Goal: Task Accomplishment & Management: Use online tool/utility

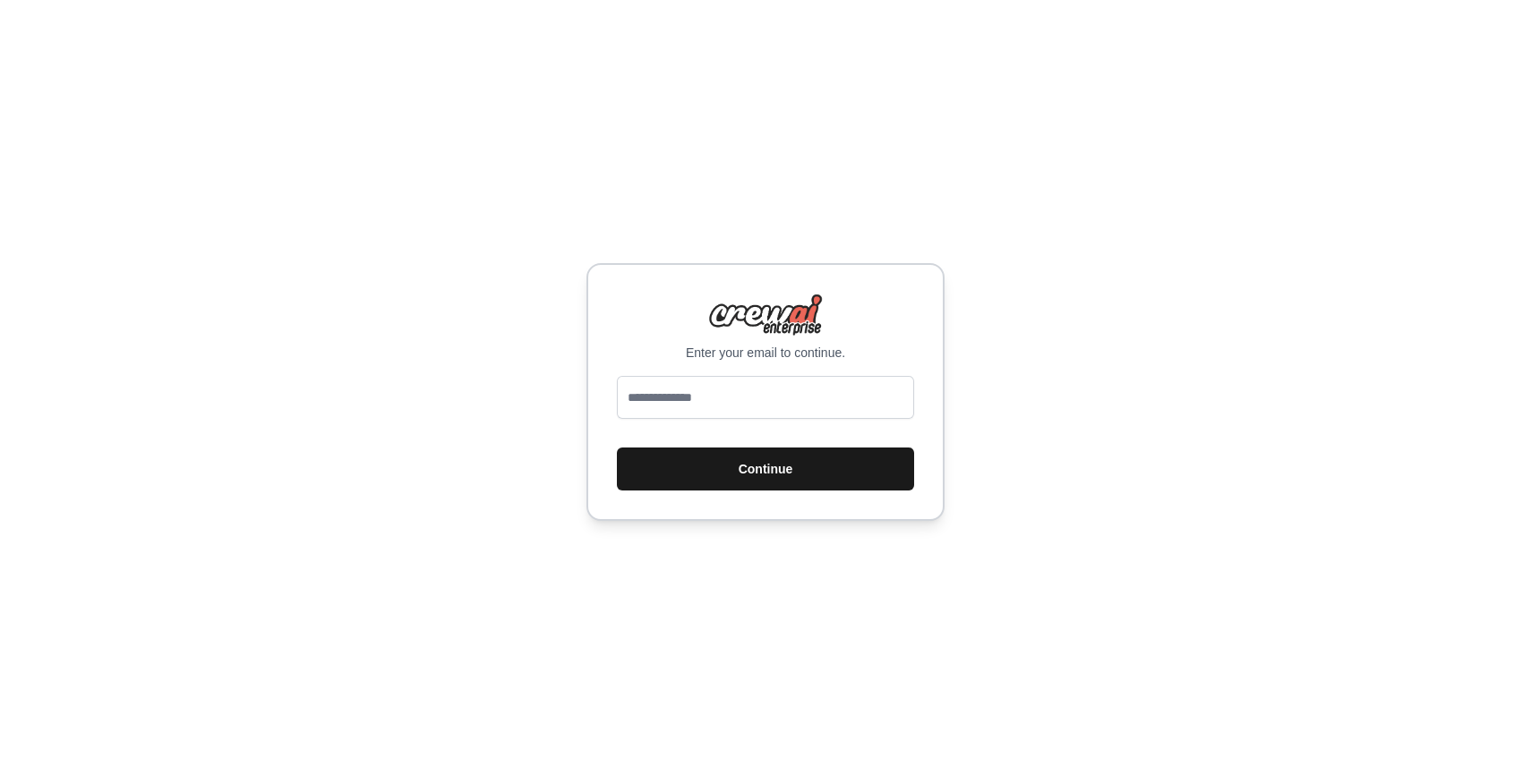
click at [780, 470] on button "Continue" at bounding box center [766, 470] width 298 height 43
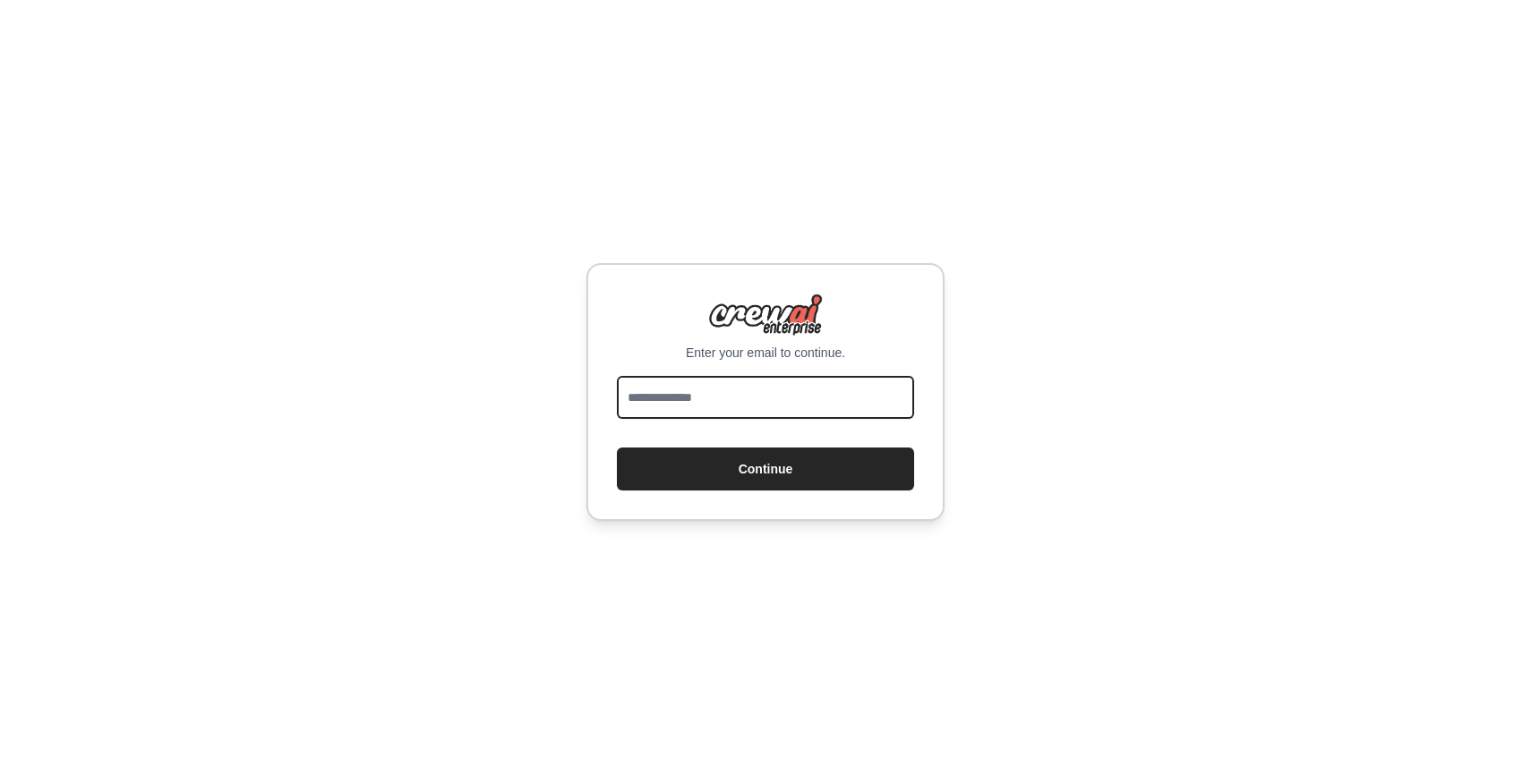
click at [782, 404] on input "email" at bounding box center [766, 398] width 298 height 43
type input "**********"
click at [617, 448] on button "Continue" at bounding box center [766, 470] width 298 height 43
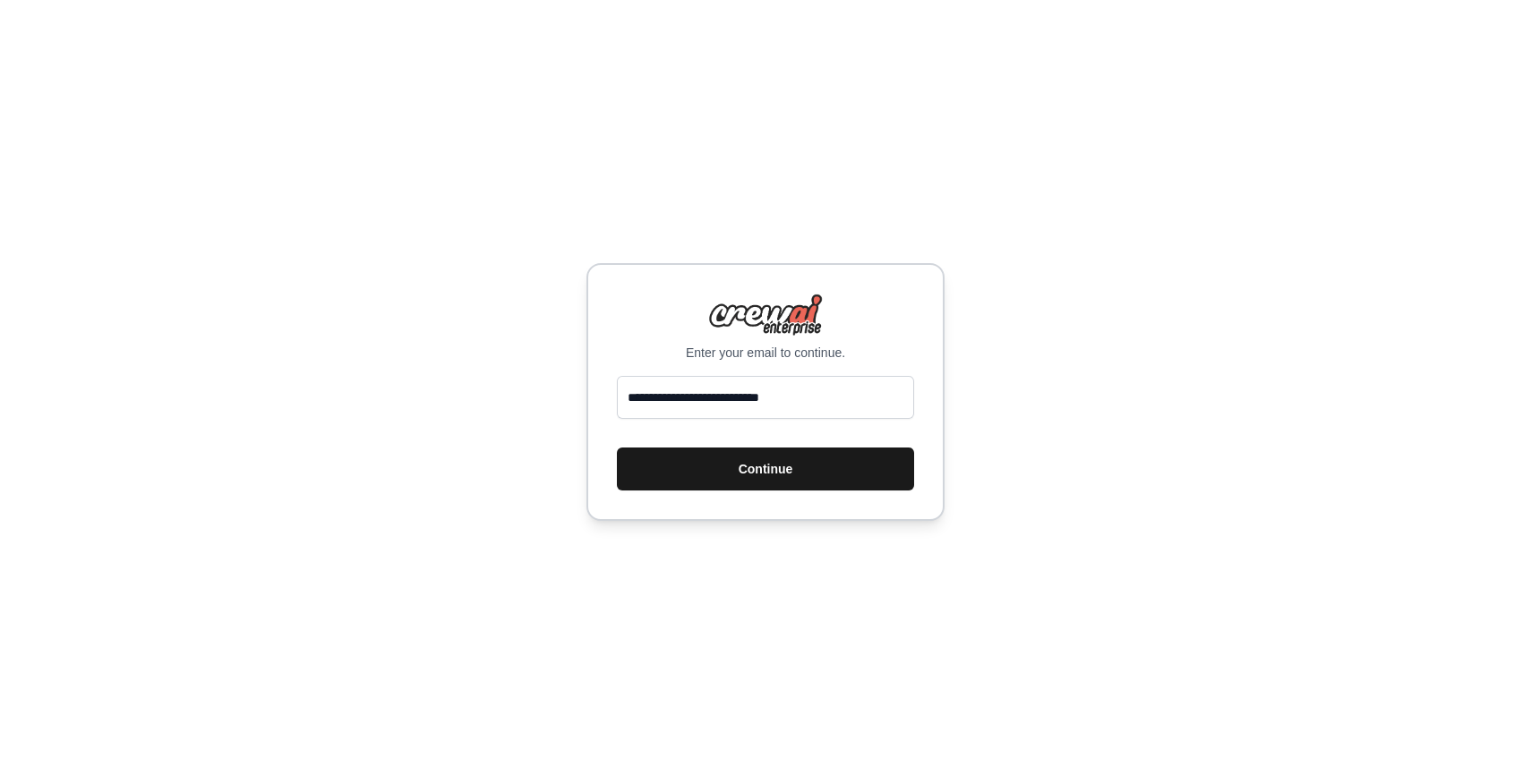
click at [762, 457] on button "Continue" at bounding box center [766, 470] width 298 height 43
click at [764, 467] on button "Continue" at bounding box center [766, 470] width 298 height 43
click at [742, 464] on button "Continue" at bounding box center [766, 470] width 298 height 43
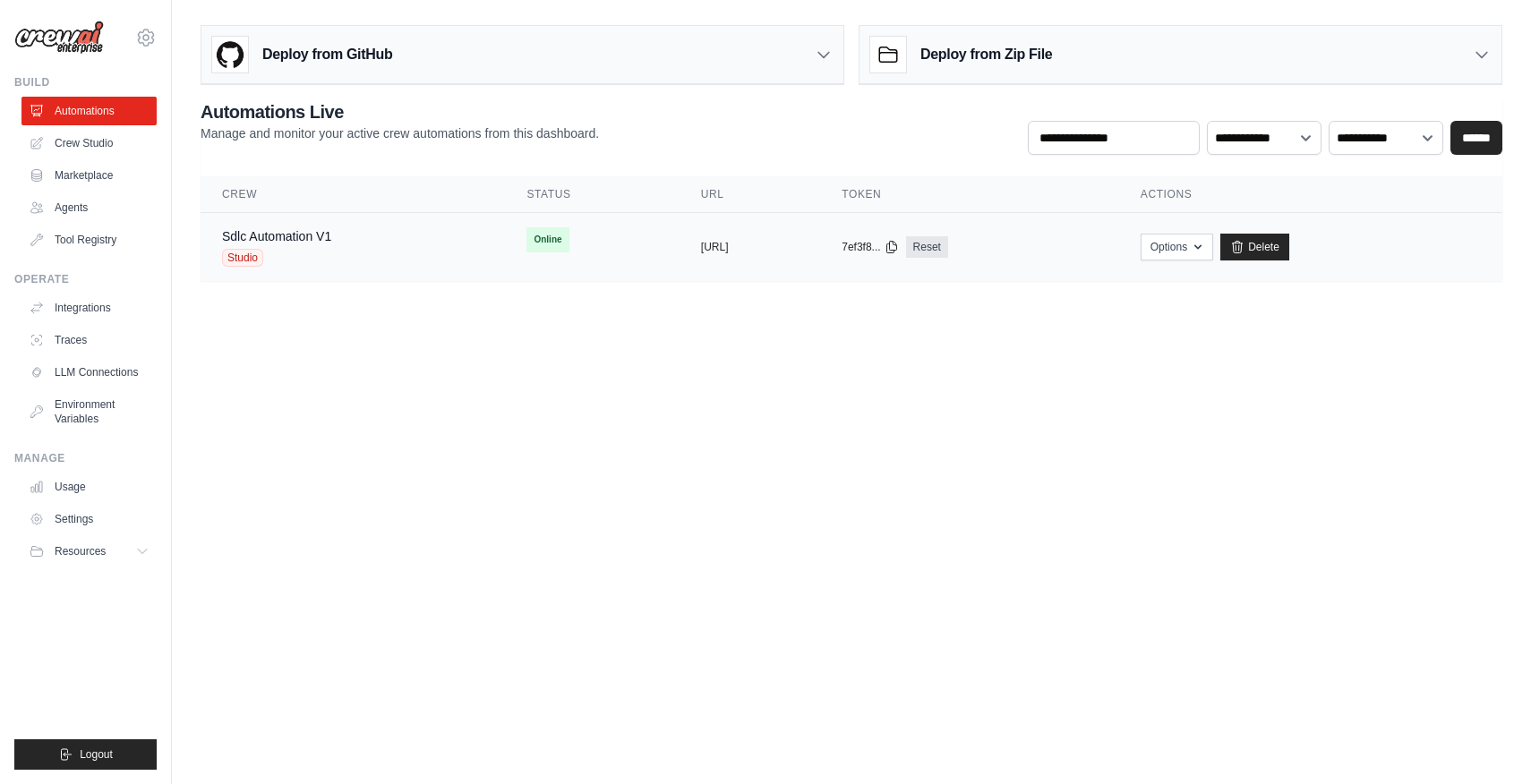
click at [316, 246] on div "Sdlc Automation V1 Studio" at bounding box center [277, 247] width 109 height 39
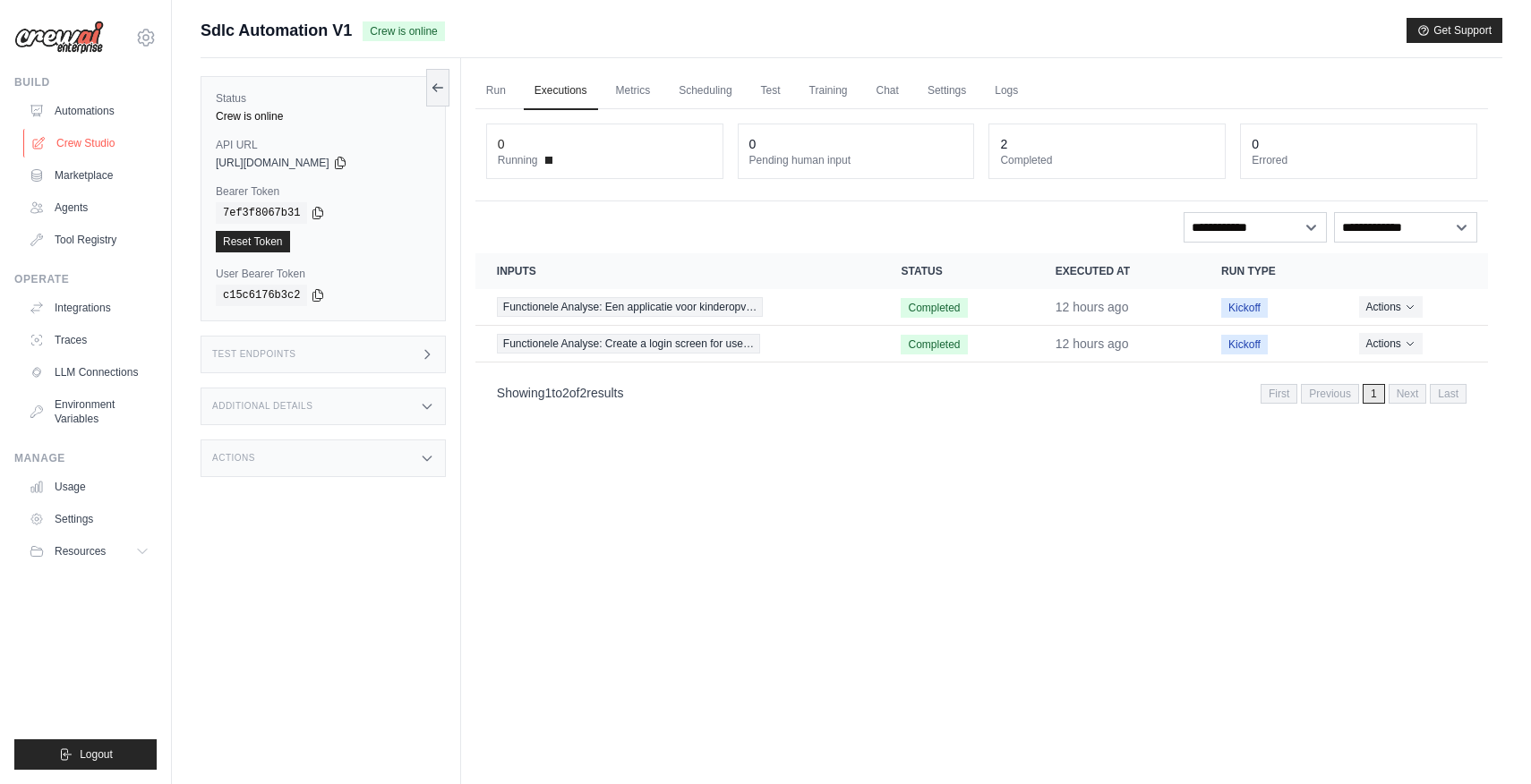
click at [65, 157] on link "Crew Studio" at bounding box center [91, 143] width 135 height 29
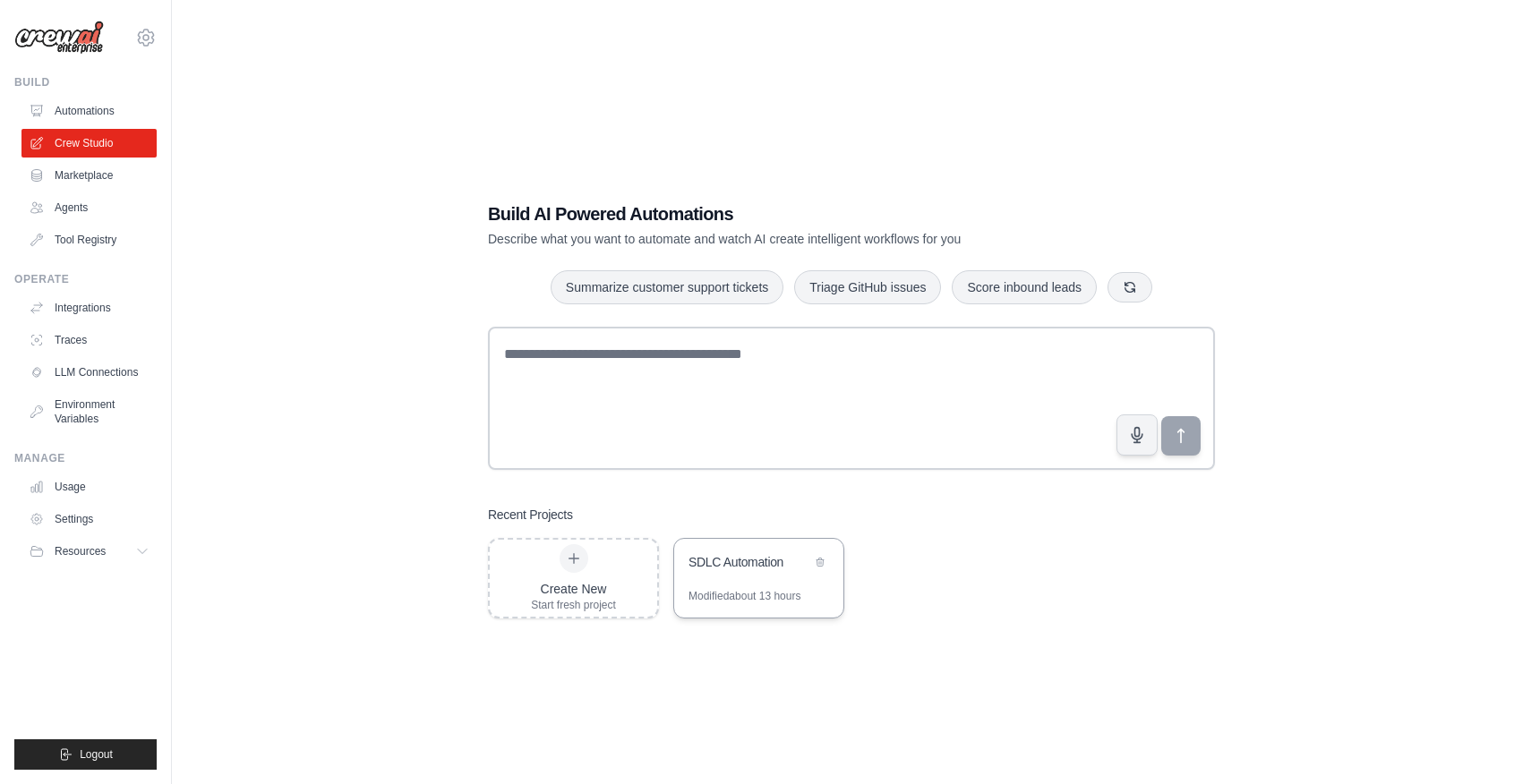
click at [754, 570] on div "SDLC Automation" at bounding box center [749, 562] width 123 height 18
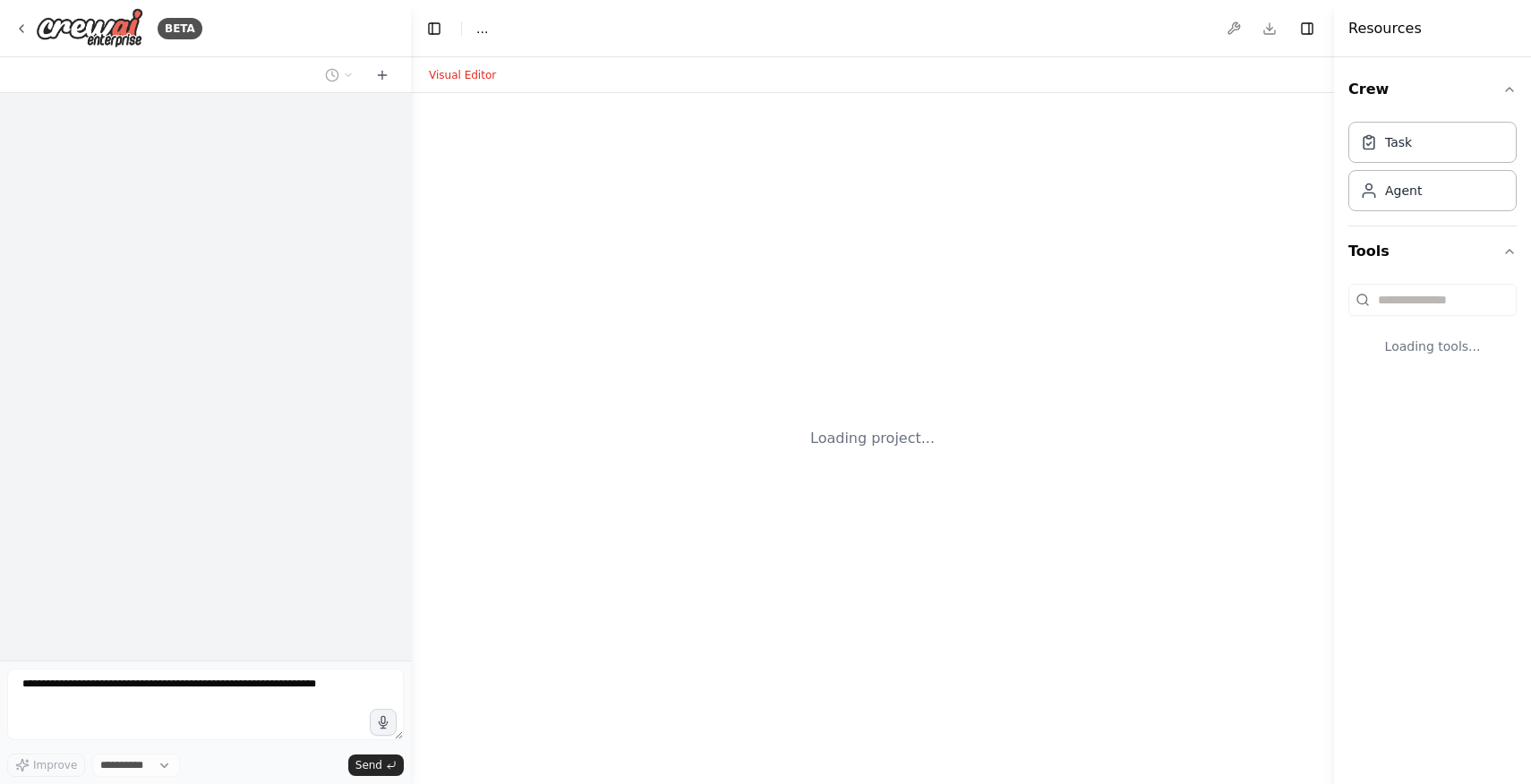
select select "****"
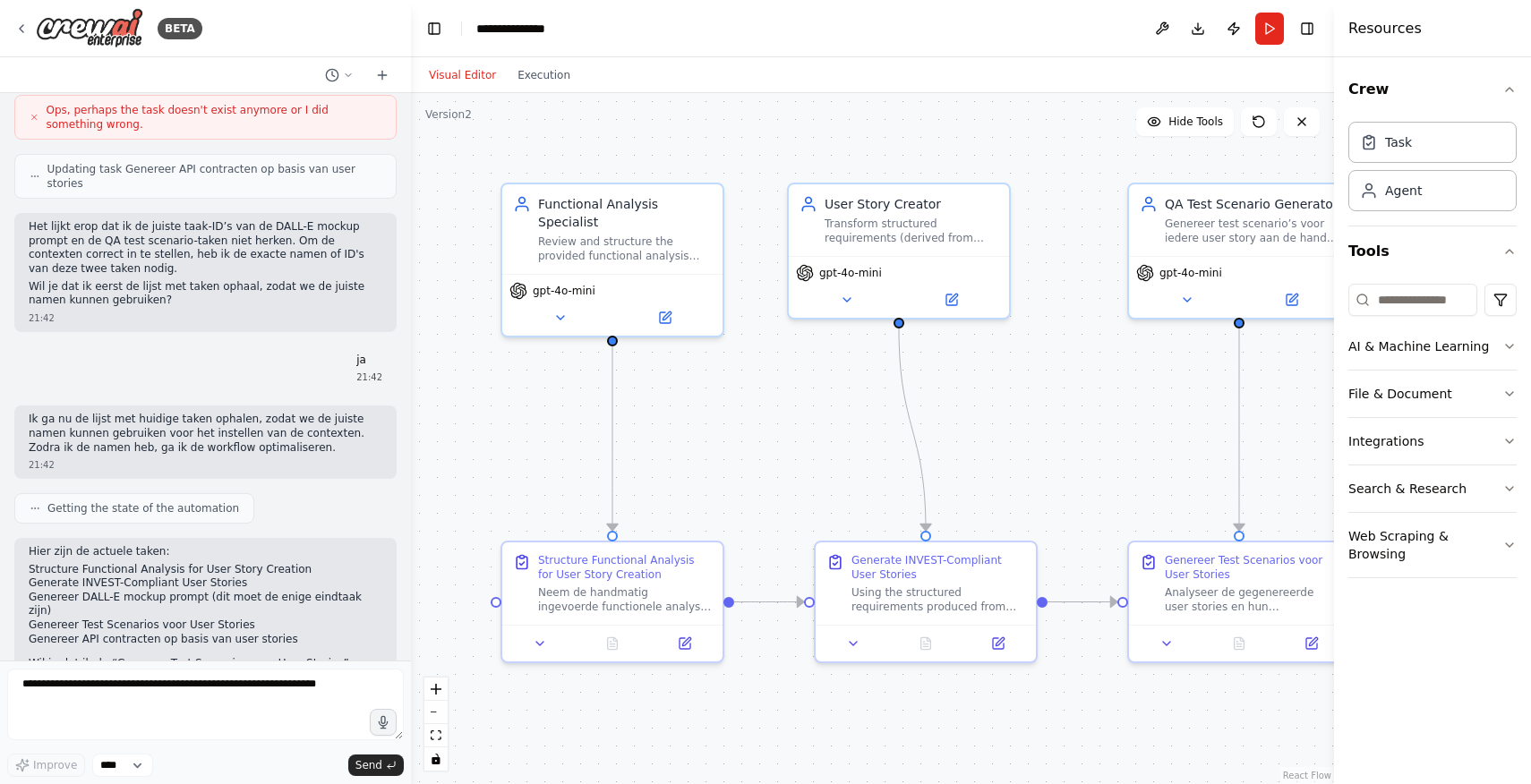
scroll to position [15155, 0]
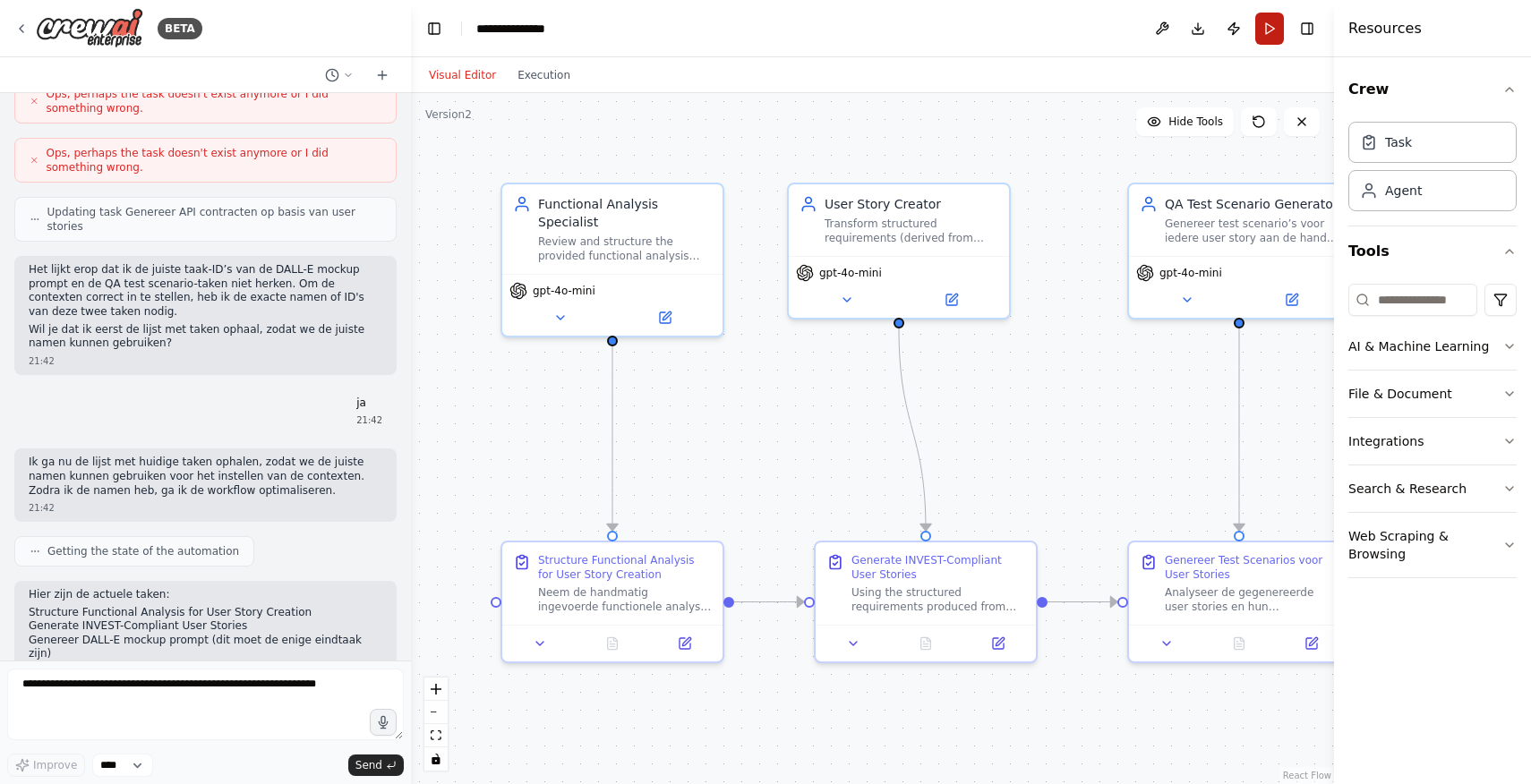
click at [1268, 19] on button "Run" at bounding box center [1270, 29] width 29 height 32
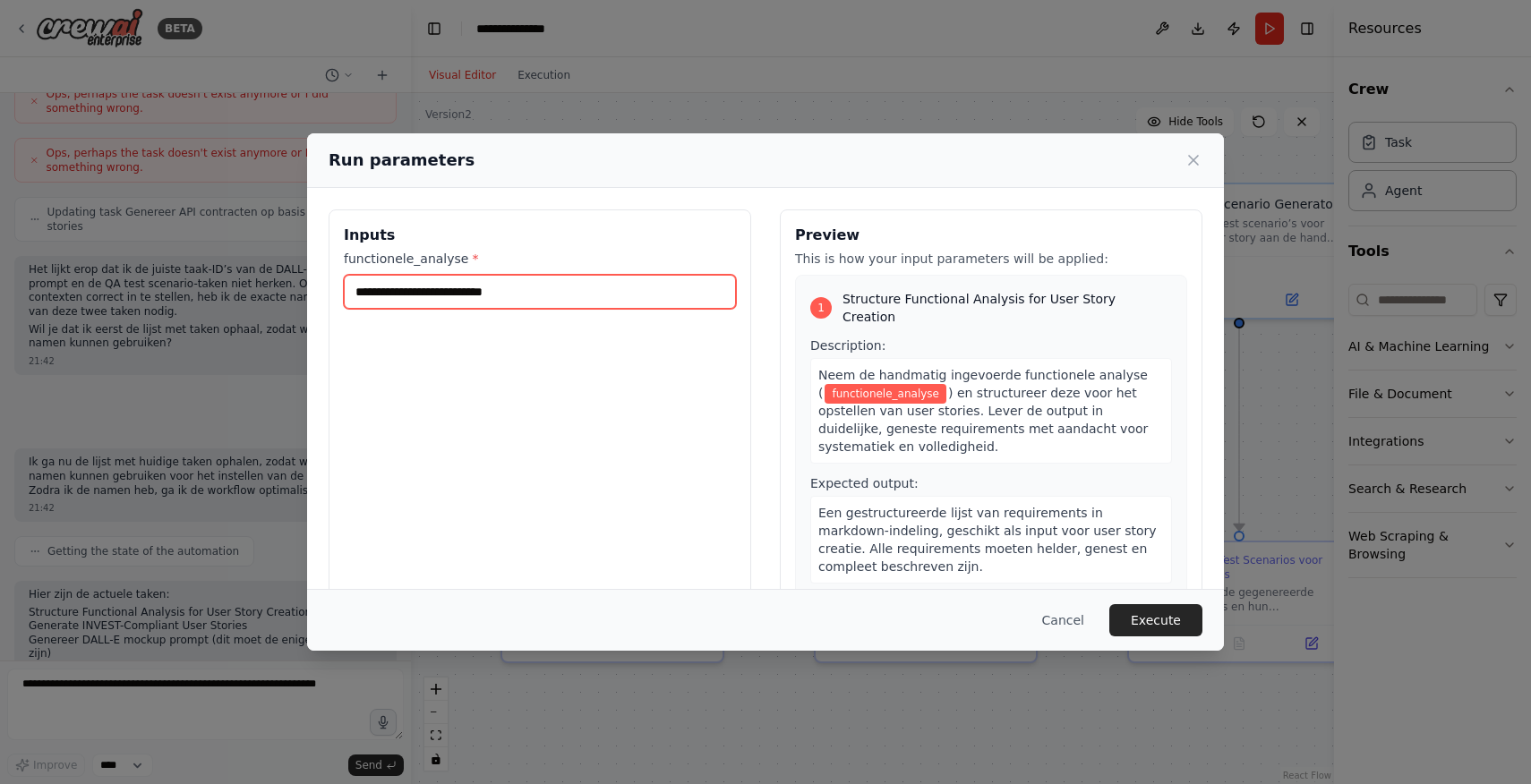
click at [465, 284] on input "functionele_analyse *" at bounding box center [541, 292] width 393 height 34
type input "*"
type input "**********"
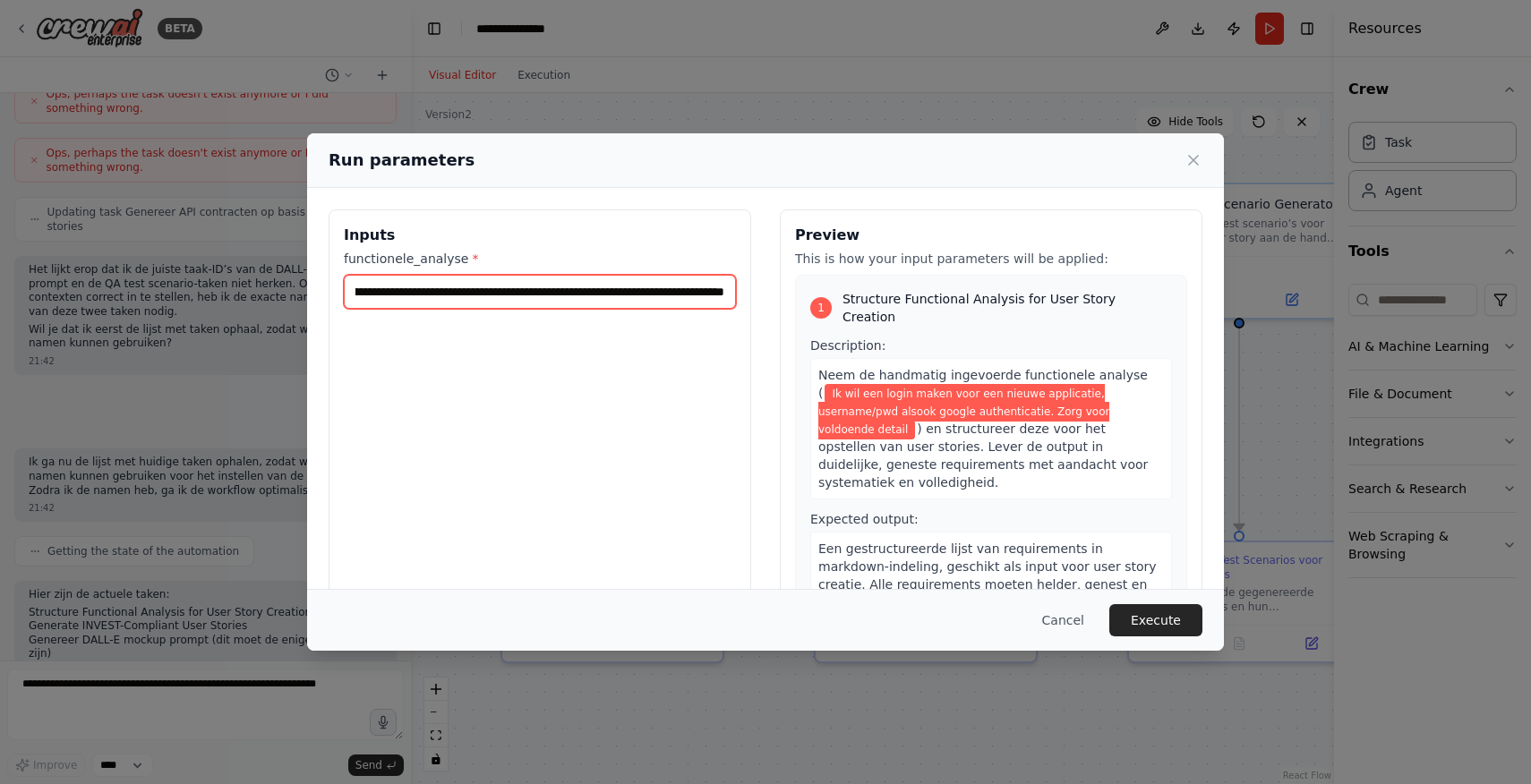
scroll to position [0, 331]
type input "**********"
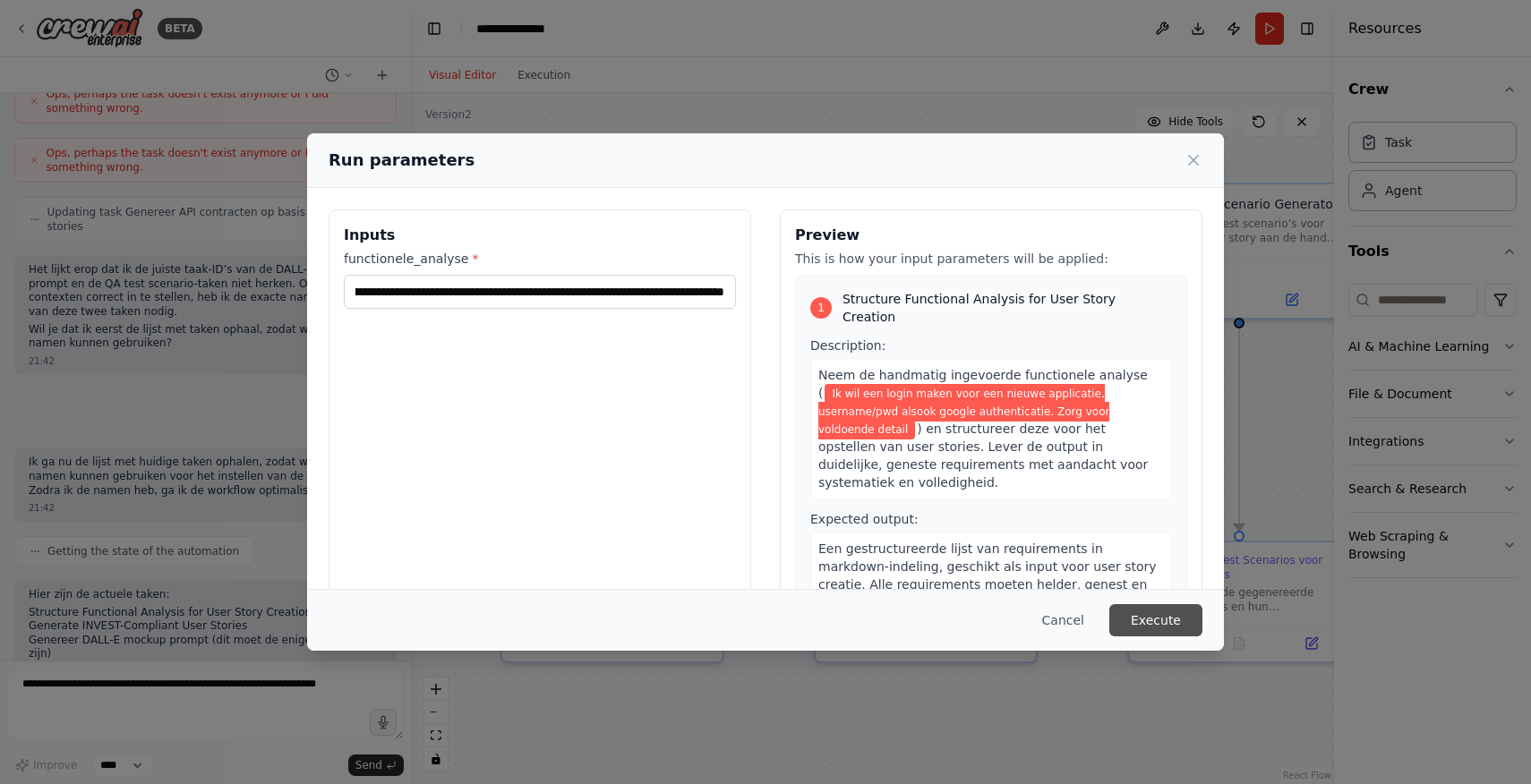
click at [1173, 611] on button "Execute" at bounding box center [1156, 620] width 93 height 32
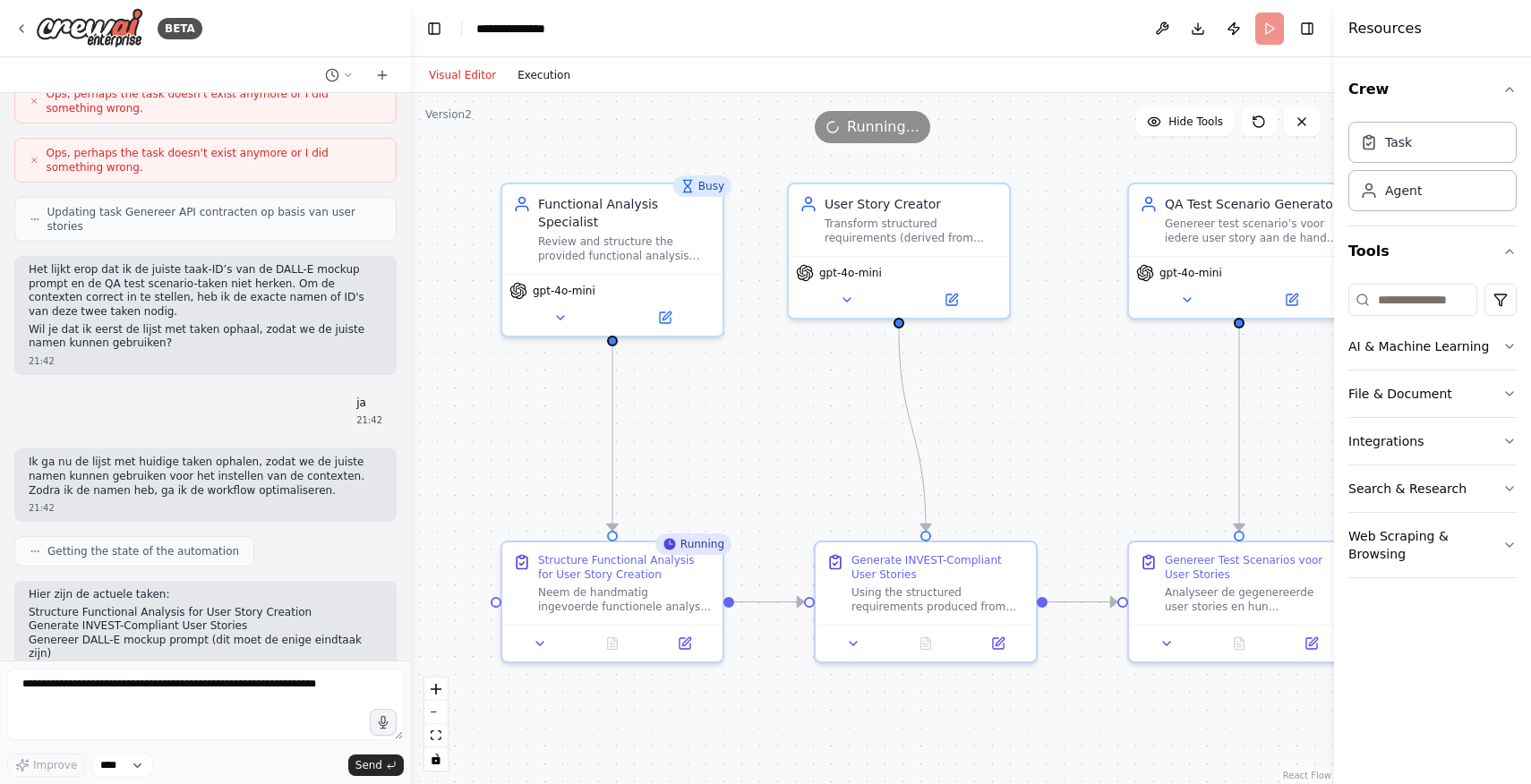
click at [523, 73] on button "Execution" at bounding box center [543, 75] width 74 height 22
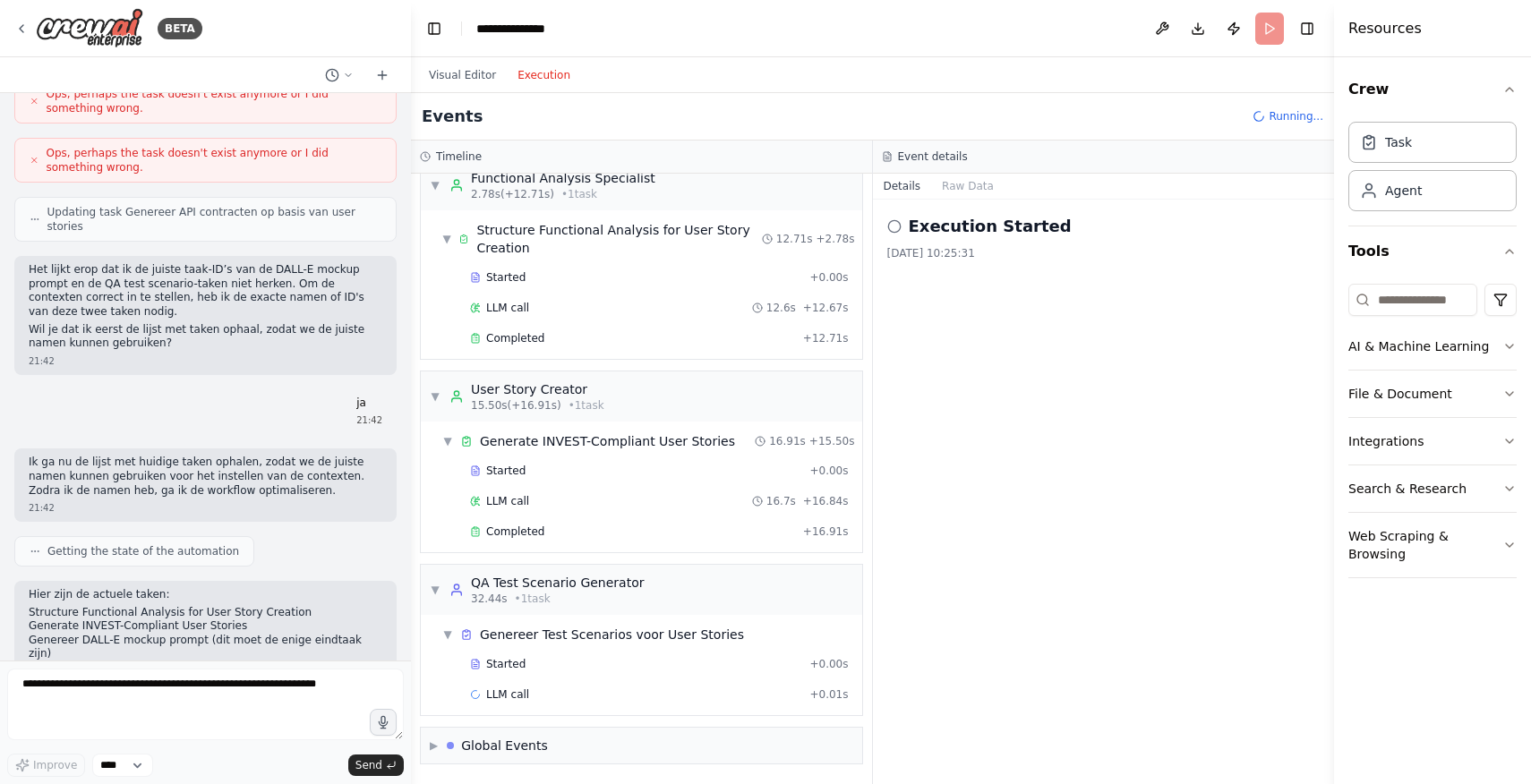
scroll to position [217, 0]
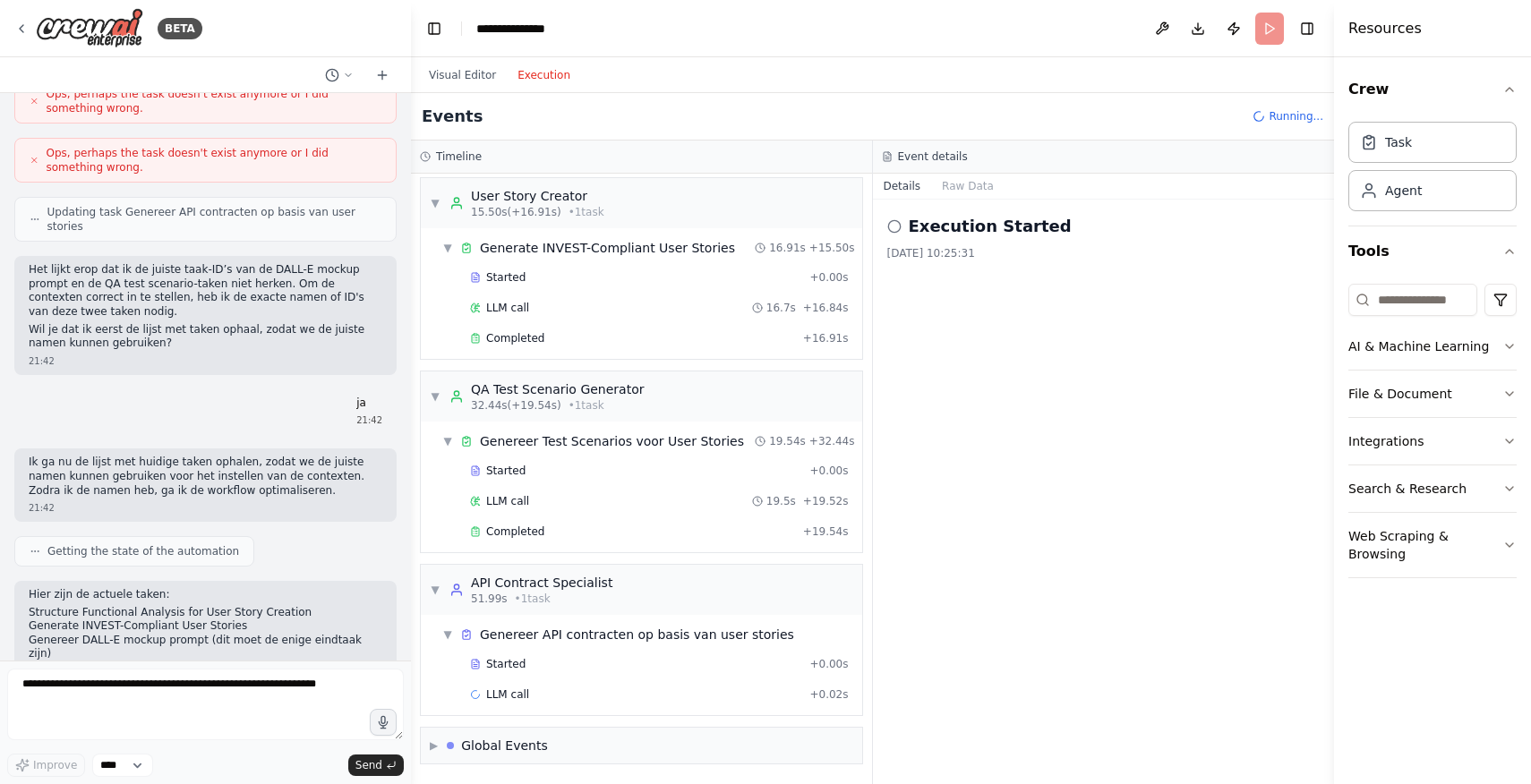
click at [451, 85] on div "Visual Editor Execution" at bounding box center [500, 75] width 163 height 36
click at [454, 75] on button "Visual Editor" at bounding box center [463, 75] width 89 height 22
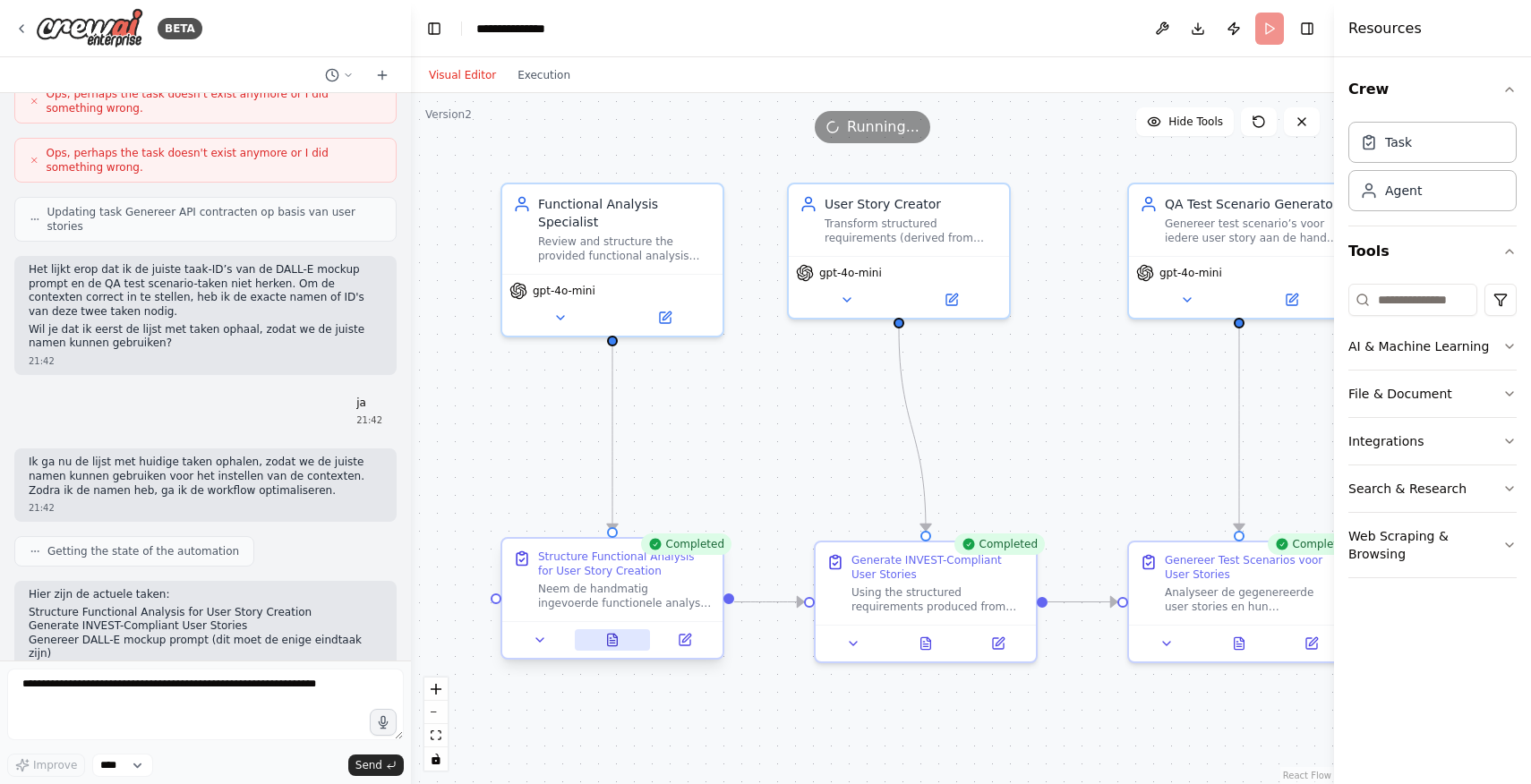
click at [624, 643] on button at bounding box center [612, 640] width 76 height 22
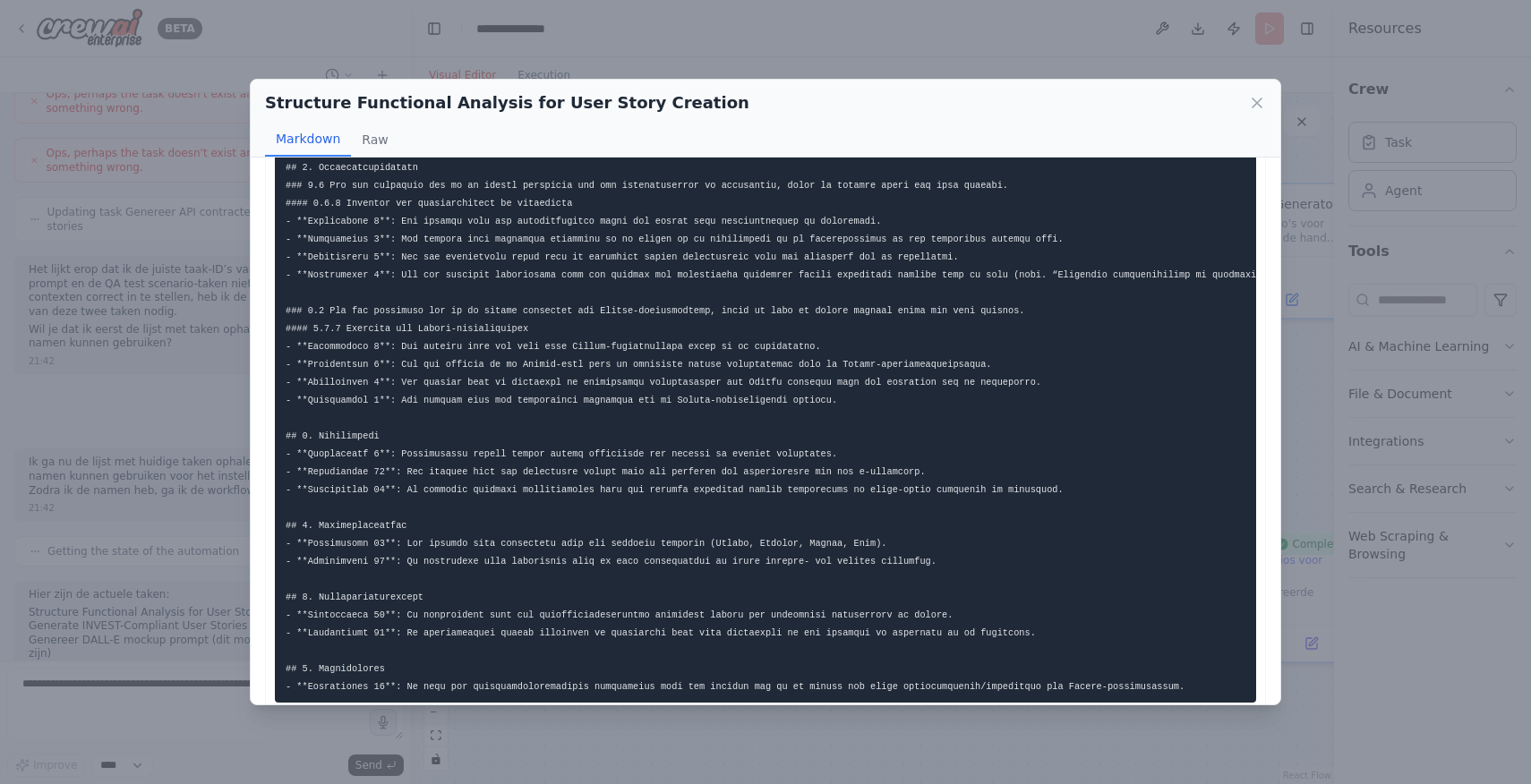
scroll to position [142, 0]
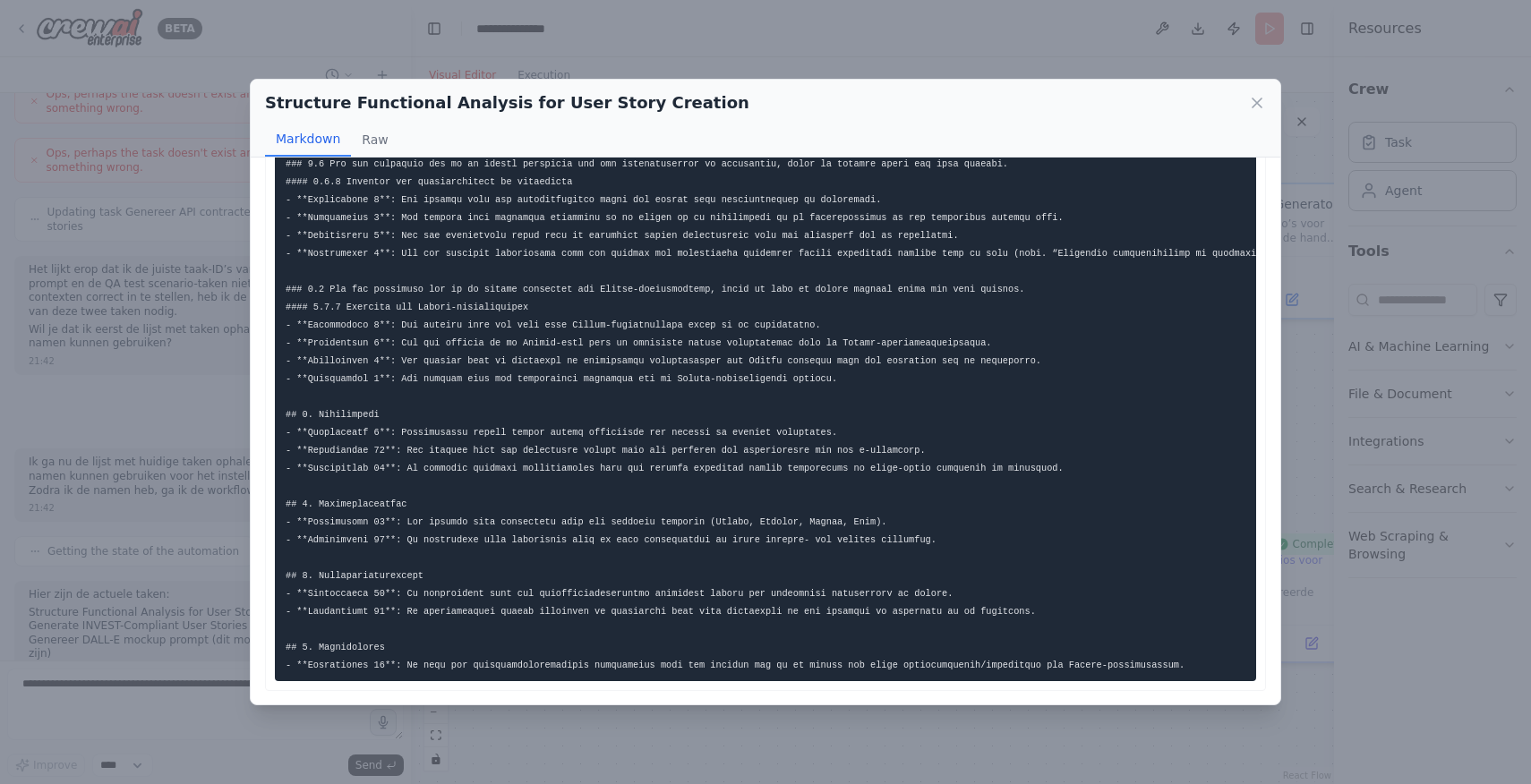
click at [1297, 363] on div "Structure Functional Analysis for User Story Creation Markdown Raw ... Show mor…" at bounding box center [766, 392] width 1531 height 784
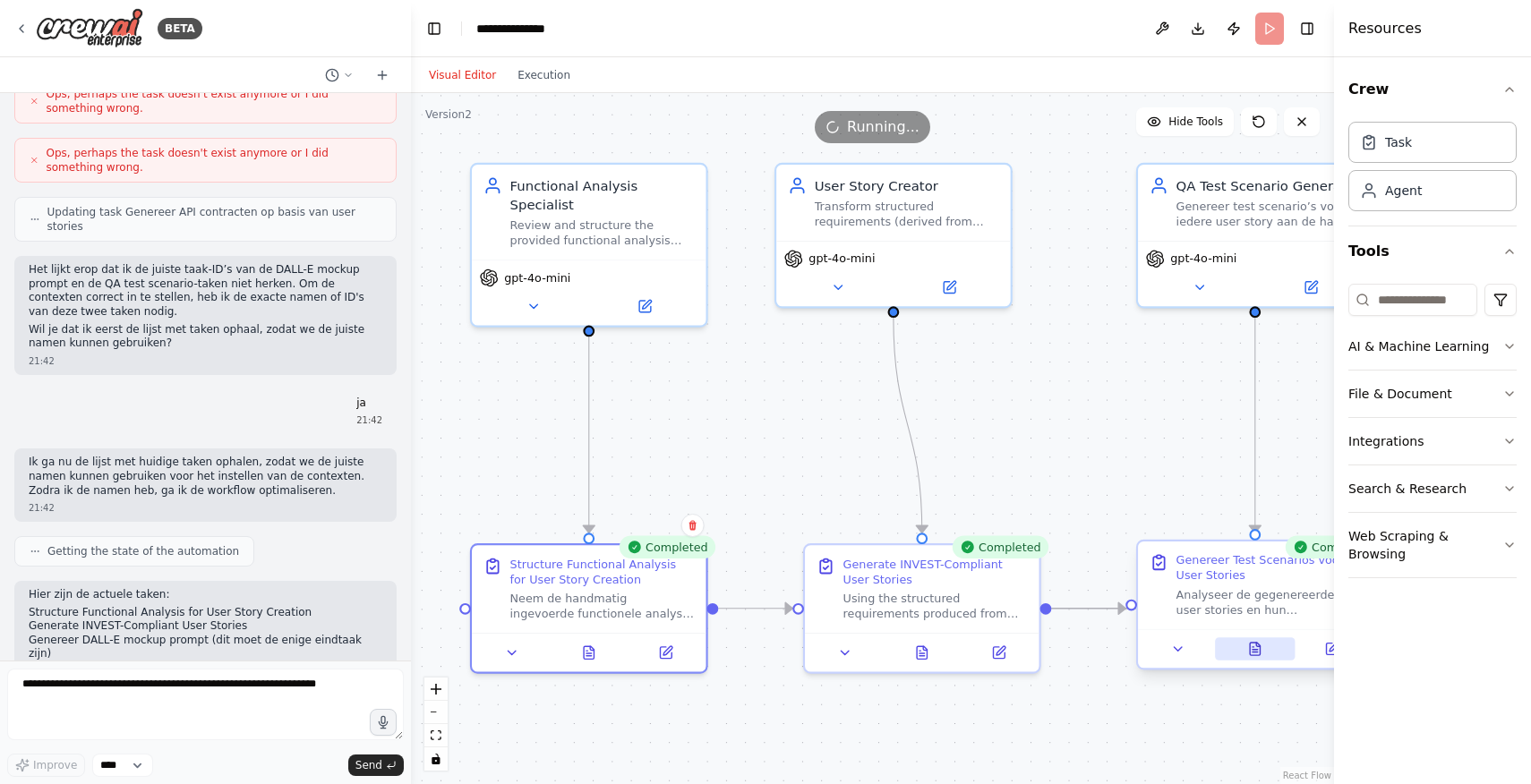
click at [1250, 646] on icon at bounding box center [1255, 649] width 10 height 13
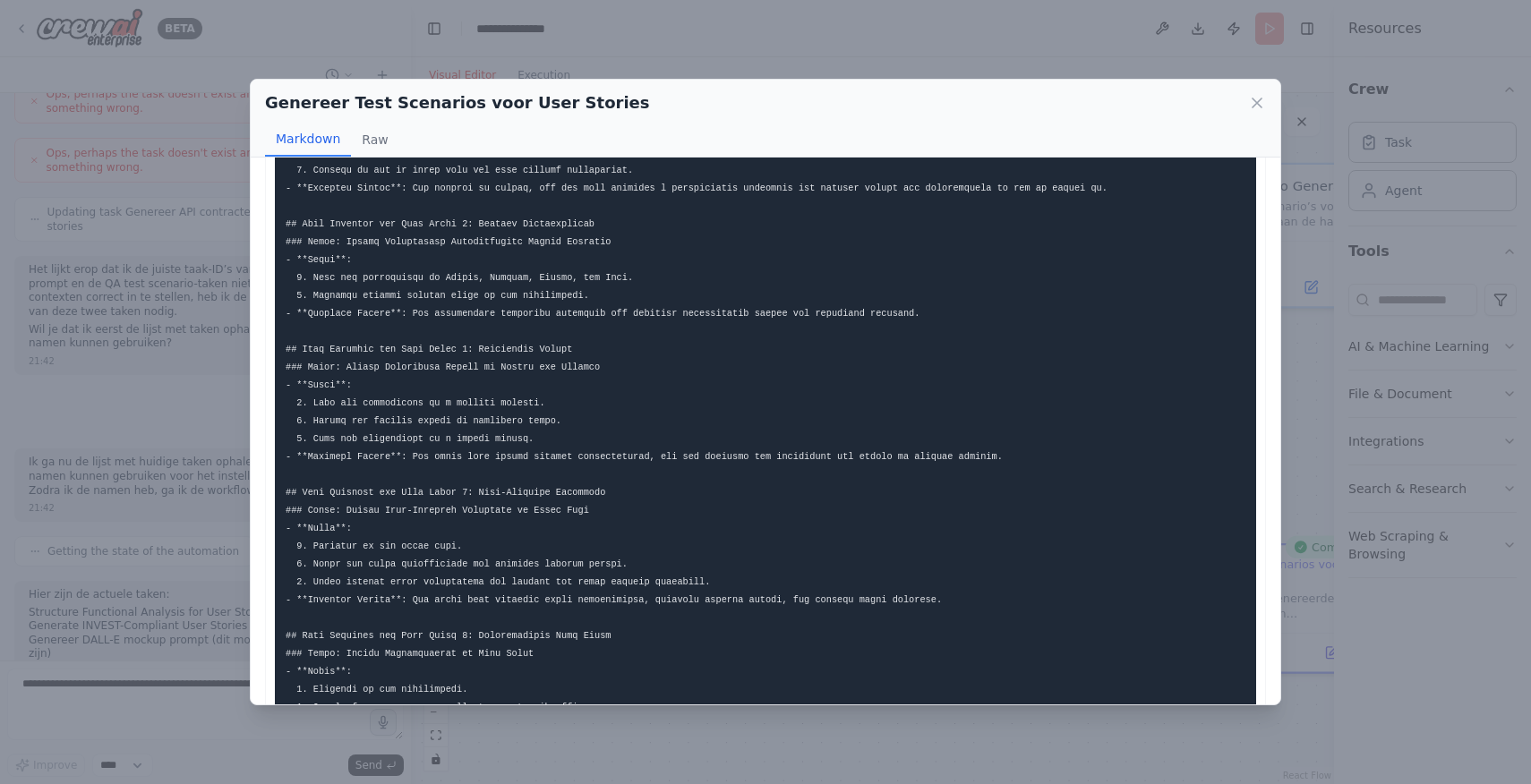
scroll to position [1055, 0]
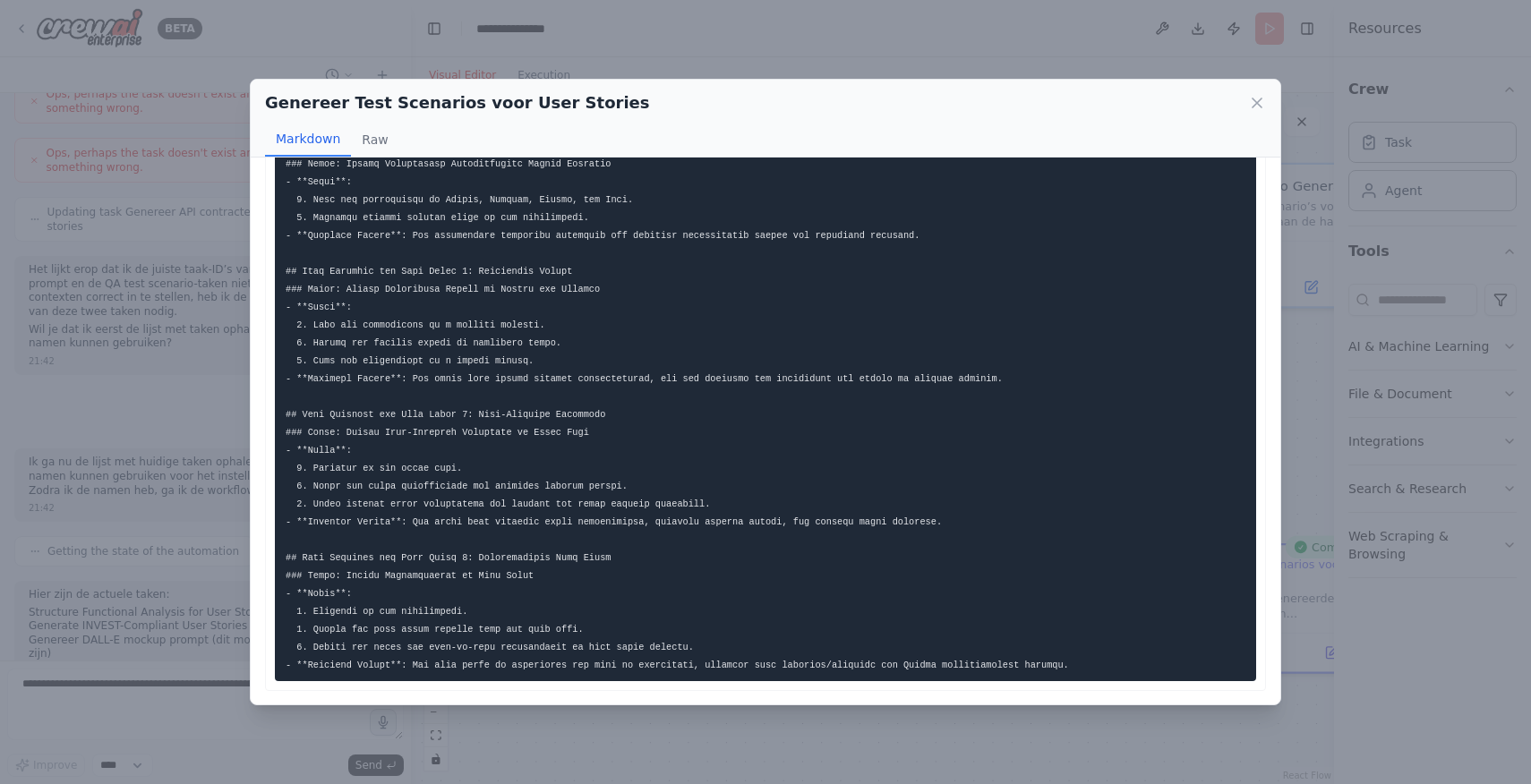
click at [80, 647] on div "Genereer Test Scenarios voor User Stories Markdown Raw ... Show more Not valid …" at bounding box center [766, 392] width 1531 height 784
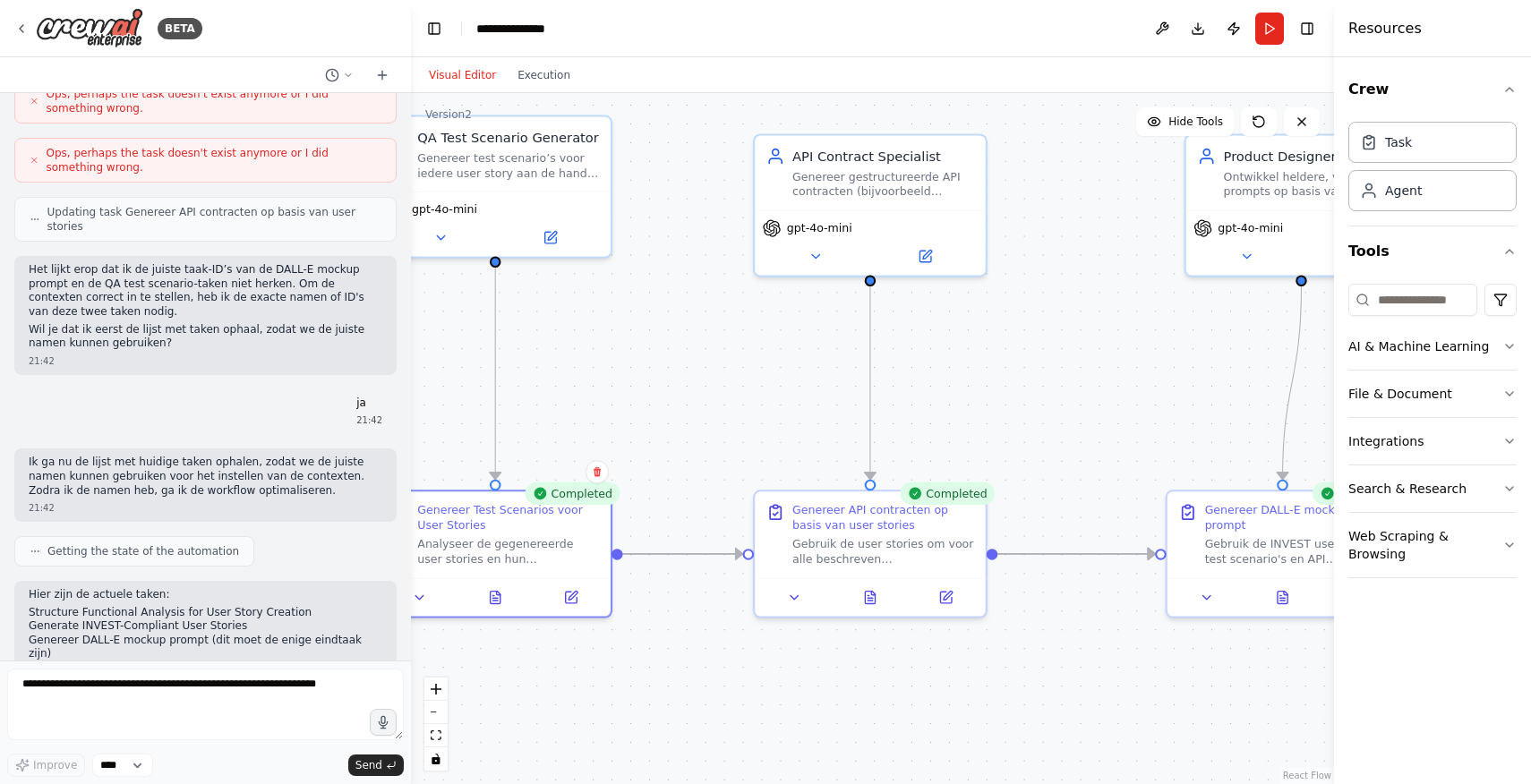
drag, startPoint x: 1134, startPoint y: 498, endPoint x: 380, endPoint y: 445, distance: 755.9
click at [380, 445] on div "BETA I want to build an automation for our software delivery lifecycle. Startin…" at bounding box center [766, 392] width 1531 height 784
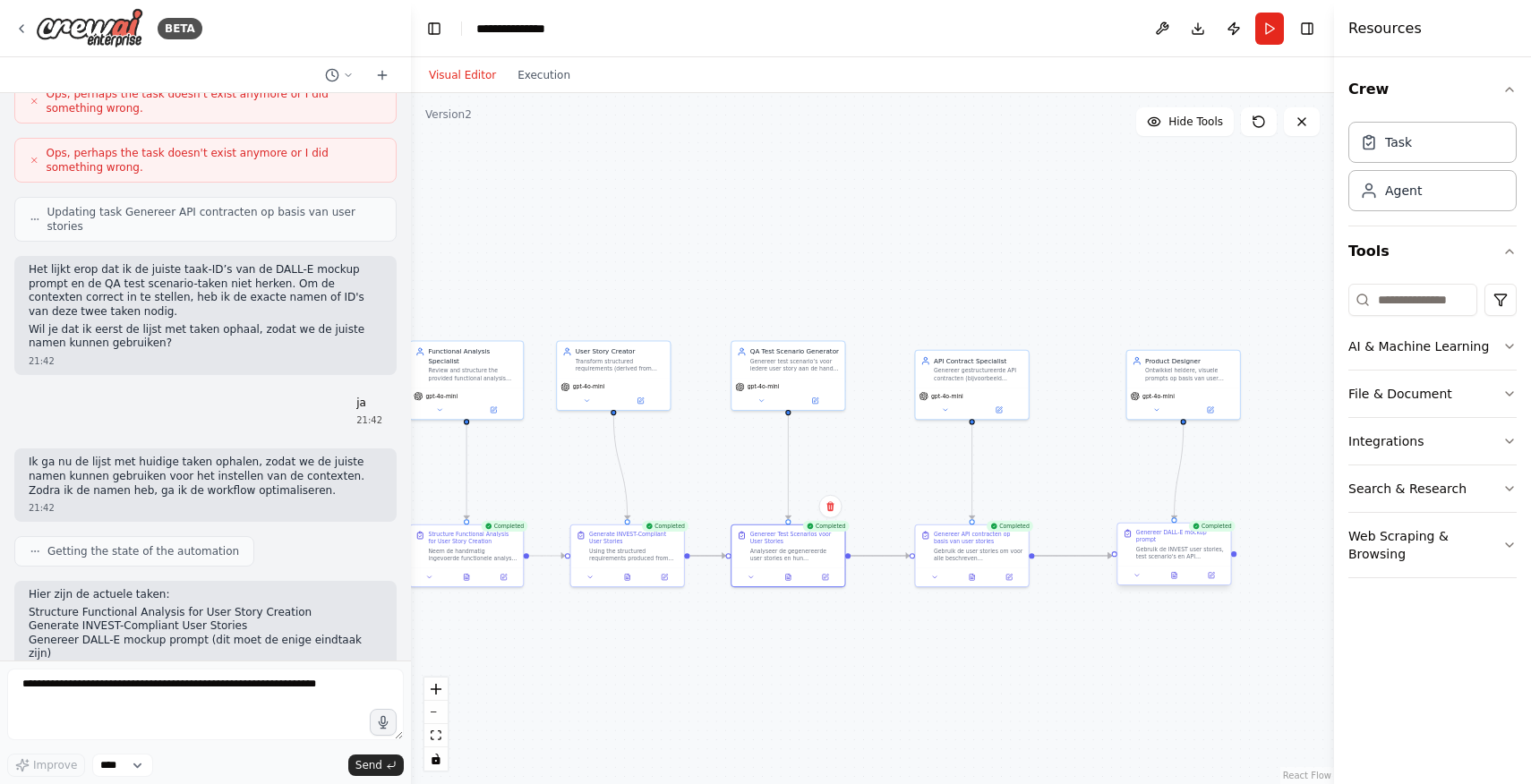
click at [1195, 565] on div at bounding box center [1174, 574] width 113 height 19
click at [1174, 572] on icon at bounding box center [1174, 574] width 4 height 6
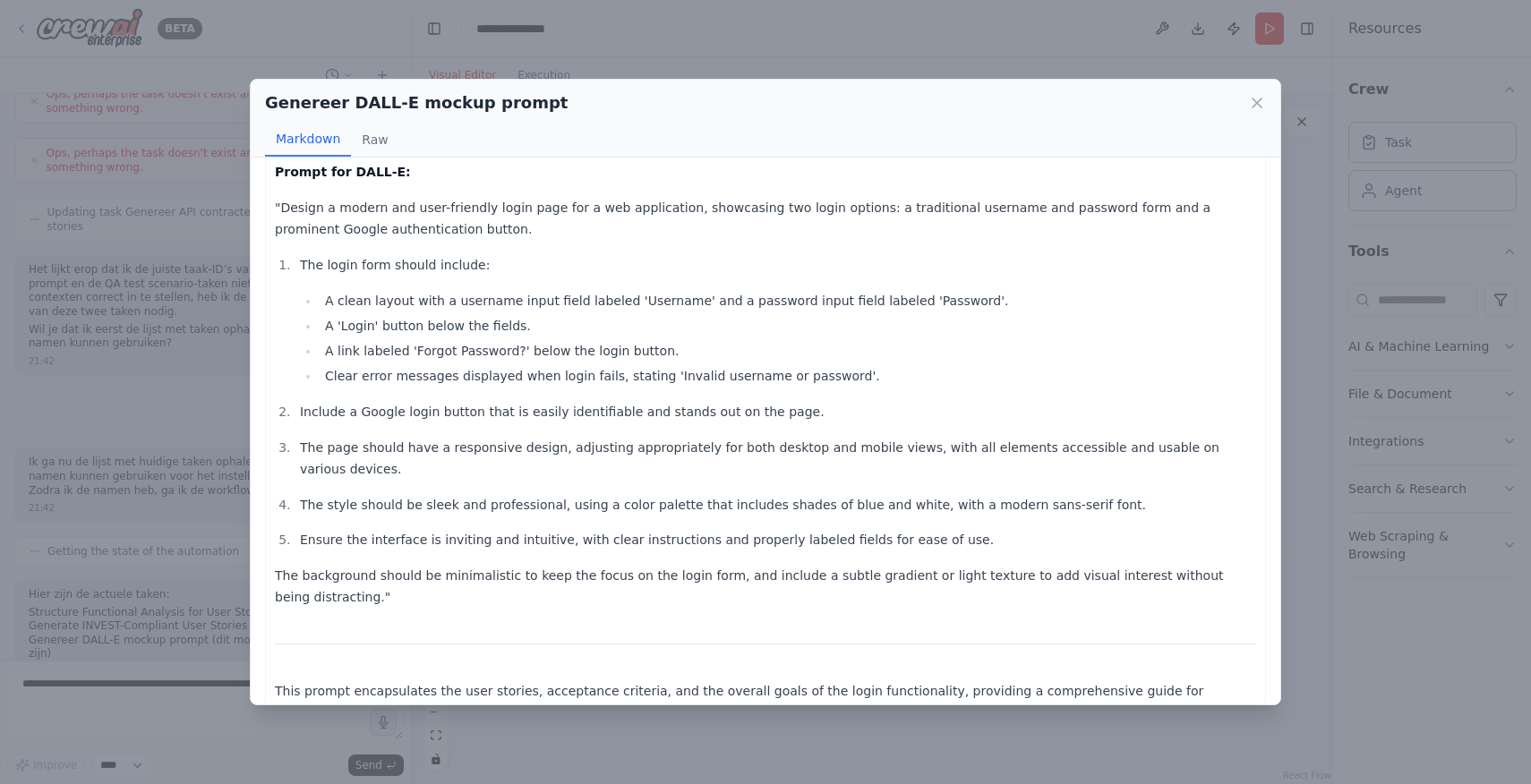
scroll to position [0, 0]
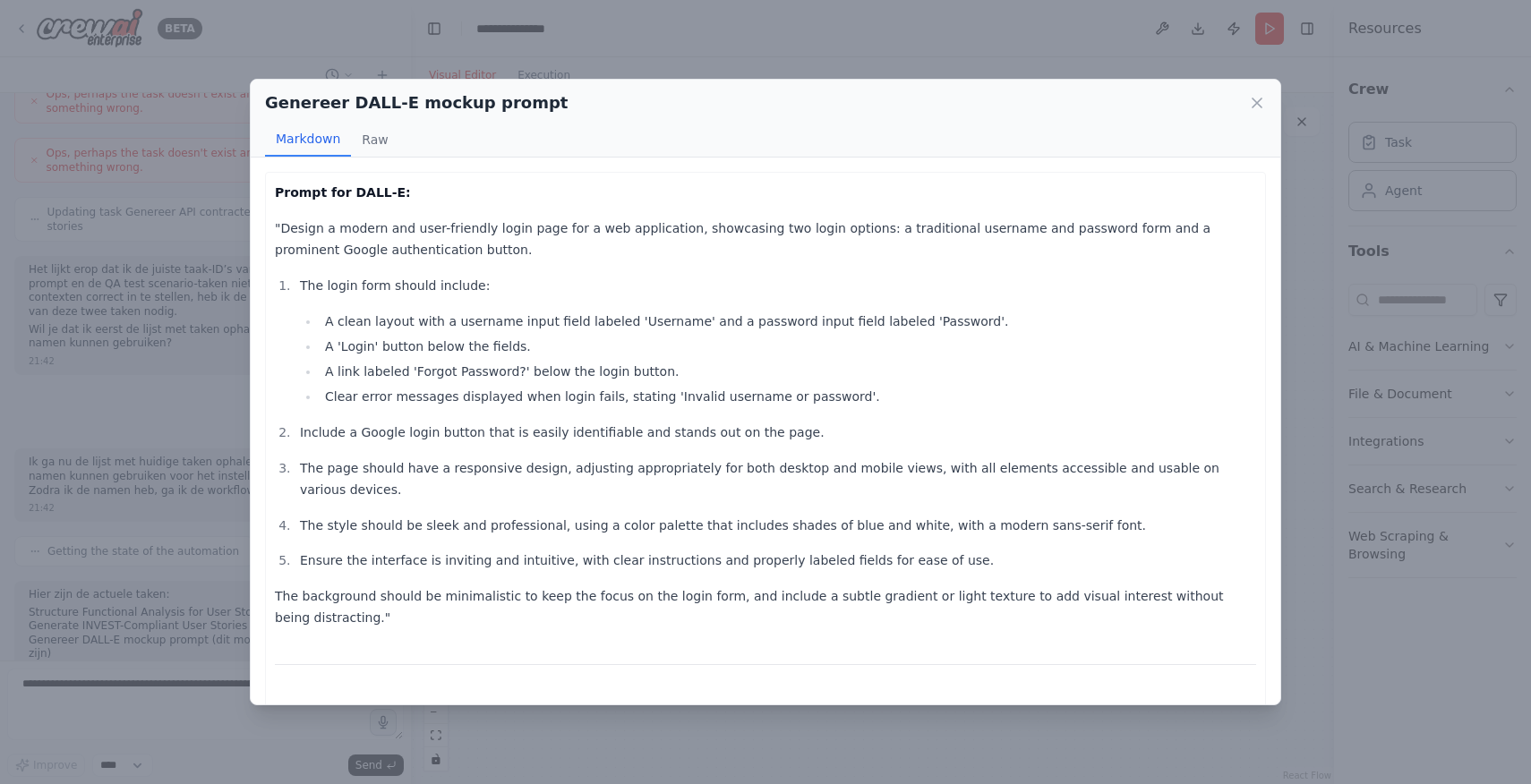
click at [1325, 410] on div "Genereer DALL-E mockup prompt Markdown Raw Prompt for DALL-E: "Design a modern …" at bounding box center [766, 392] width 1531 height 784
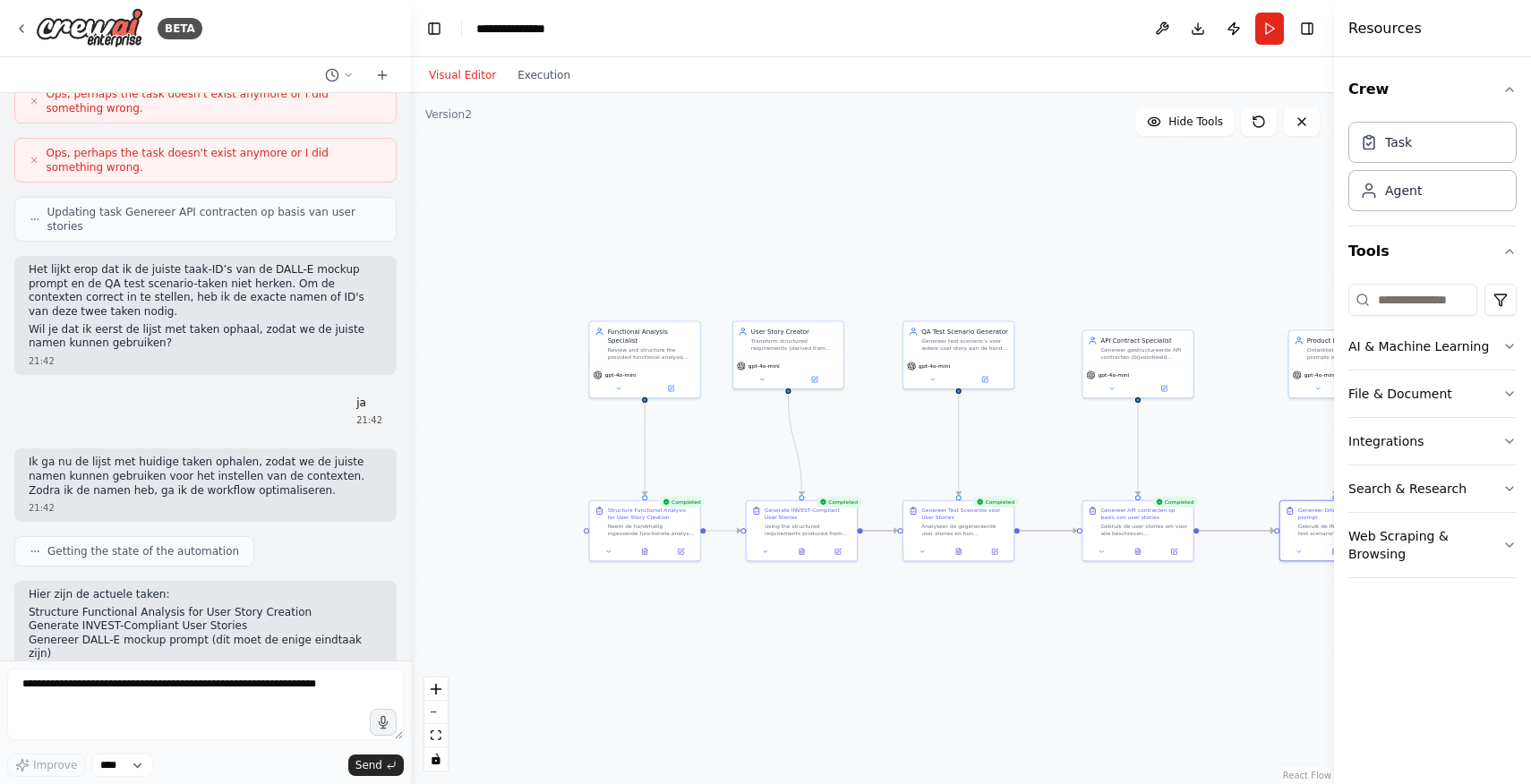
drag, startPoint x: 616, startPoint y: 692, endPoint x: 778, endPoint y: 670, distance: 163.5
click at [778, 670] on div ".deletable-edge-delete-btn { width: 20px; height: 20px; border: 0px solid #ffff…" at bounding box center [873, 438] width 923 height 691
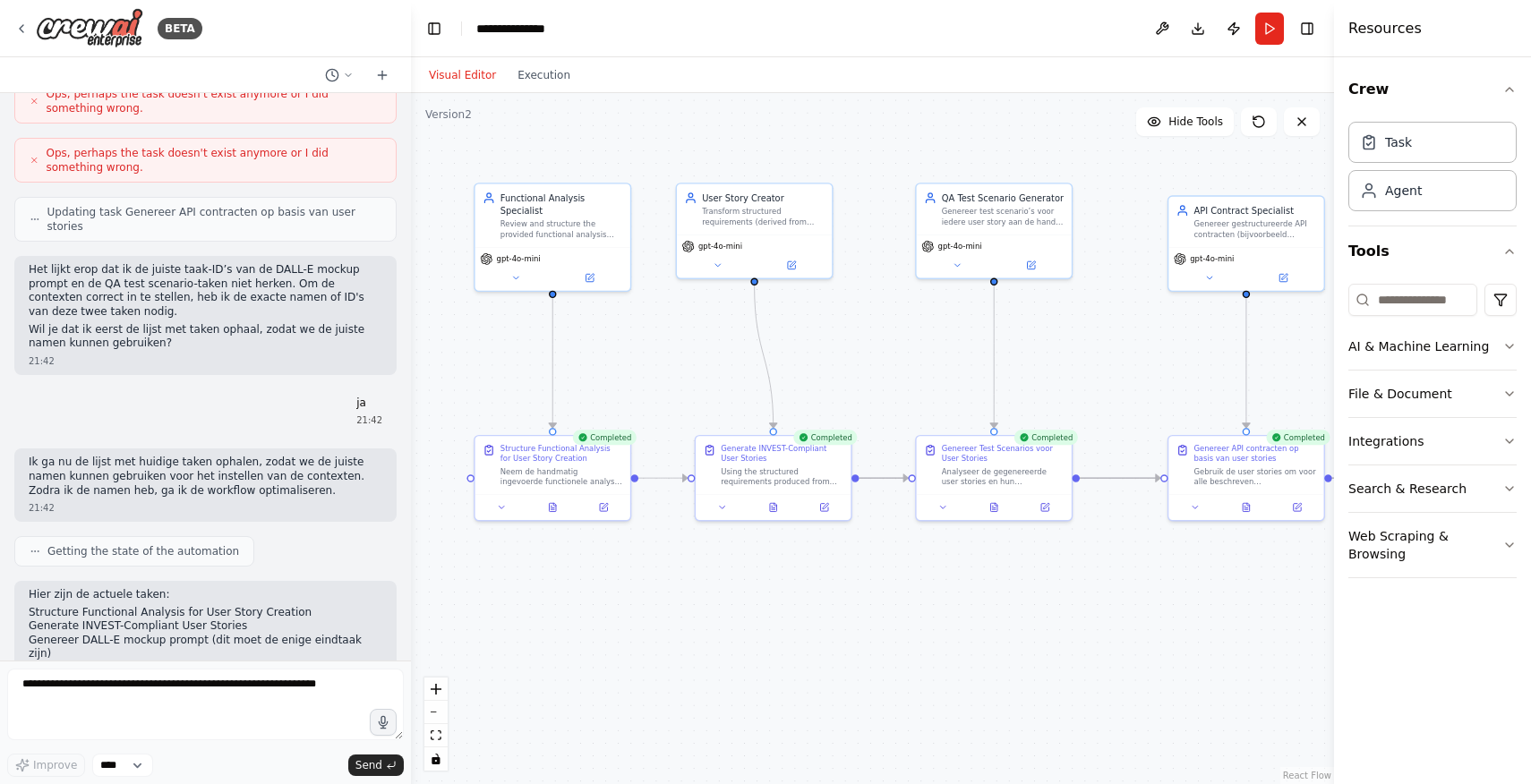
drag, startPoint x: 912, startPoint y: 530, endPoint x: 912, endPoint y: 395, distance: 135.0
click at [912, 395] on div ".deletable-edge-delete-btn { width: 20px; height: 20px; border: 0px solid #ffff…" at bounding box center [873, 438] width 923 height 691
click at [550, 504] on icon at bounding box center [550, 504] width 1 height 0
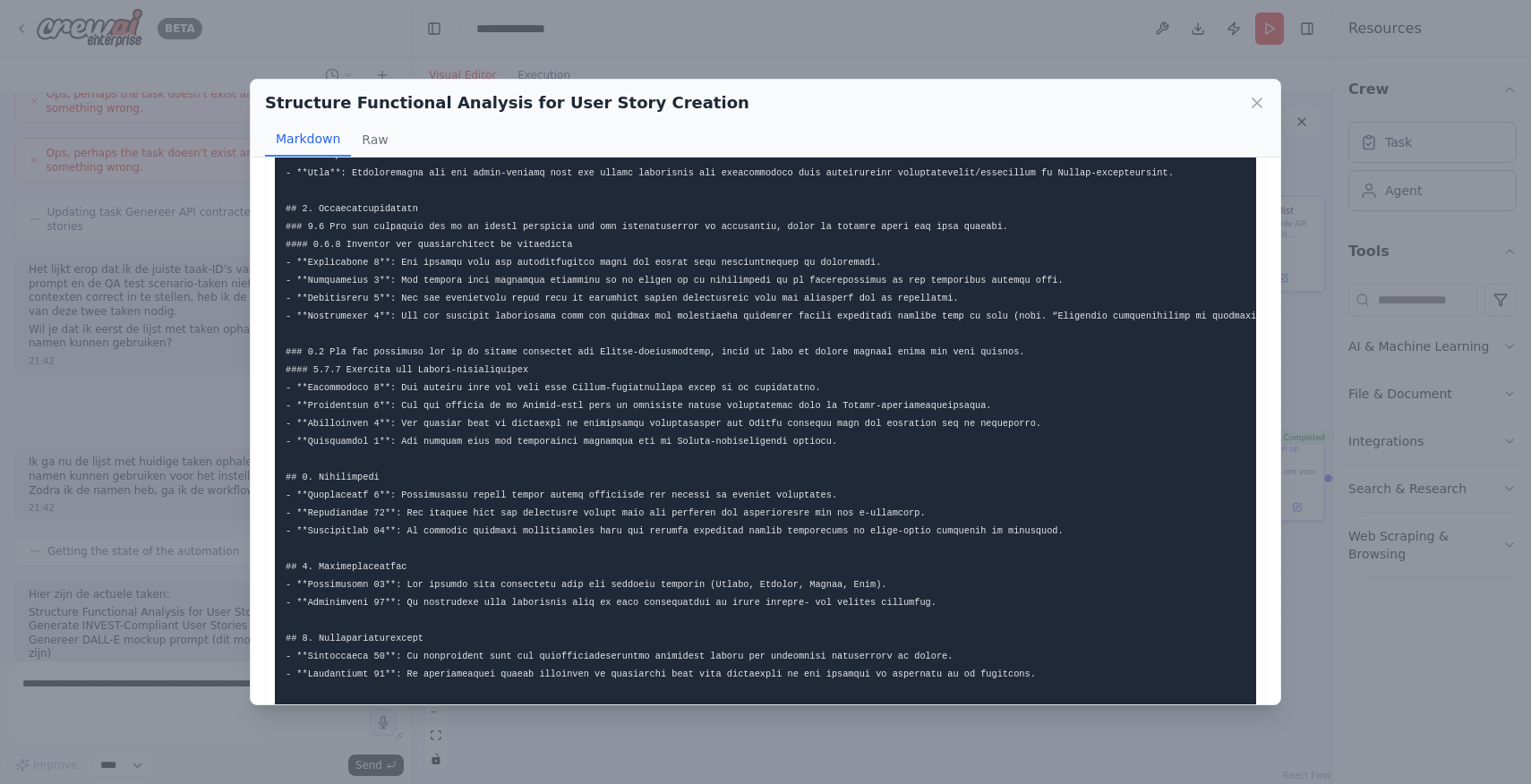
scroll to position [142, 0]
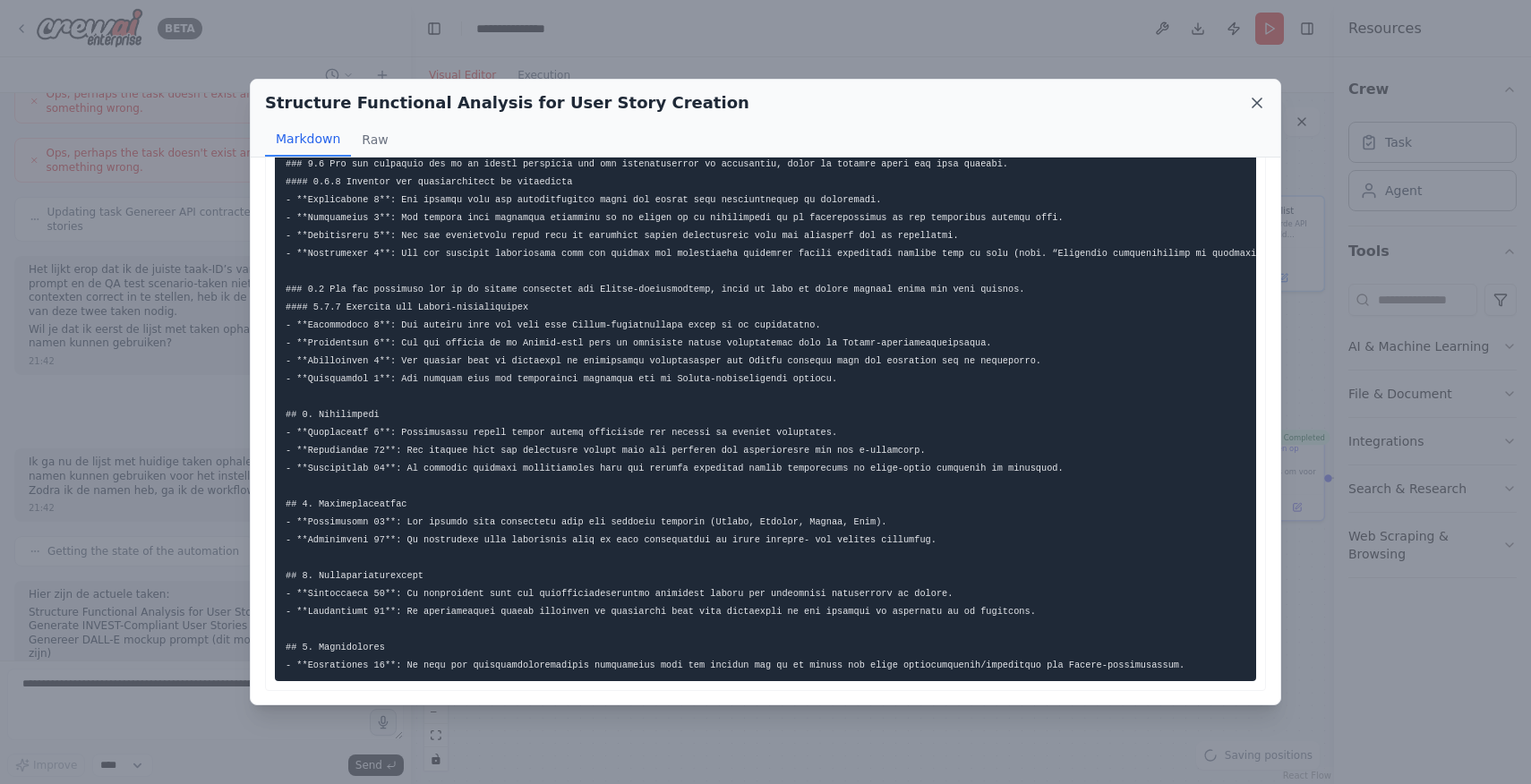
click at [1261, 103] on icon at bounding box center [1258, 103] width 18 height 18
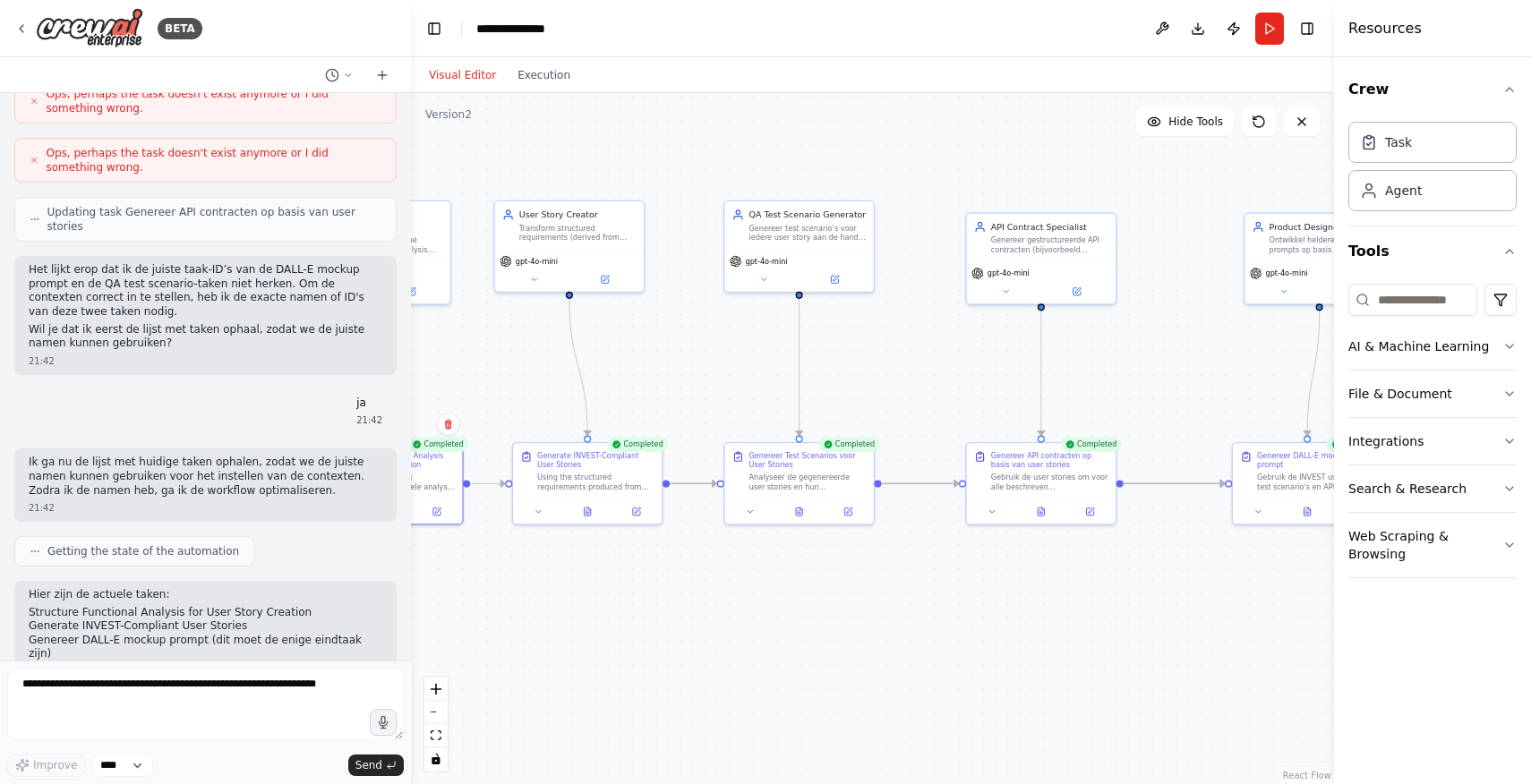
drag, startPoint x: 1116, startPoint y: 494, endPoint x: 916, endPoint y: 495, distance: 200.0
click at [916, 495] on div ".deletable-edge-delete-btn { width: 20px; height: 20px; border: 0px solid #ffff…" at bounding box center [873, 438] width 923 height 691
click at [973, 486] on div "Genereer API contracten op basis van user stories Gebruik de user stories om vo…" at bounding box center [1038, 470] width 134 height 41
click at [1042, 507] on icon at bounding box center [1037, 509] width 10 height 10
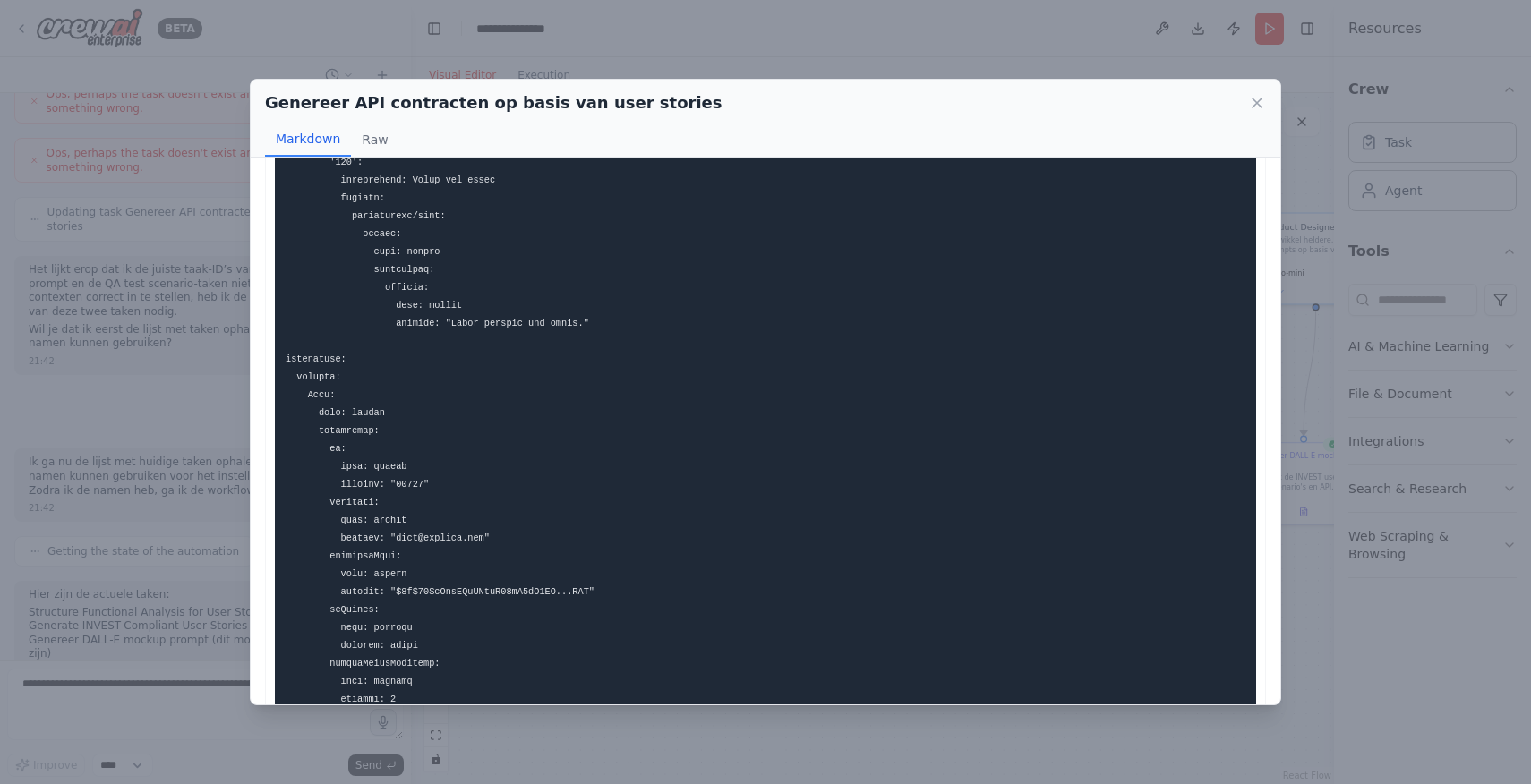
scroll to position [2208, 0]
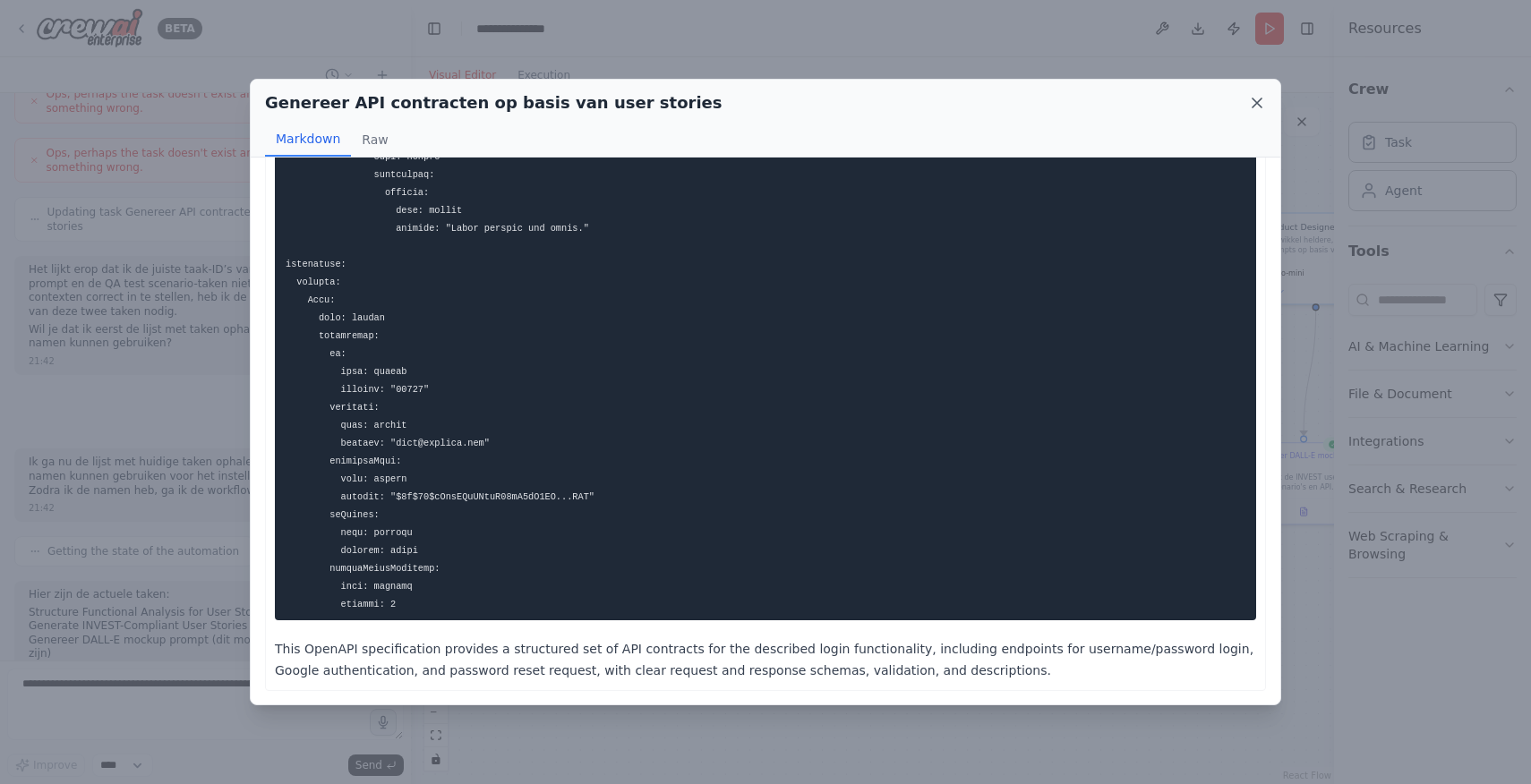
click at [1262, 99] on icon at bounding box center [1258, 103] width 18 height 18
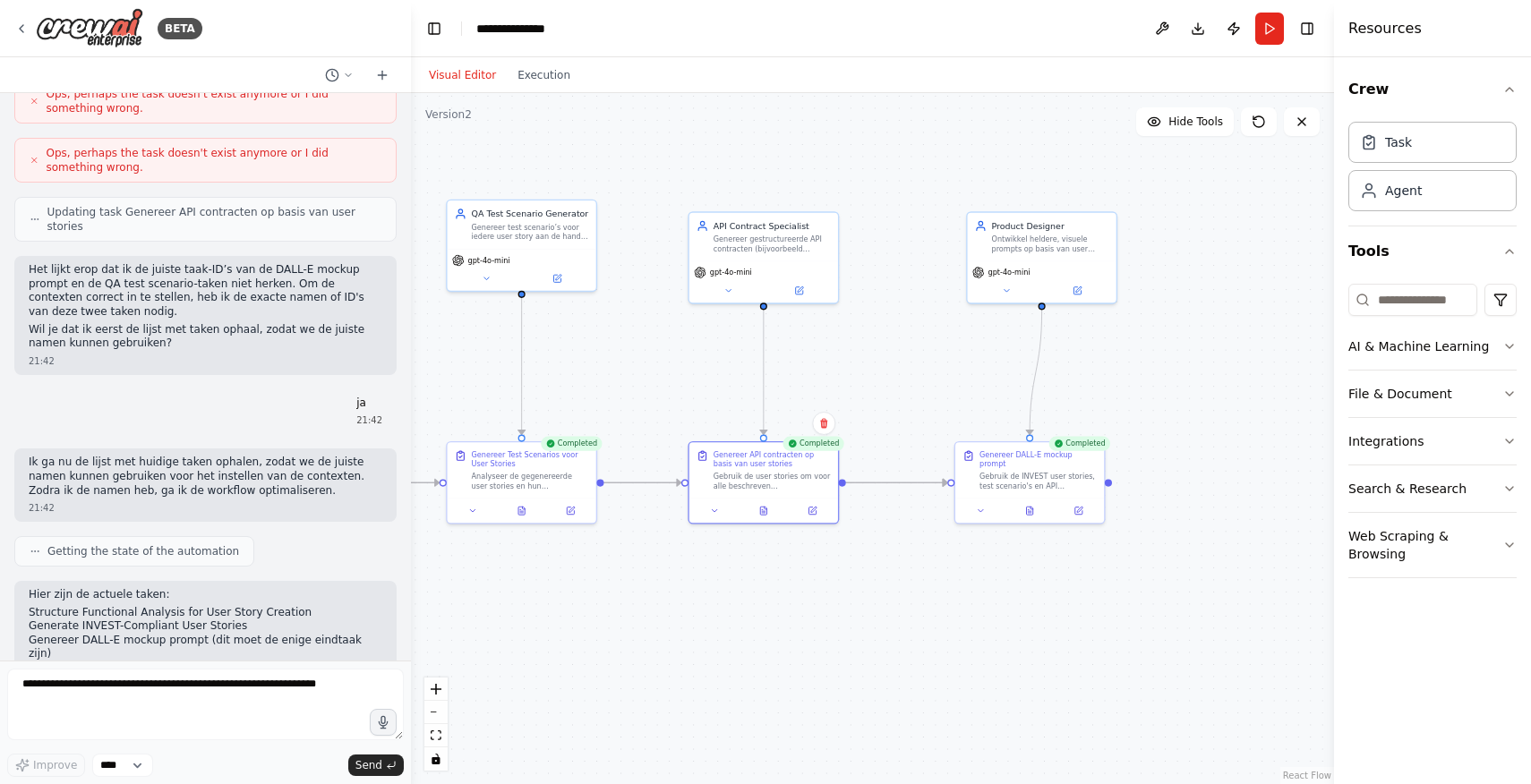
drag, startPoint x: 1233, startPoint y: 637, endPoint x: 826, endPoint y: 635, distance: 407.0
click at [826, 635] on div ".deletable-edge-delete-btn { width: 20px; height: 20px; border: 0px solid #ffff…" at bounding box center [873, 438] width 923 height 691
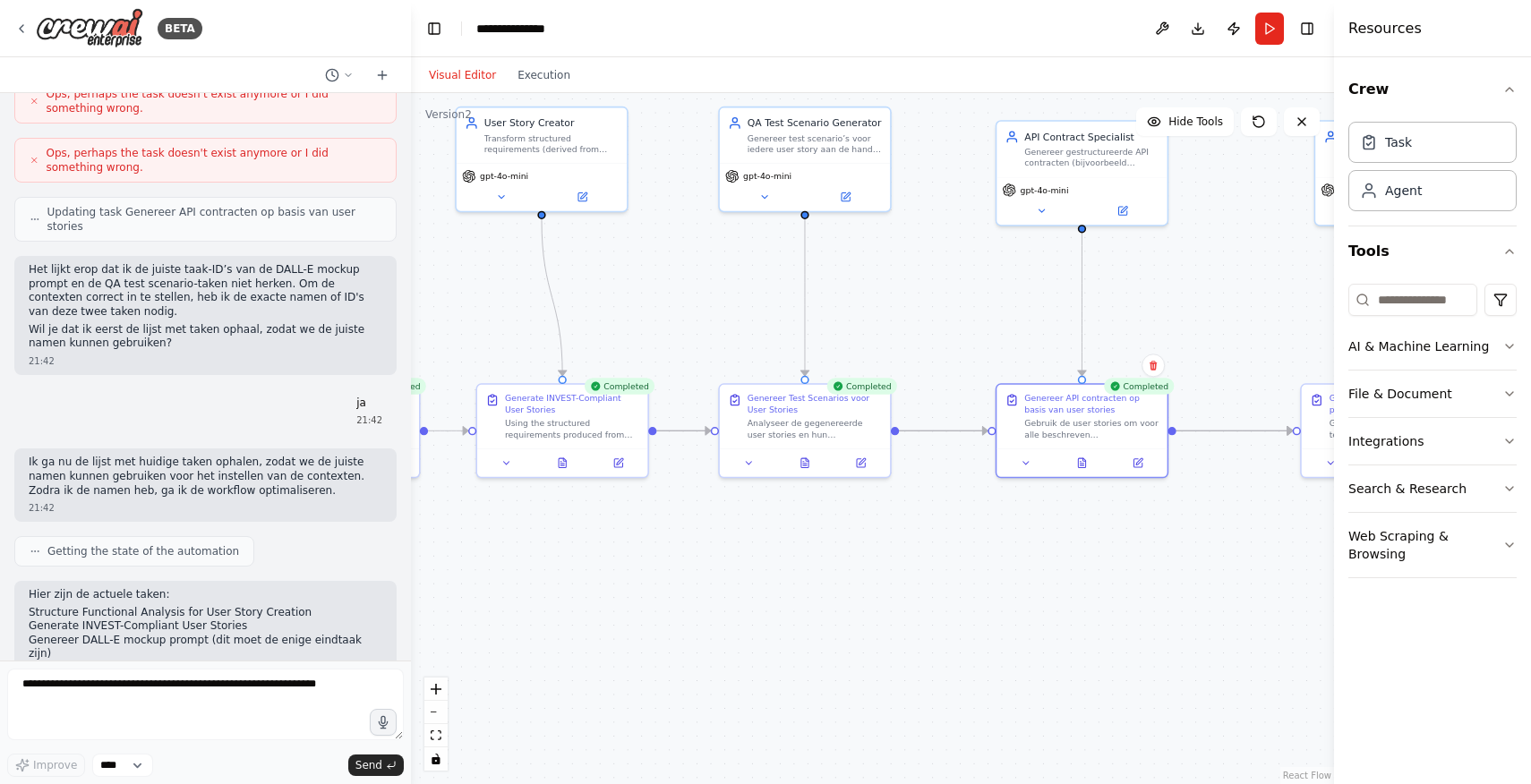
drag, startPoint x: 722, startPoint y: 596, endPoint x: 1194, endPoint y: 564, distance: 473.1
click at [1194, 564] on div ".deletable-edge-delete-btn { width: 20px; height: 20px; border: 0px solid #ffff…" at bounding box center [873, 438] width 923 height 691
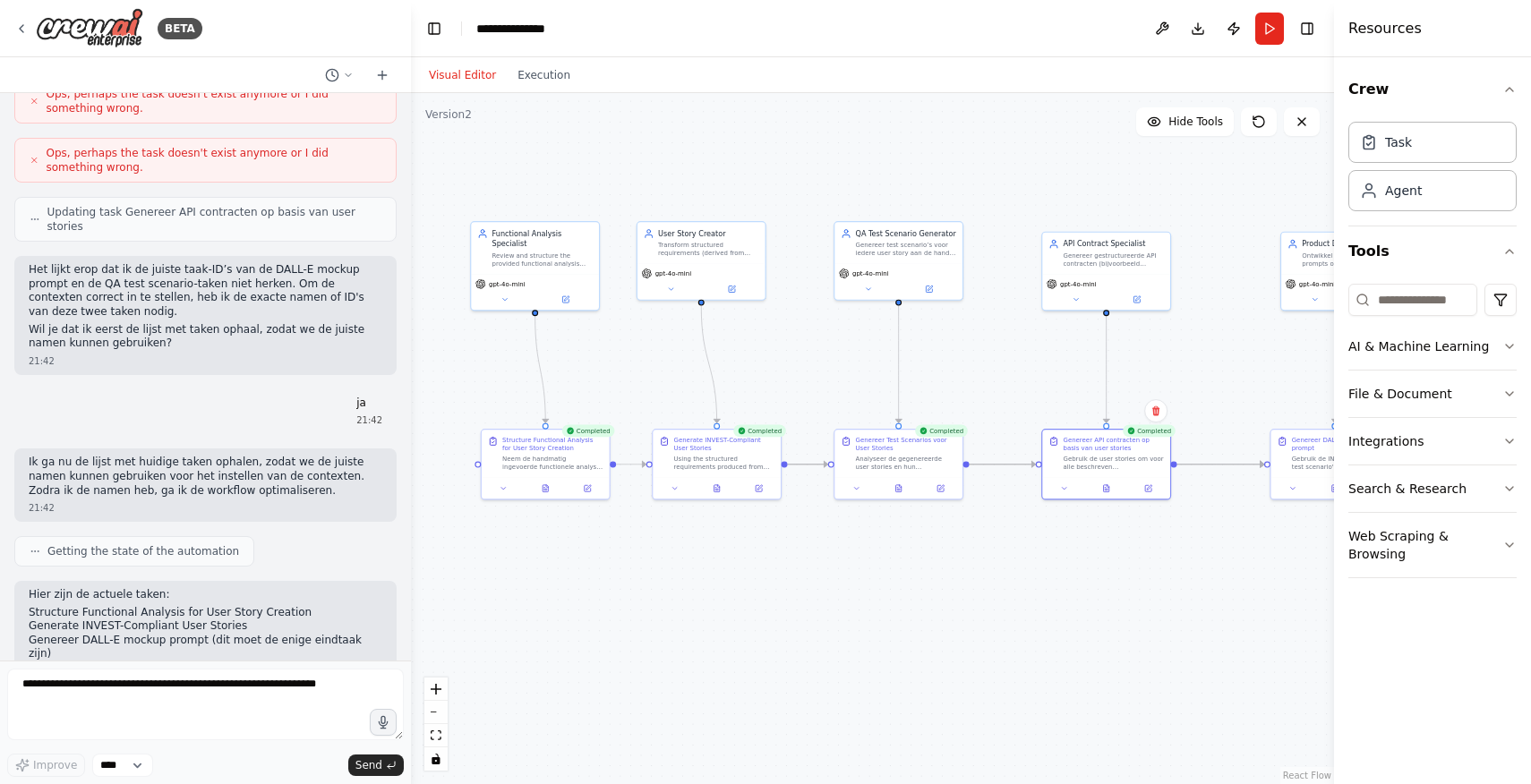
drag, startPoint x: 1220, startPoint y: 564, endPoint x: 1159, endPoint y: 564, distance: 61.0
click at [1159, 564] on div ".deletable-edge-delete-btn { width: 20px; height: 20px; border: 0px solid #ffff…" at bounding box center [873, 438] width 923 height 691
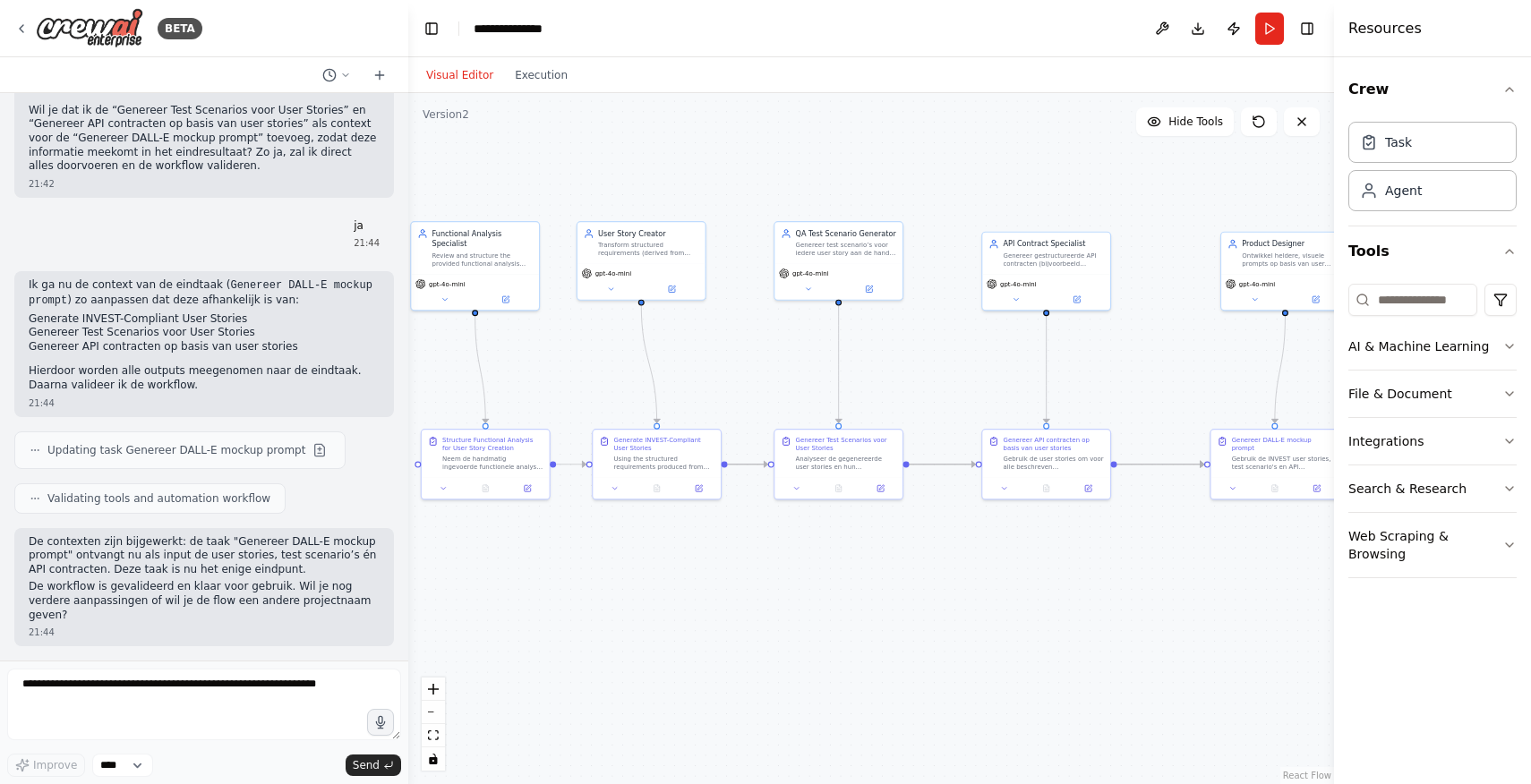
scroll to position [30138, 0]
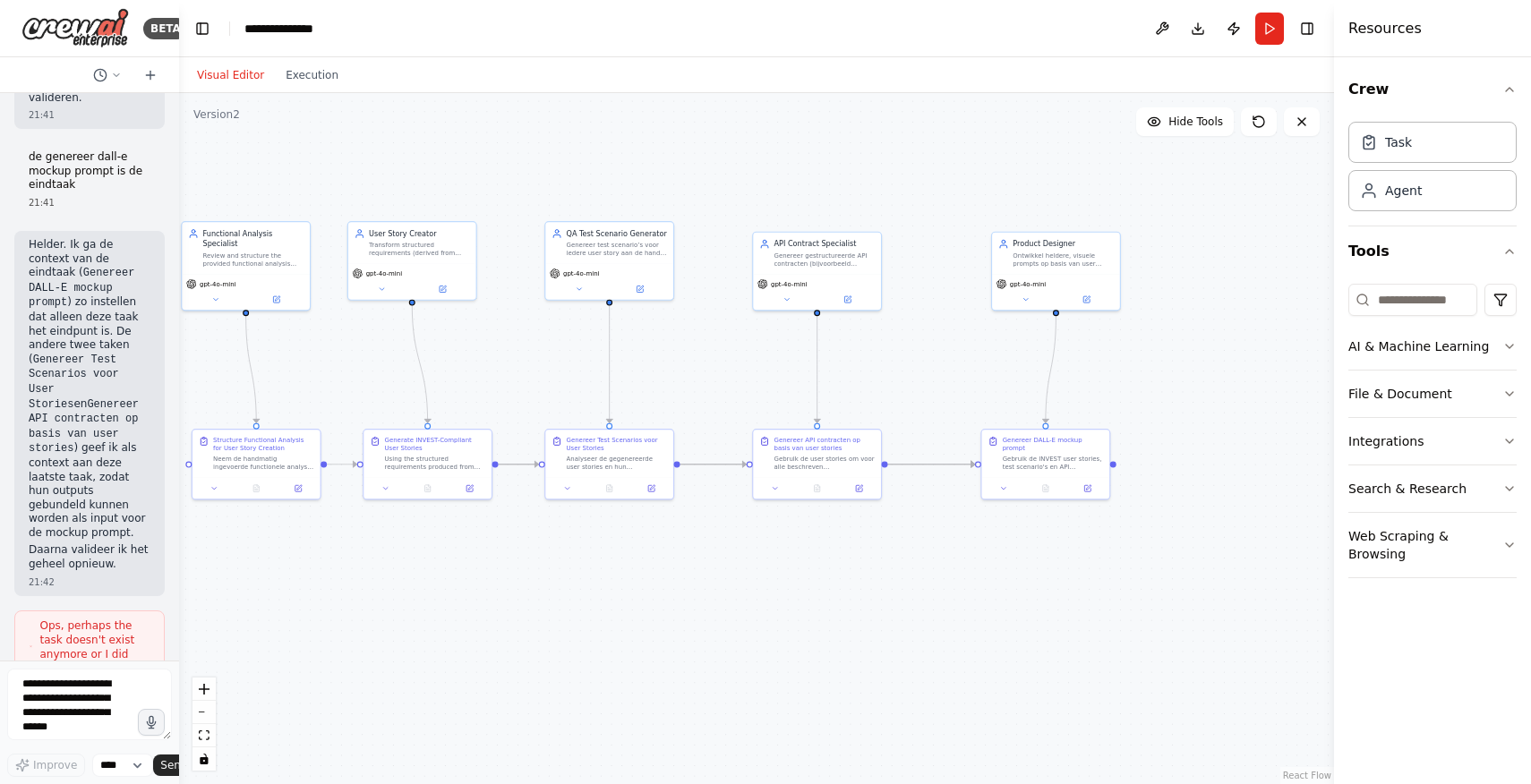
drag, startPoint x: 411, startPoint y: 123, endPoint x: 122, endPoint y: 144, distance: 289.8
click at [122, 144] on div "BETA I want to build an automation for our software delivery lifecycle. Startin…" at bounding box center [90, 392] width 179 height 784
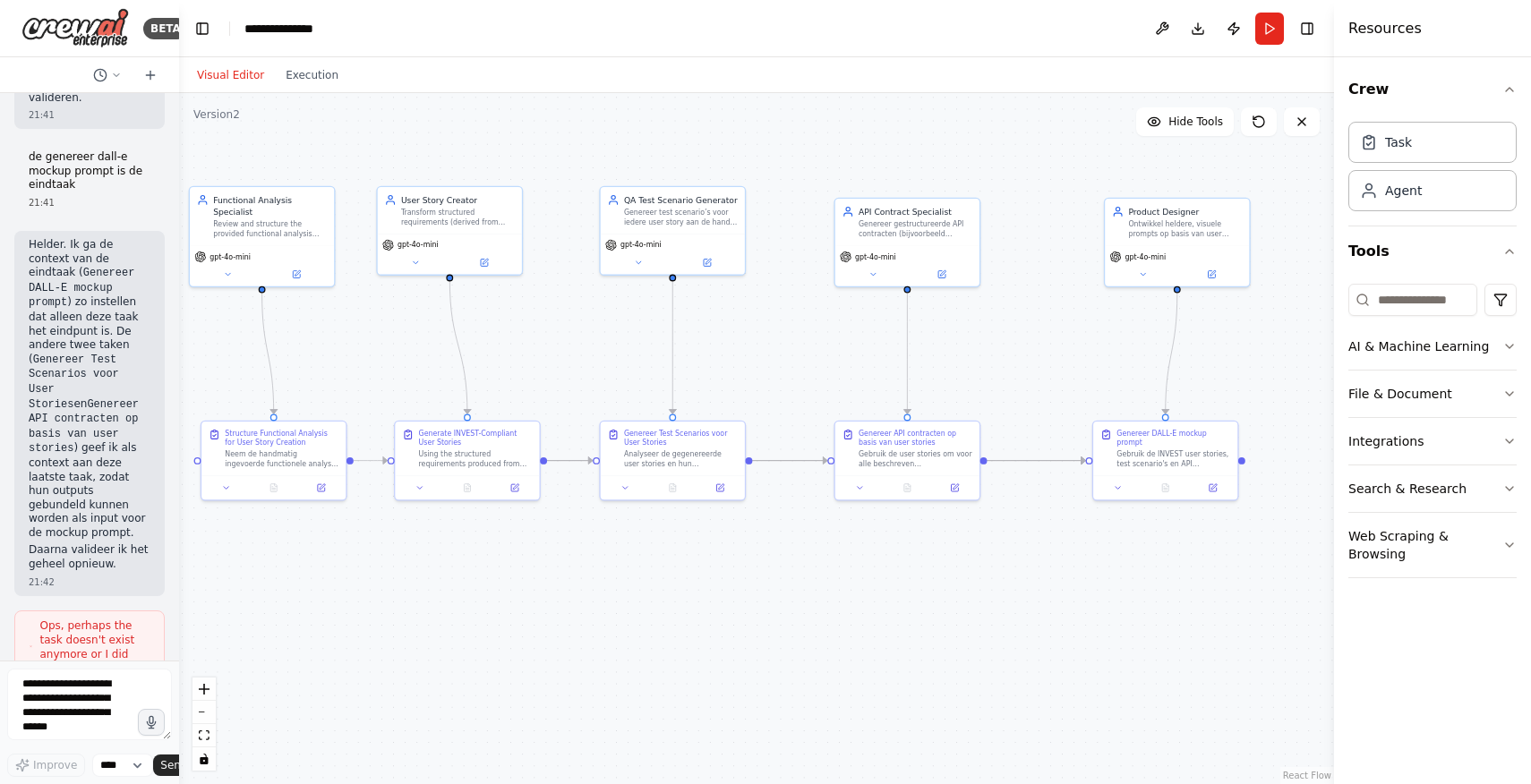
drag, startPoint x: 629, startPoint y: 603, endPoint x: 705, endPoint y: 603, distance: 76.0
click at [705, 603] on div ".deletable-edge-delete-btn { width: 20px; height: 20px; border: 0px solid #ffff…" at bounding box center [757, 438] width 1155 height 691
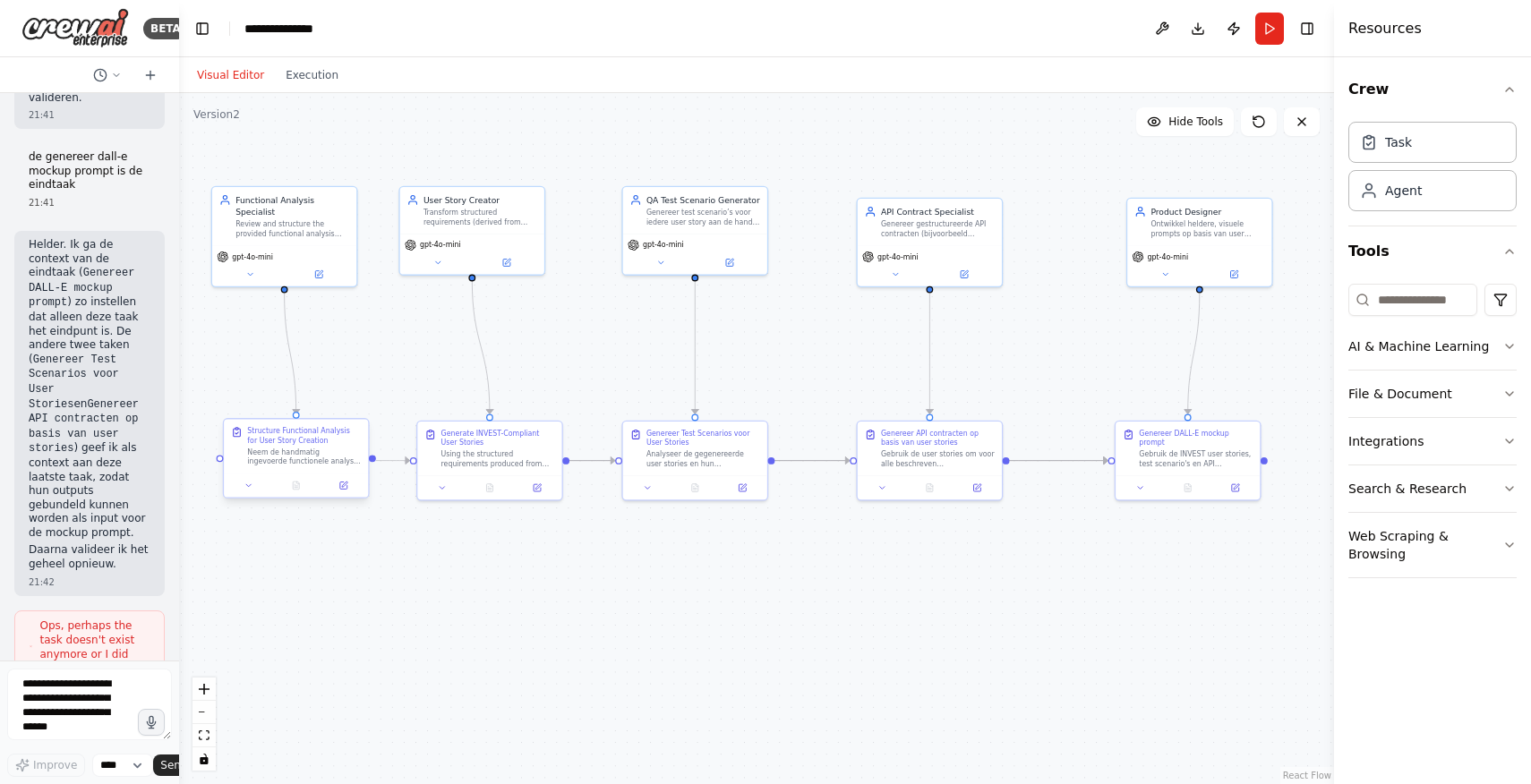
click at [319, 443] on div "Structure Functional Analysis for User Story Creation" at bounding box center [304, 435] width 114 height 19
click at [1260, 27] on button "Run" at bounding box center [1270, 29] width 29 height 32
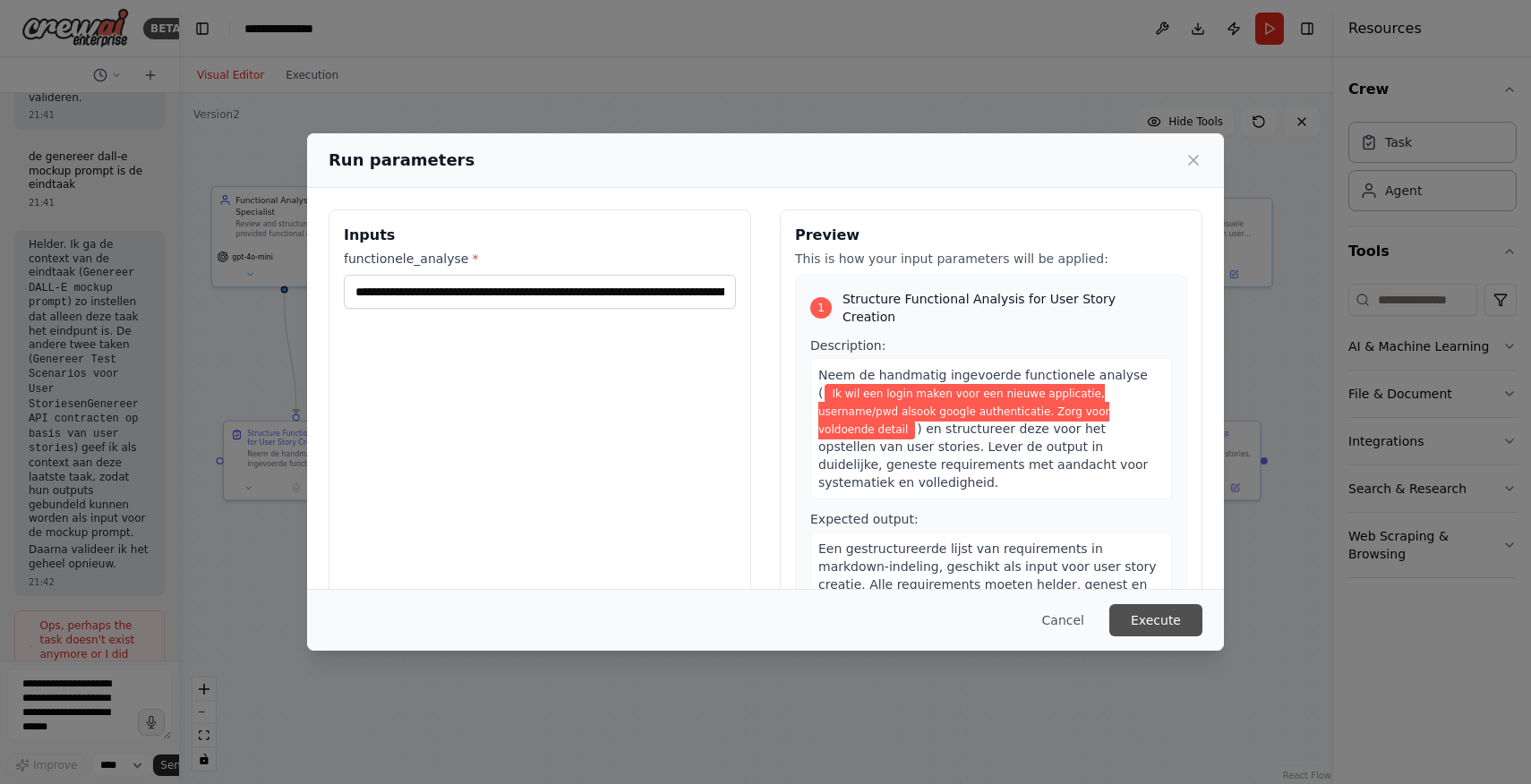
click at [1155, 610] on button "Execute" at bounding box center [1156, 620] width 93 height 32
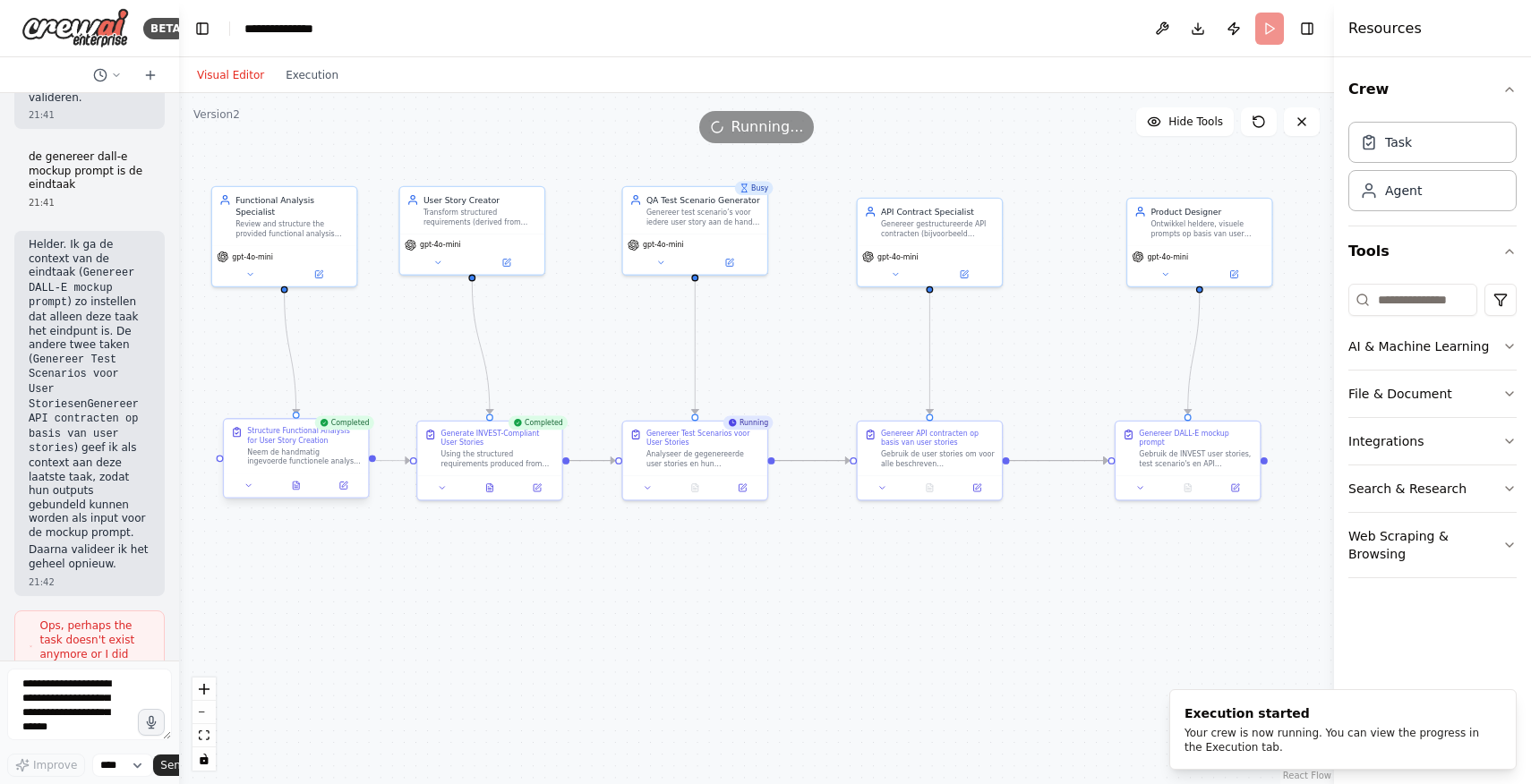
click at [323, 435] on div "Structure Functional Analysis for User Story Creation" at bounding box center [304, 435] width 114 height 19
click at [300, 480] on icon at bounding box center [296, 485] width 9 height 9
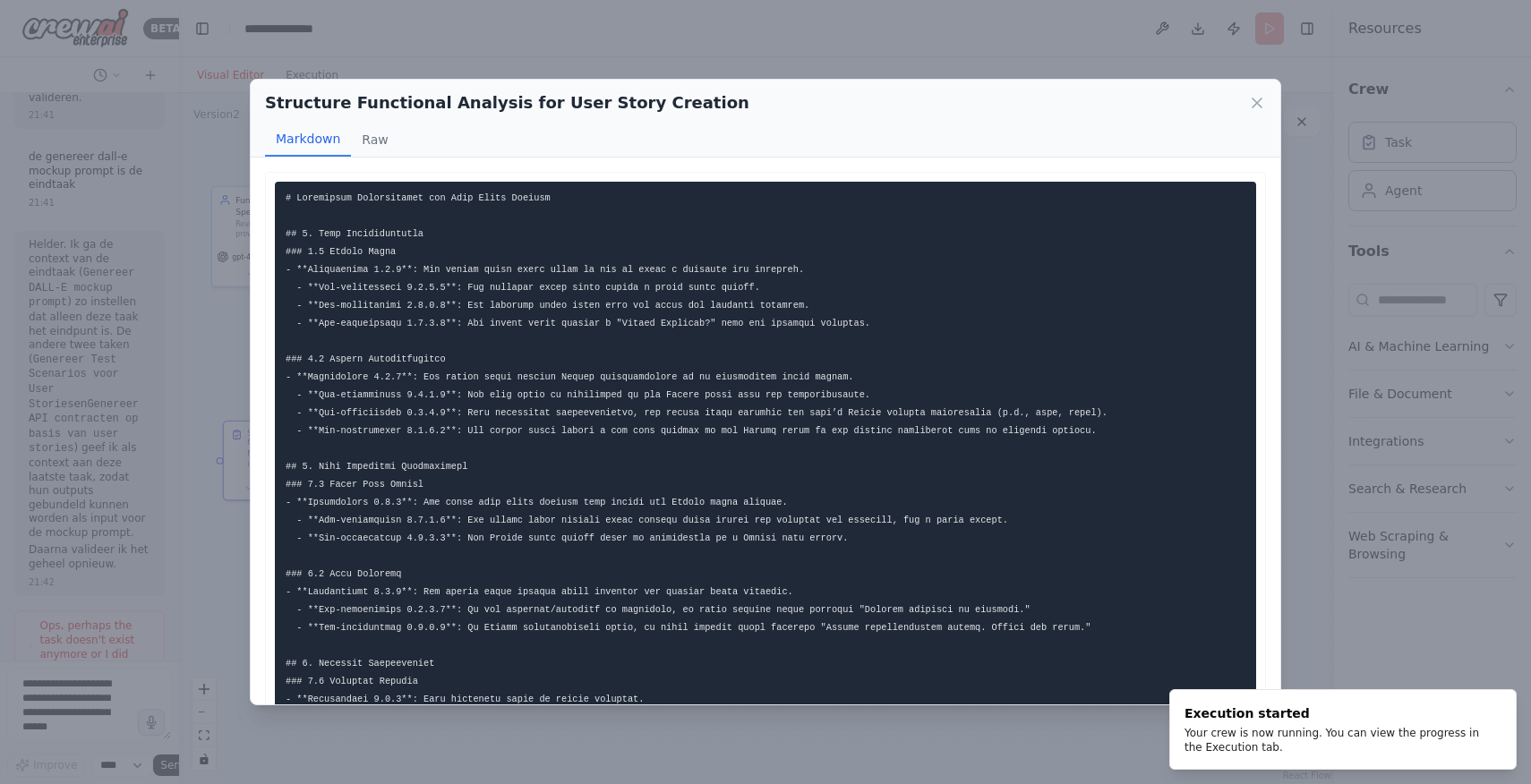
scroll to position [267, 0]
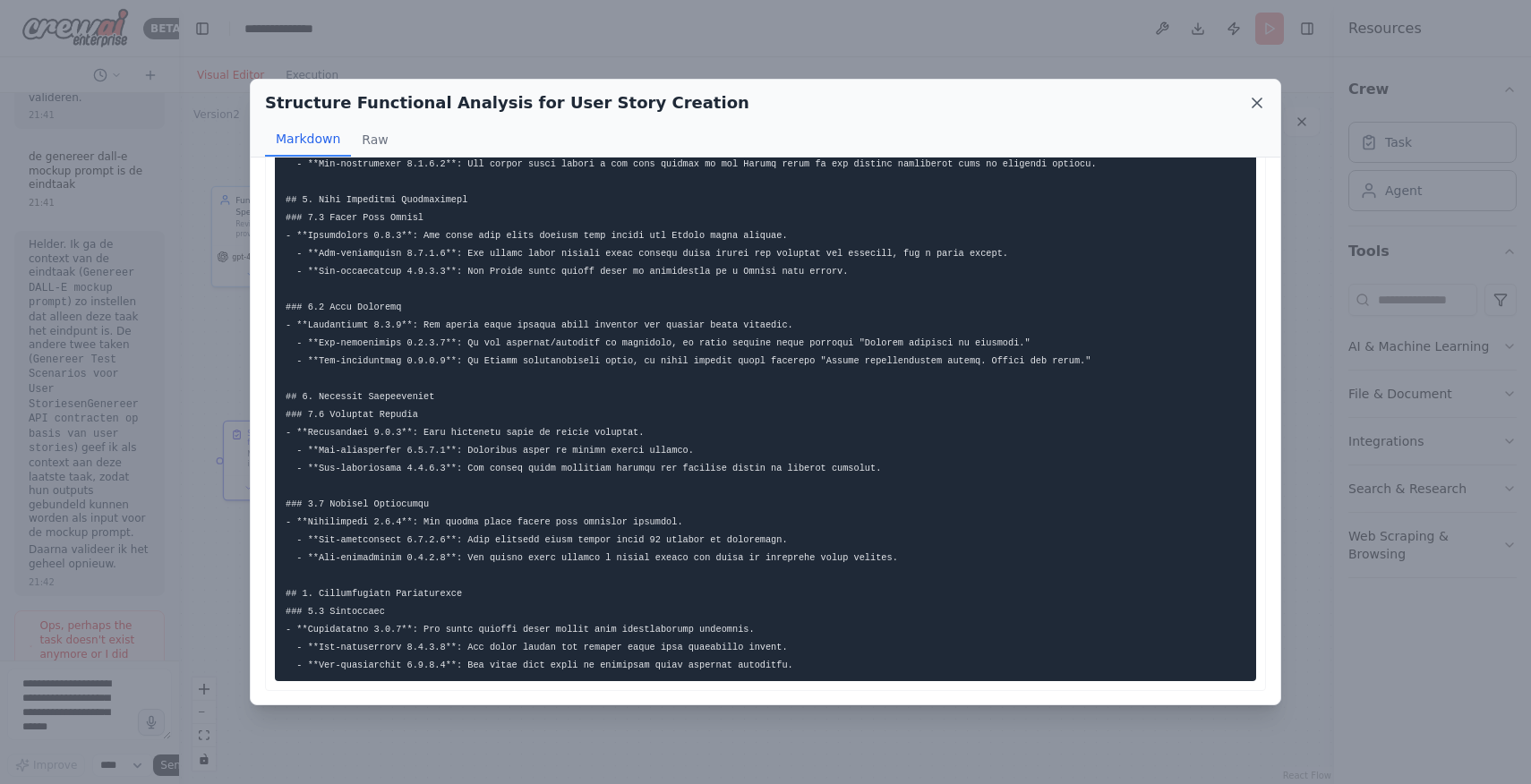
click at [1254, 99] on icon at bounding box center [1258, 103] width 9 height 9
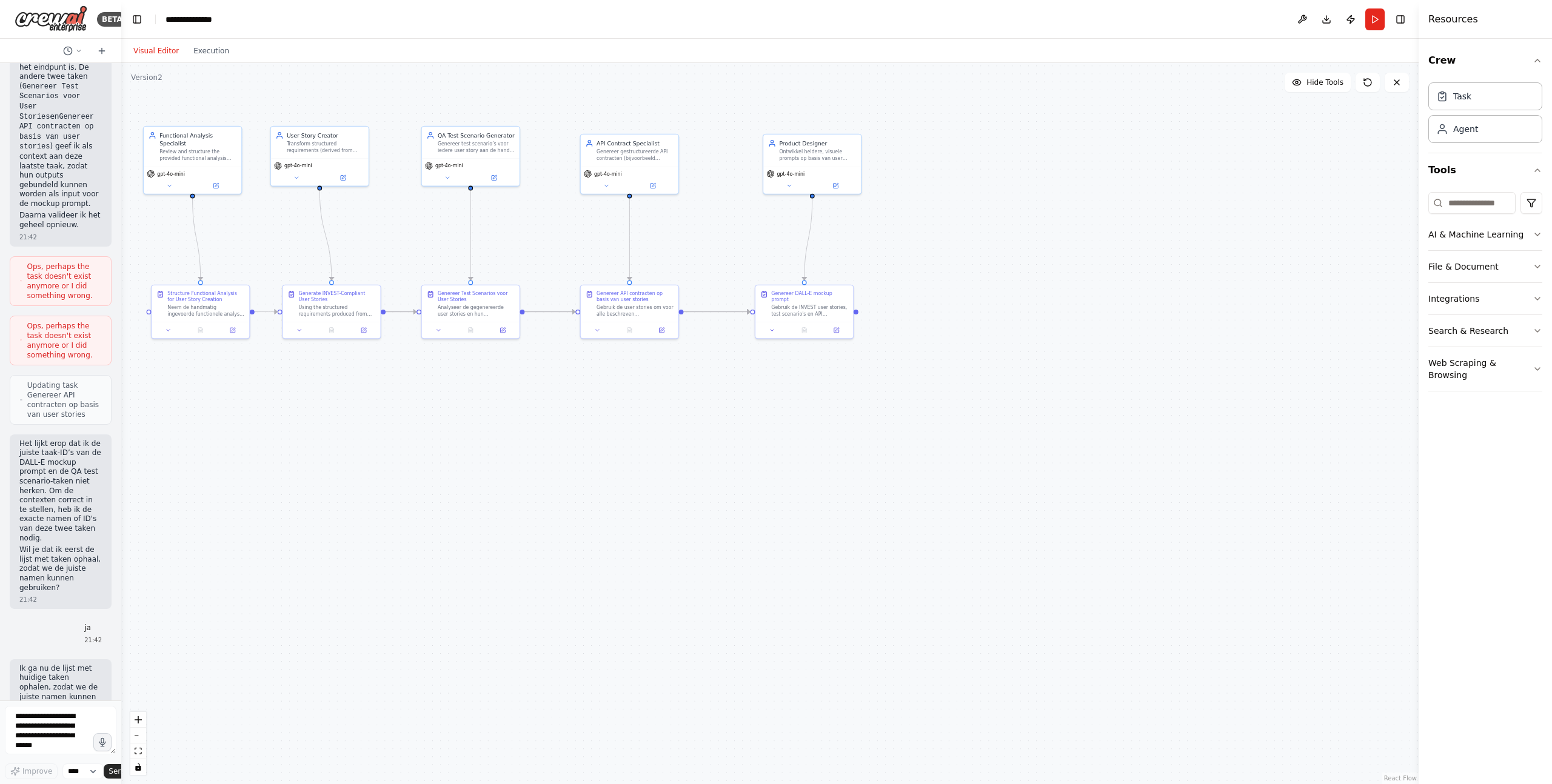
scroll to position [20535, 0]
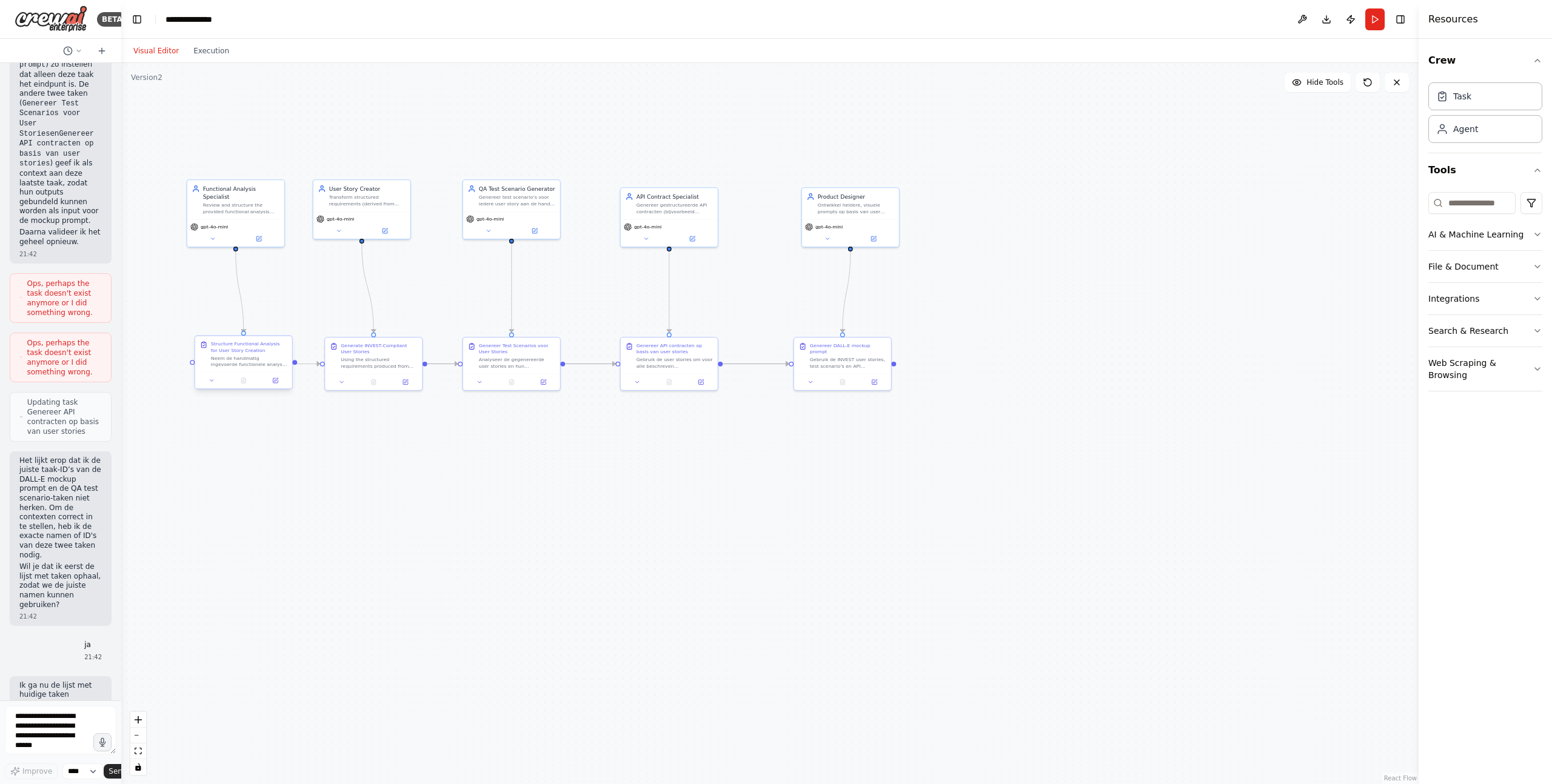
click at [246, 347] on div "Structure Functional Analysis for User Story Creation" at bounding box center [249, 346] width 76 height 13
click at [254, 350] on div "Structure Functional Analysis for User Story Creation" at bounding box center [249, 346] width 76 height 13
click at [1036, 15] on button "Run" at bounding box center [1375, 19] width 19 height 22
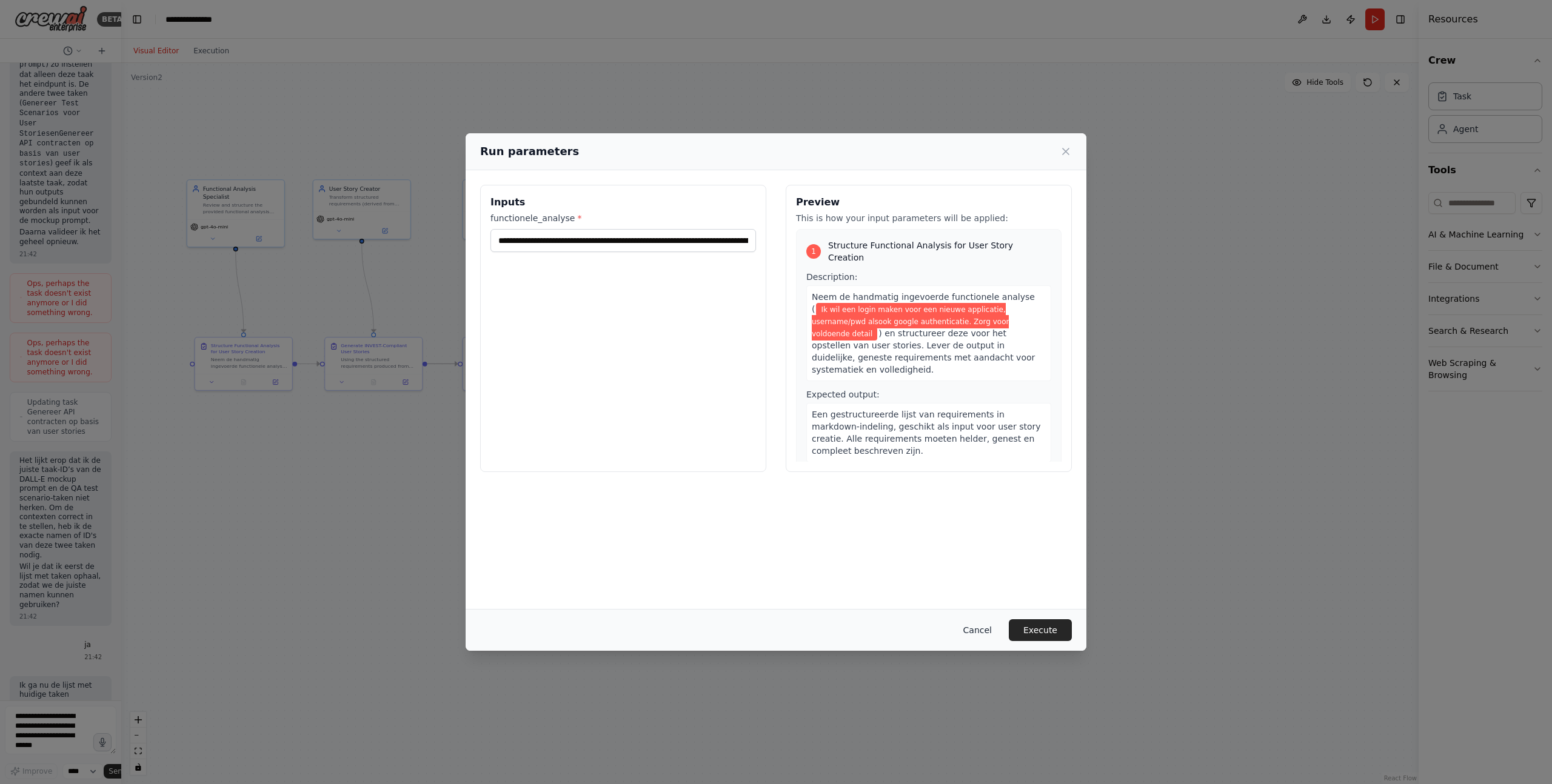
click at [979, 530] on button "Cancel" at bounding box center [977, 630] width 48 height 22
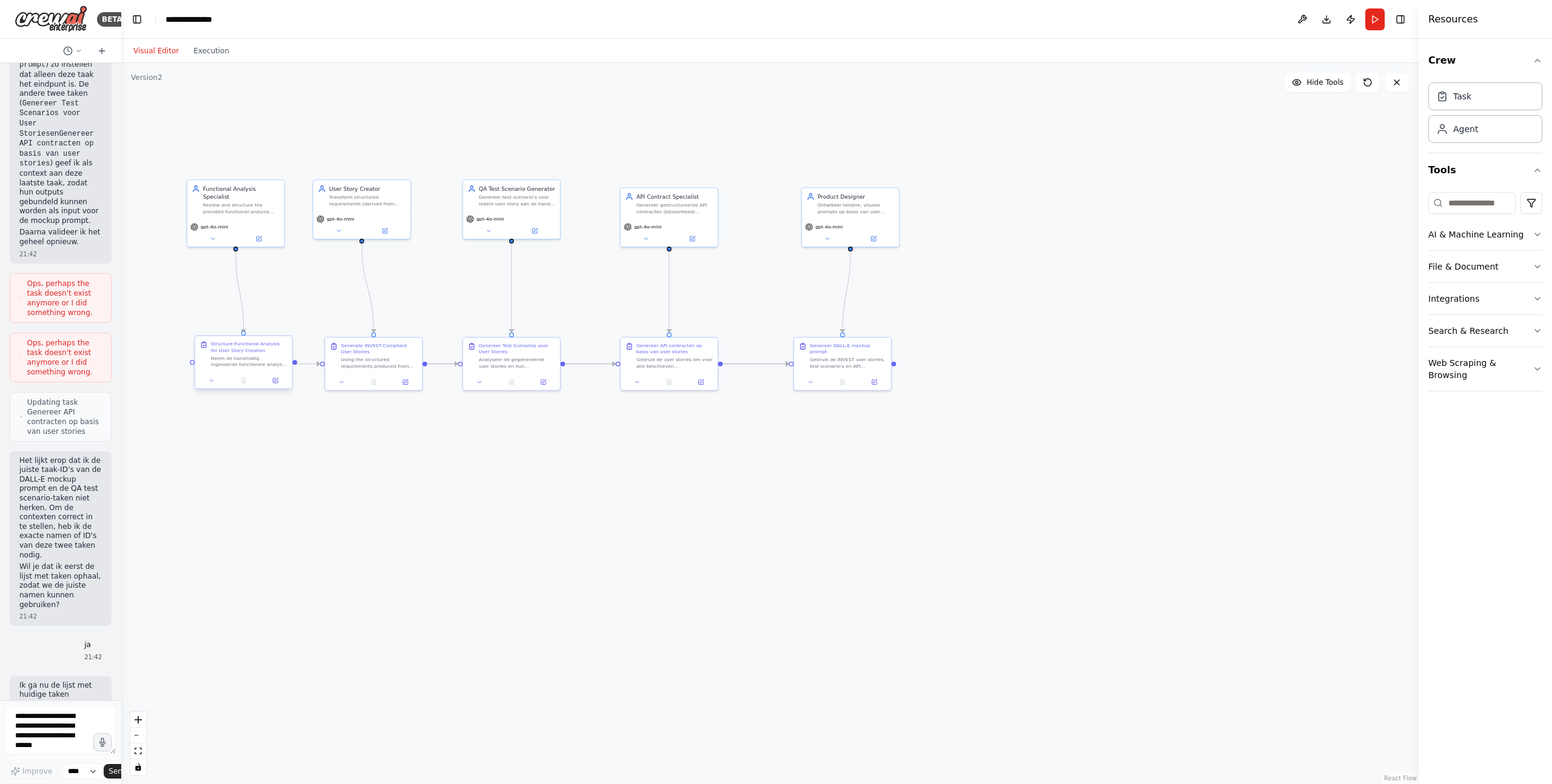
click at [256, 368] on div "Structure Functional Analysis for User Story Creation Neem de handmatig ingevoe…" at bounding box center [244, 354] width 97 height 36
click at [1036, 12] on button "Run" at bounding box center [1375, 19] width 19 height 22
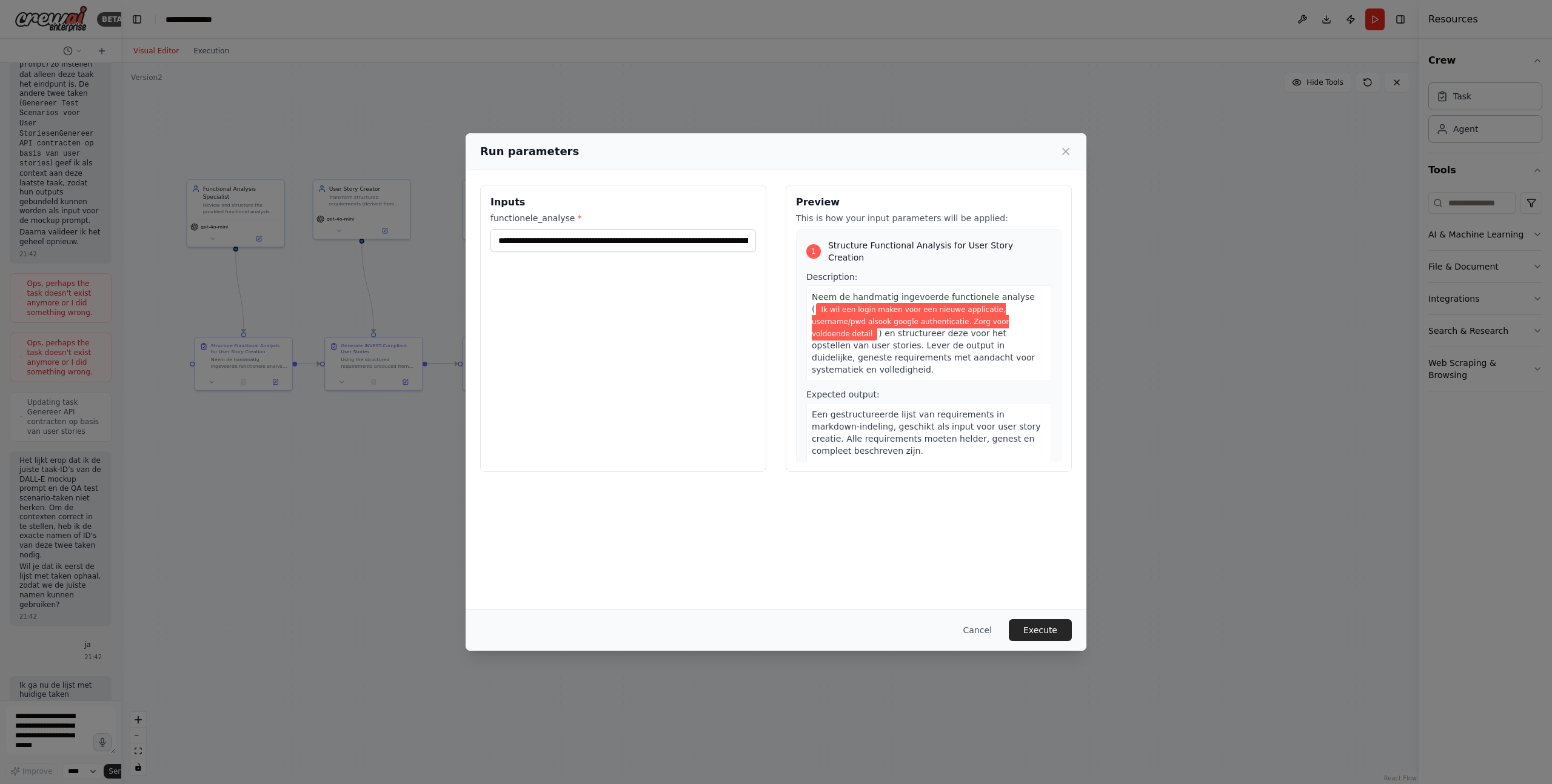
click at [544, 227] on div "**********" at bounding box center [623, 232] width 266 height 40
click at [544, 234] on input "**********" at bounding box center [623, 241] width 266 height 23
paste input "**********"
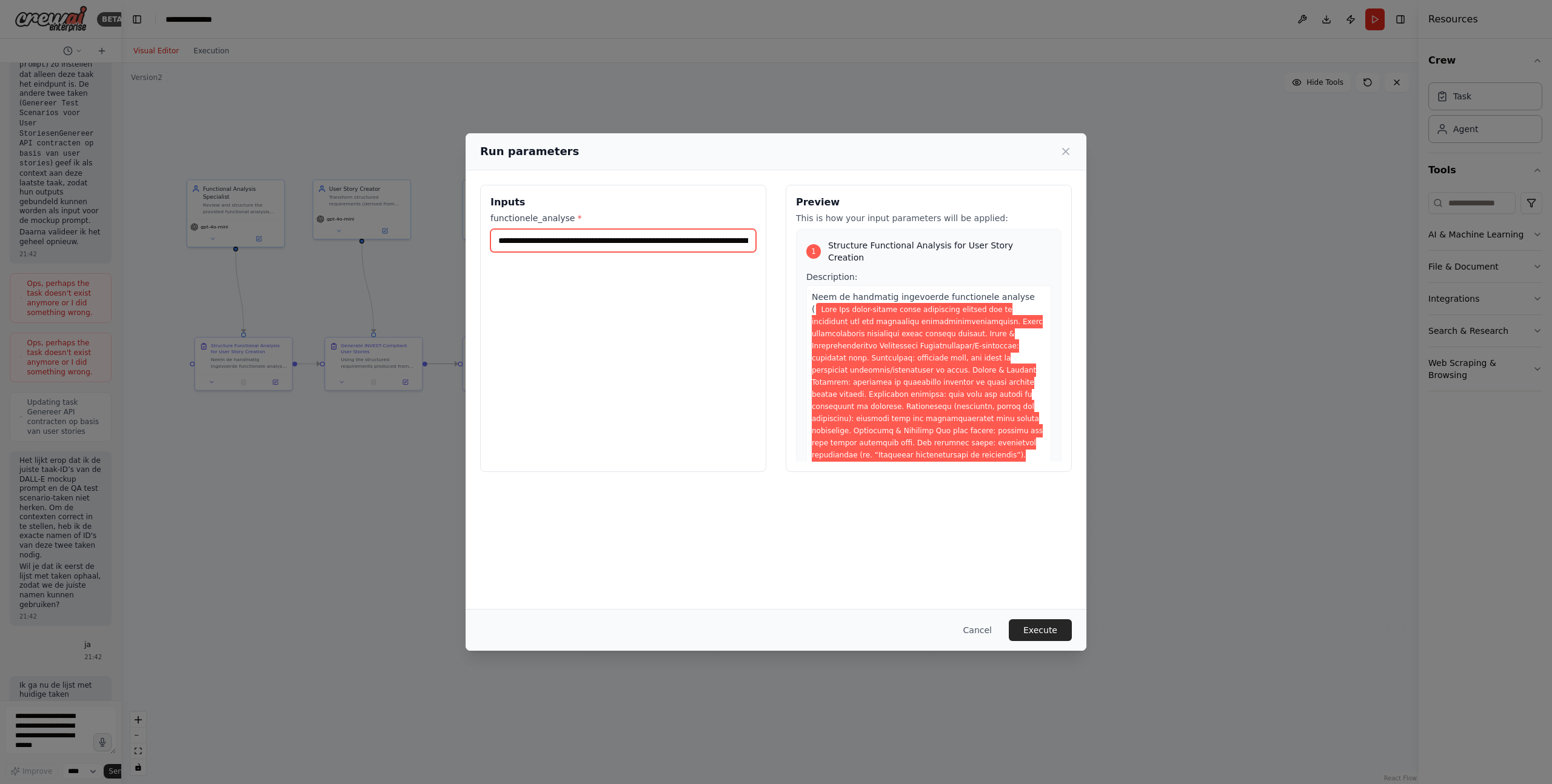
scroll to position [0, 4215]
type input "**********"
click at [1036, 530] on button "Execute" at bounding box center [1040, 630] width 63 height 22
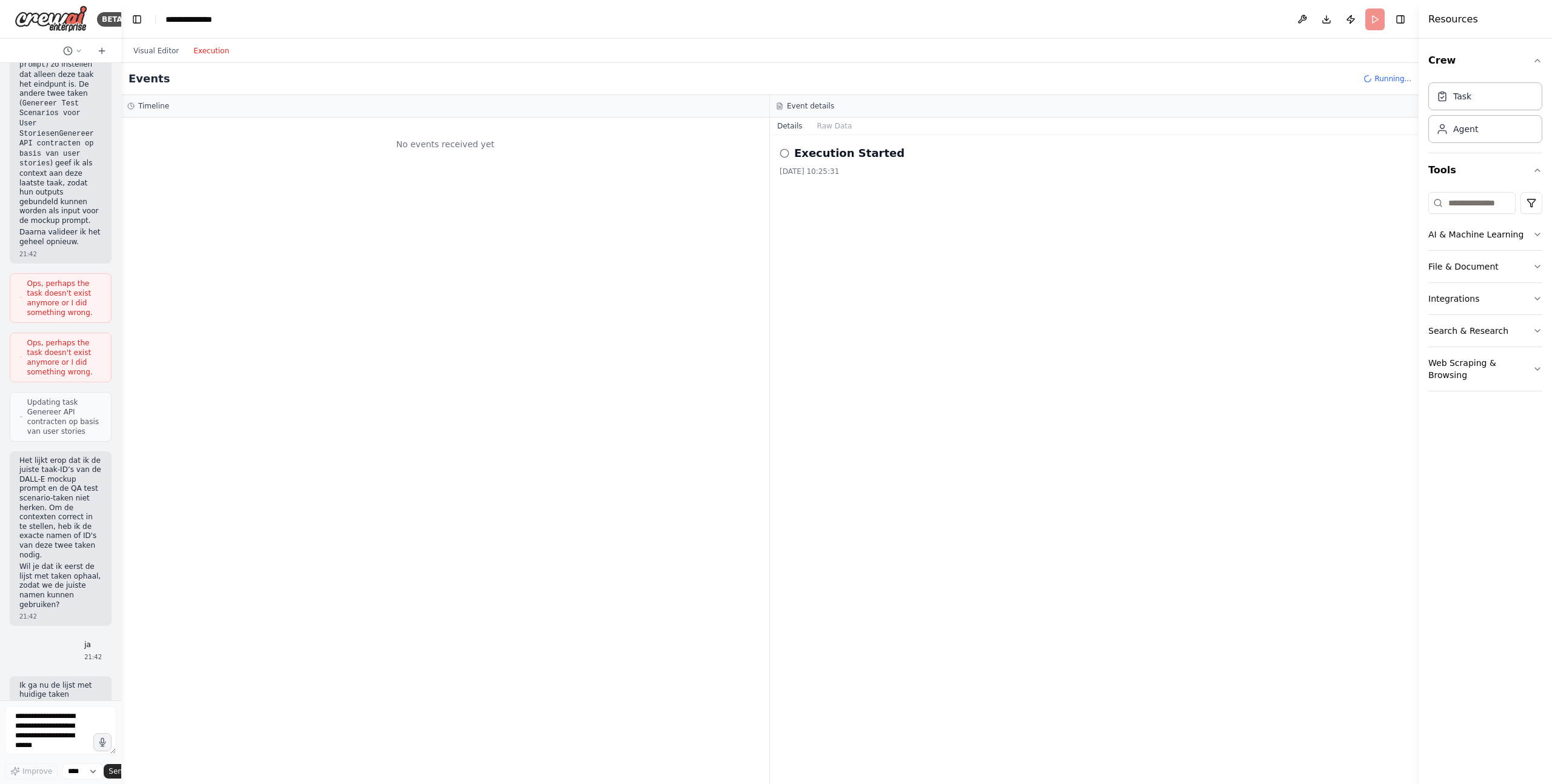
click at [200, 53] on button "Execution" at bounding box center [211, 51] width 50 height 15
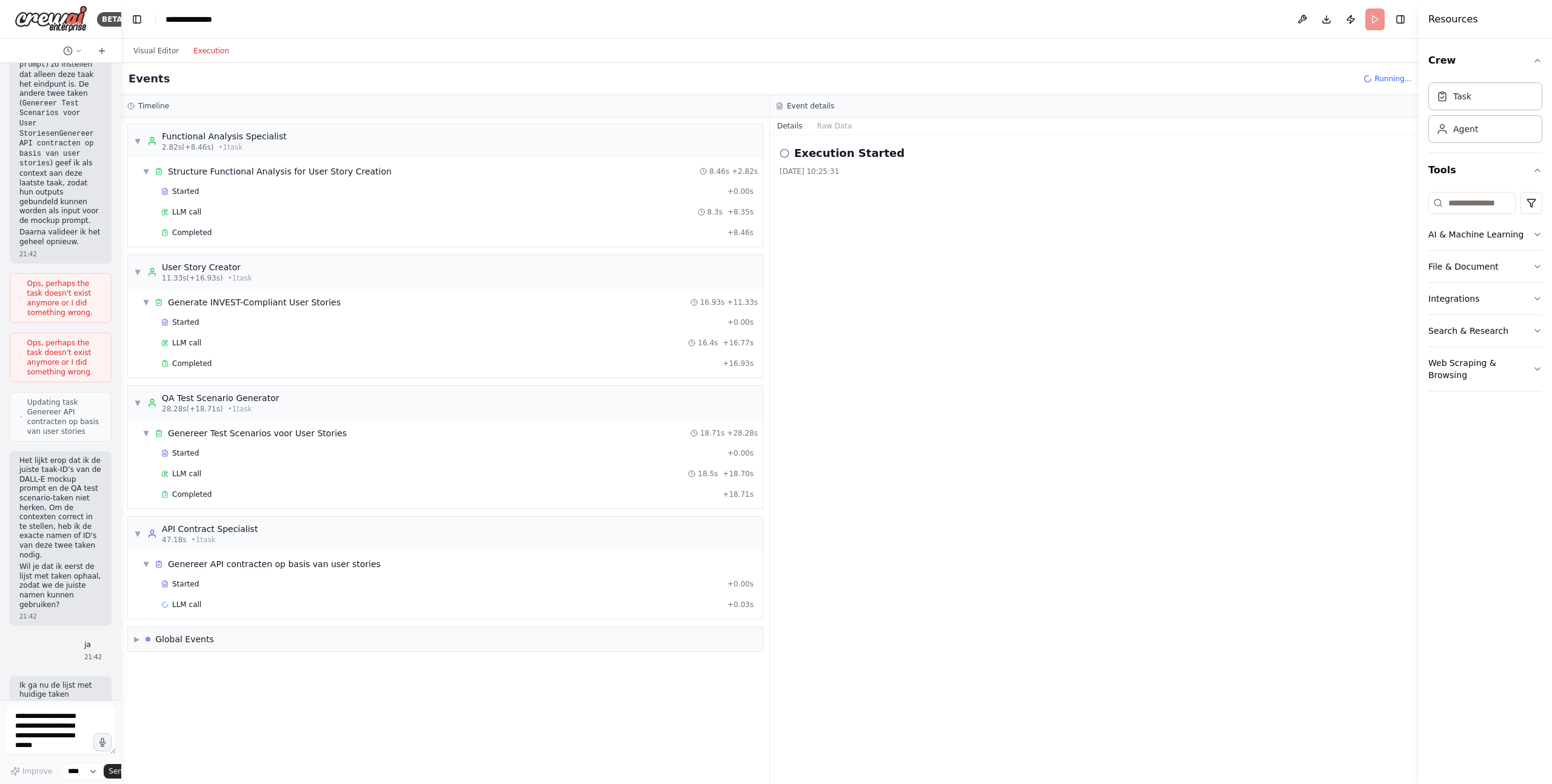
click at [146, 59] on div "Visual Editor Execution" at bounding box center [181, 51] width 110 height 24
click at [150, 57] on button "Visual Editor" at bounding box center [156, 51] width 60 height 15
click at [224, 57] on button "Execution" at bounding box center [211, 51] width 50 height 15
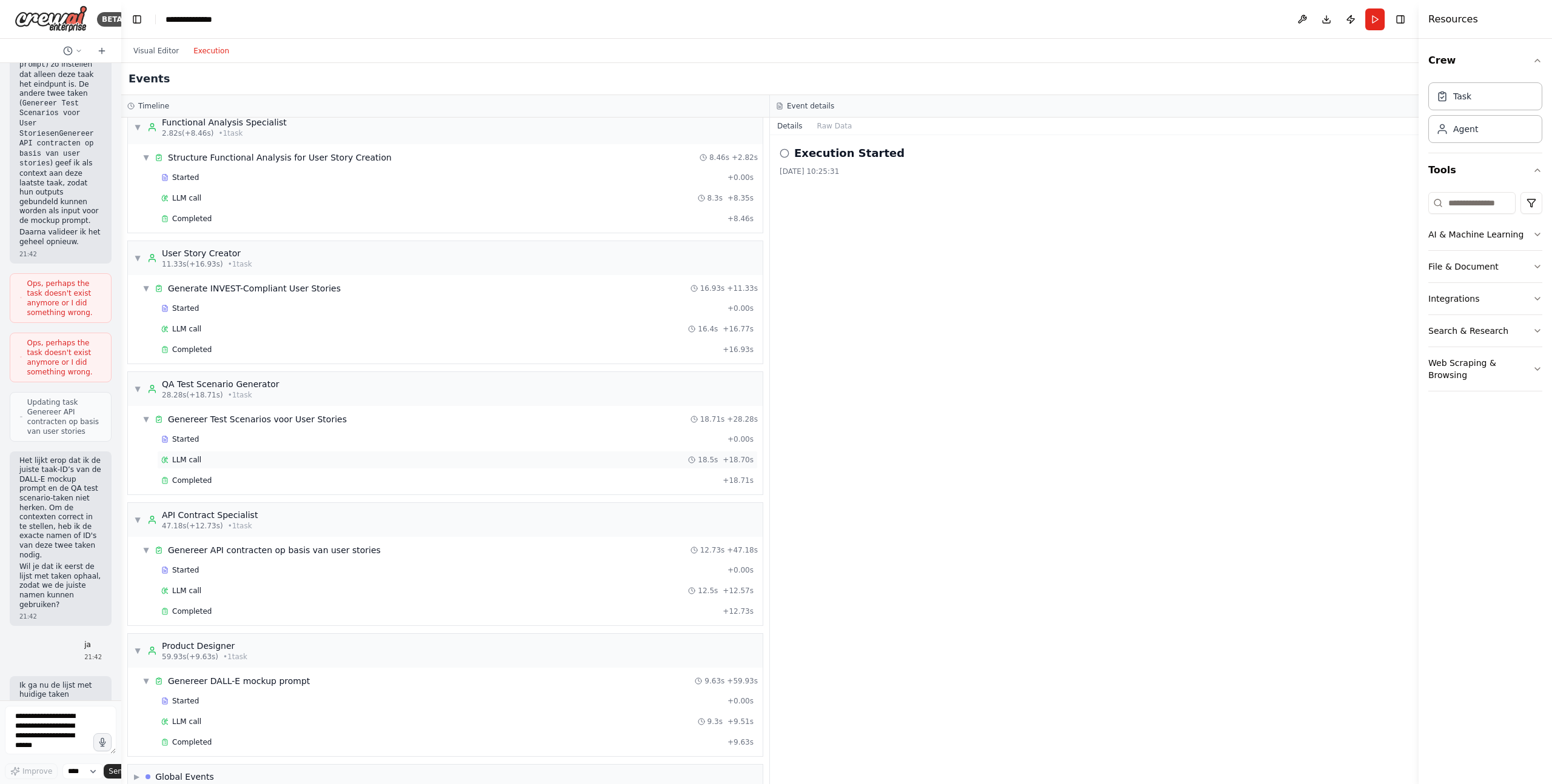
scroll to position [12, 0]
click at [177, 58] on div "Visual Editor Execution" at bounding box center [181, 51] width 110 height 24
click at [167, 53] on button "Visual Editor" at bounding box center [156, 51] width 60 height 15
click at [225, 51] on button "Execution" at bounding box center [211, 51] width 50 height 15
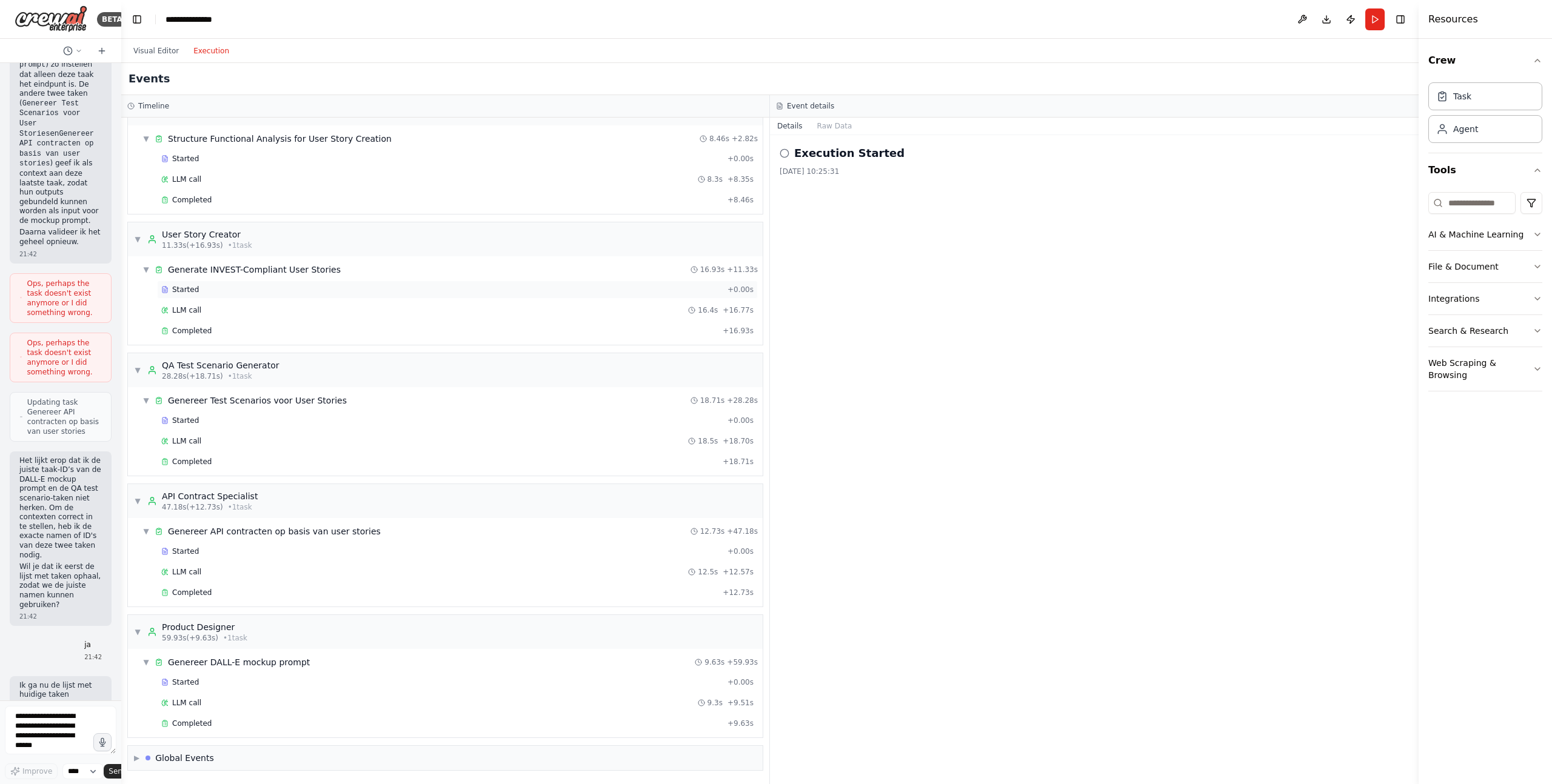
scroll to position [0, 0]
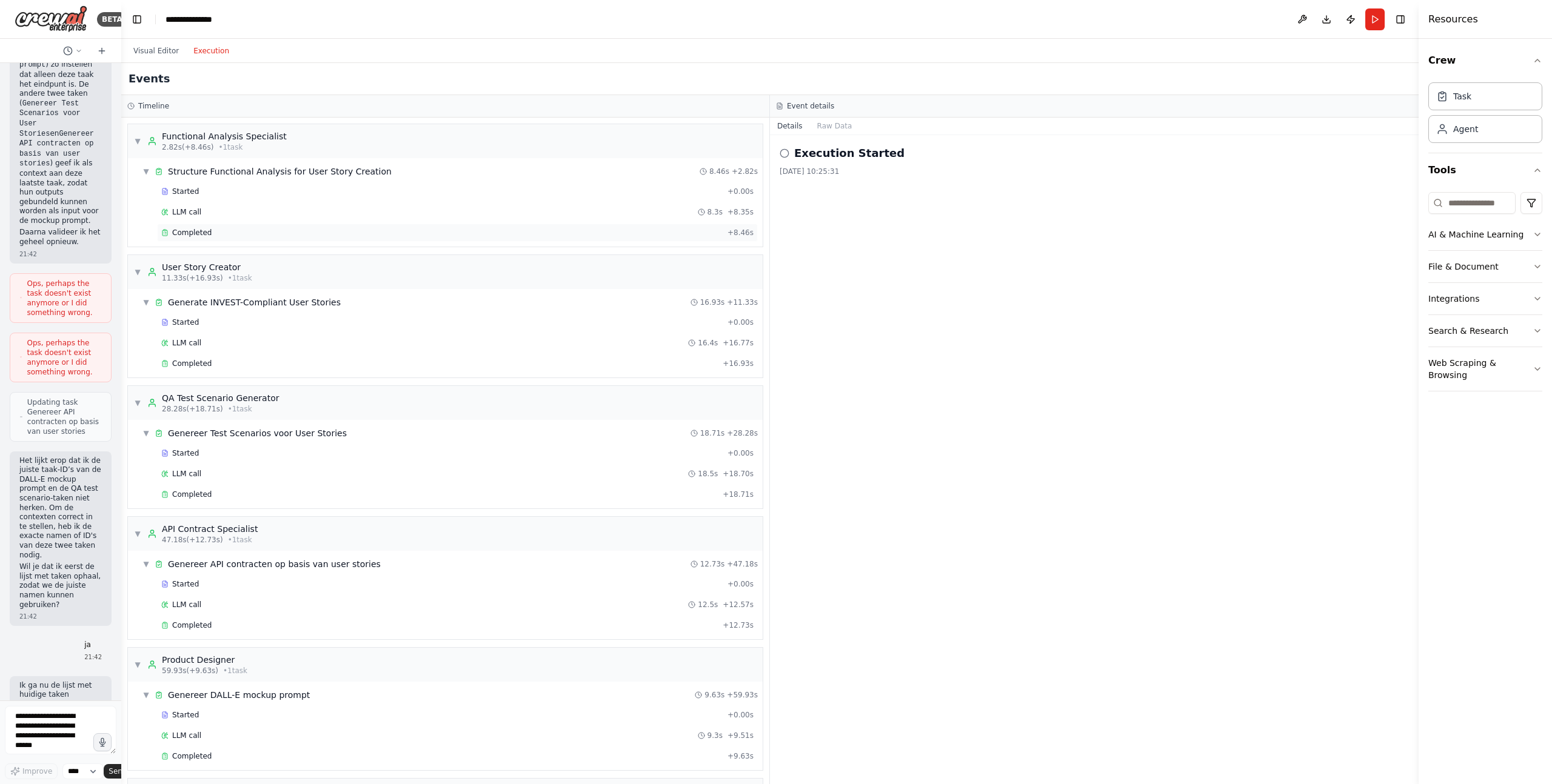
click at [208, 235] on span "Completed" at bounding box center [192, 233] width 39 height 10
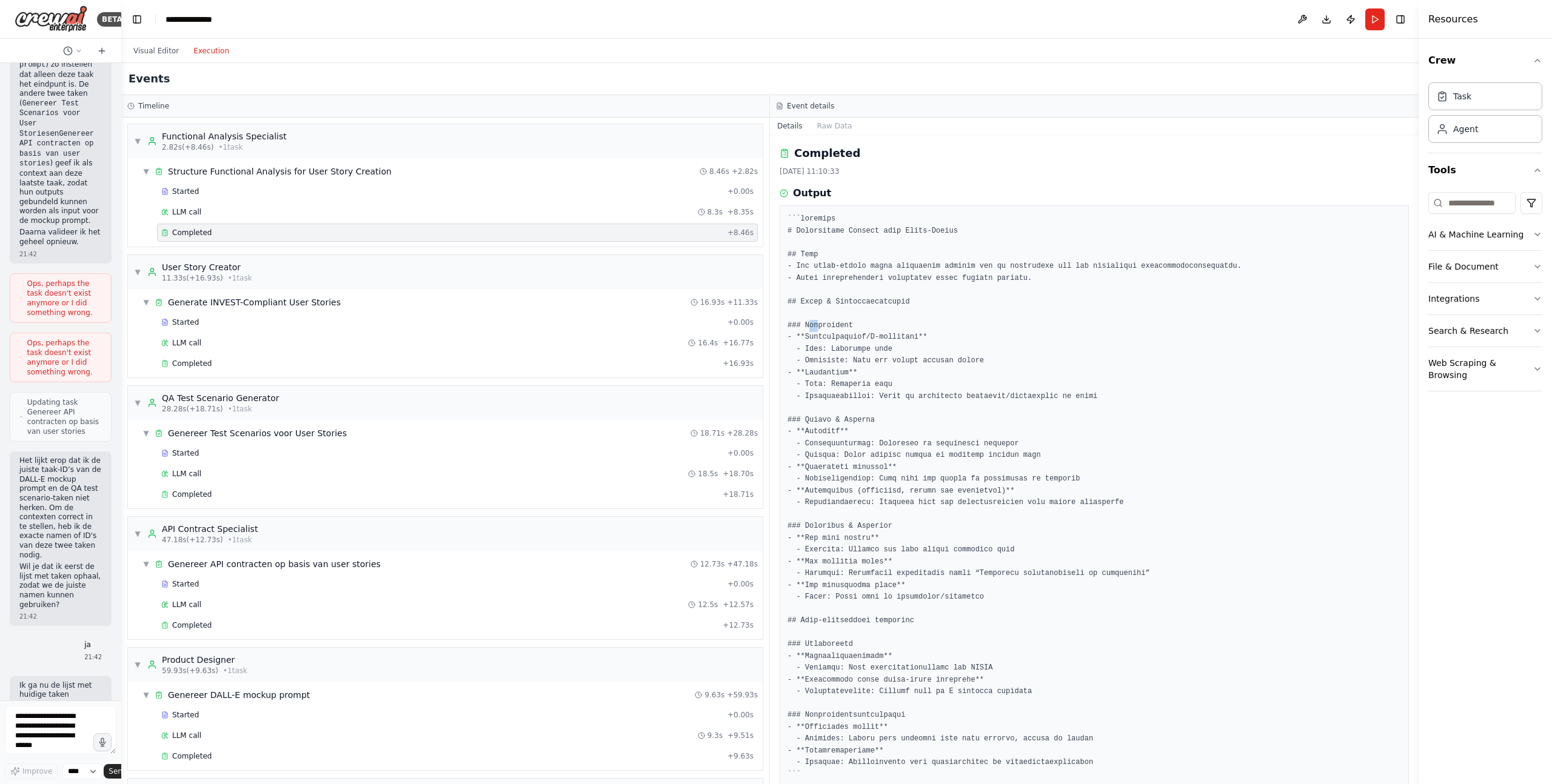
drag, startPoint x: 810, startPoint y: 326, endPoint x: 825, endPoint y: 326, distance: 15.0
click at [825, 326] on pre at bounding box center [1094, 497] width 613 height 567
click at [427, 344] on div "LLM call 16.4s + 16.77s" at bounding box center [457, 343] width 592 height 10
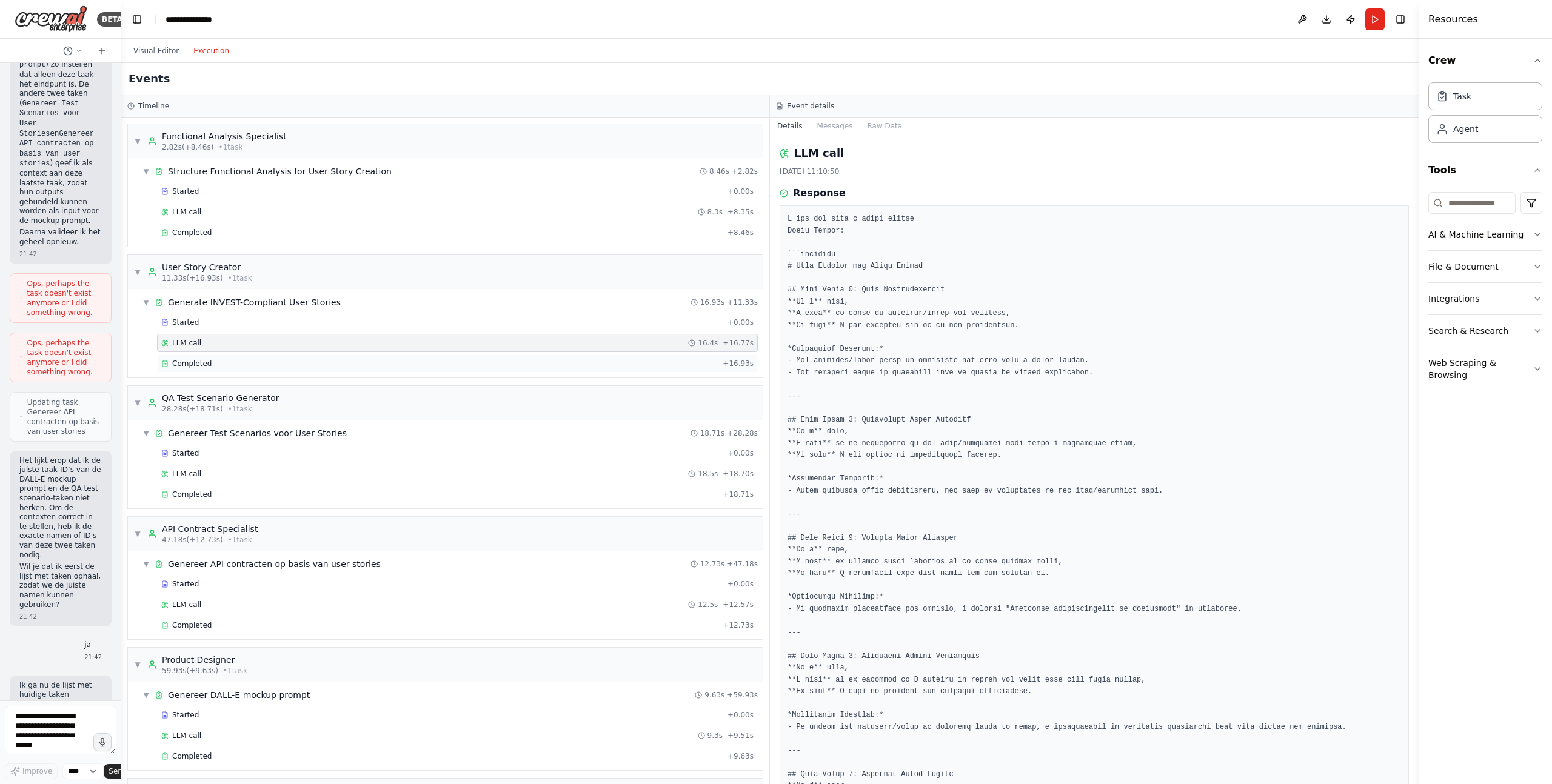
click at [405, 363] on div "Completed" at bounding box center [439, 363] width 556 height 10
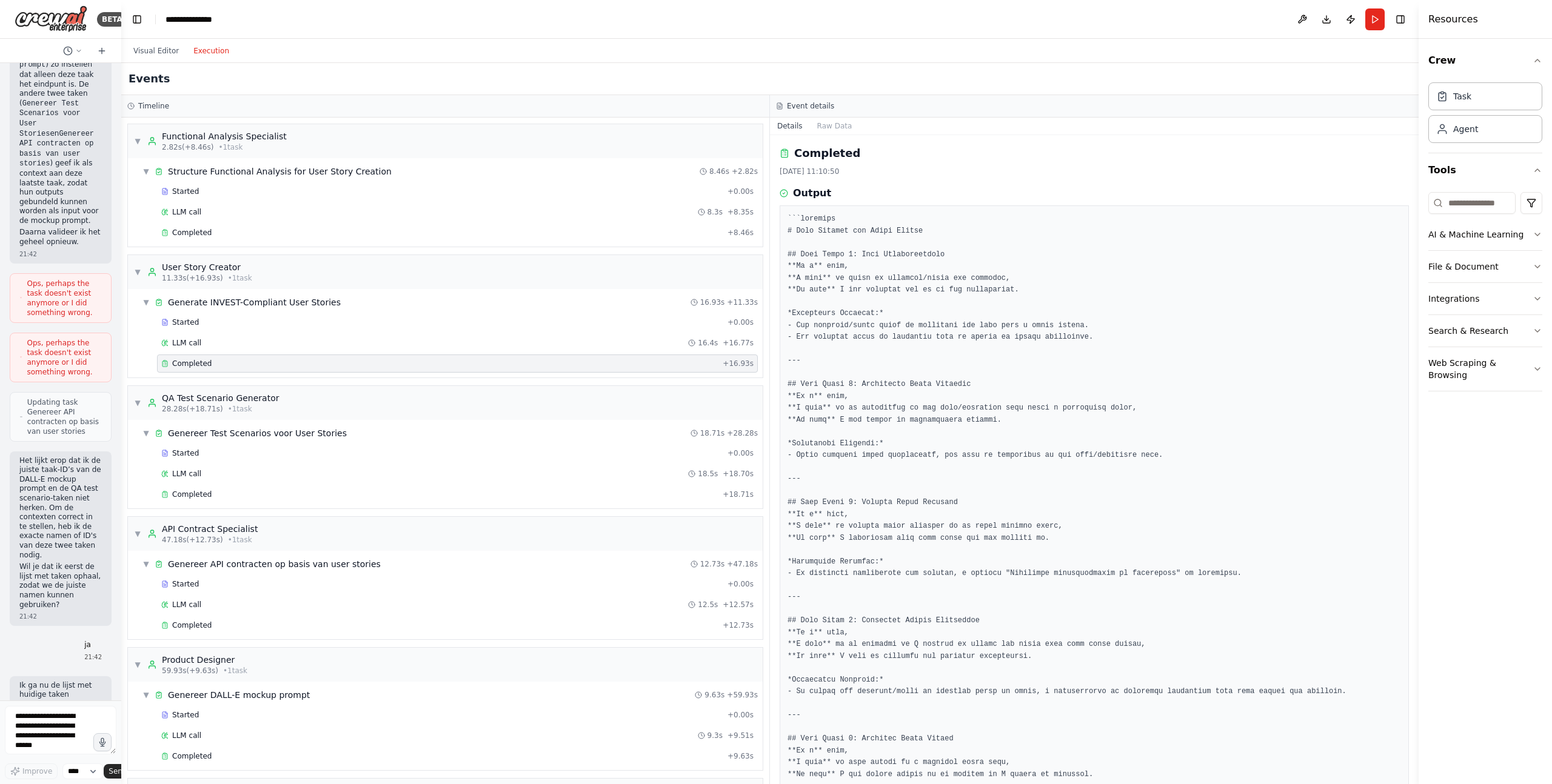
drag, startPoint x: 817, startPoint y: 307, endPoint x: 896, endPoint y: 307, distance: 79.0
click at [896, 307] on pre at bounding box center [1094, 697] width 613 height 968
click at [892, 329] on pre at bounding box center [1094, 697] width 613 height 968
drag, startPoint x: 837, startPoint y: 329, endPoint x: 942, endPoint y: 329, distance: 105.0
click at [942, 329] on pre at bounding box center [1094, 697] width 613 height 968
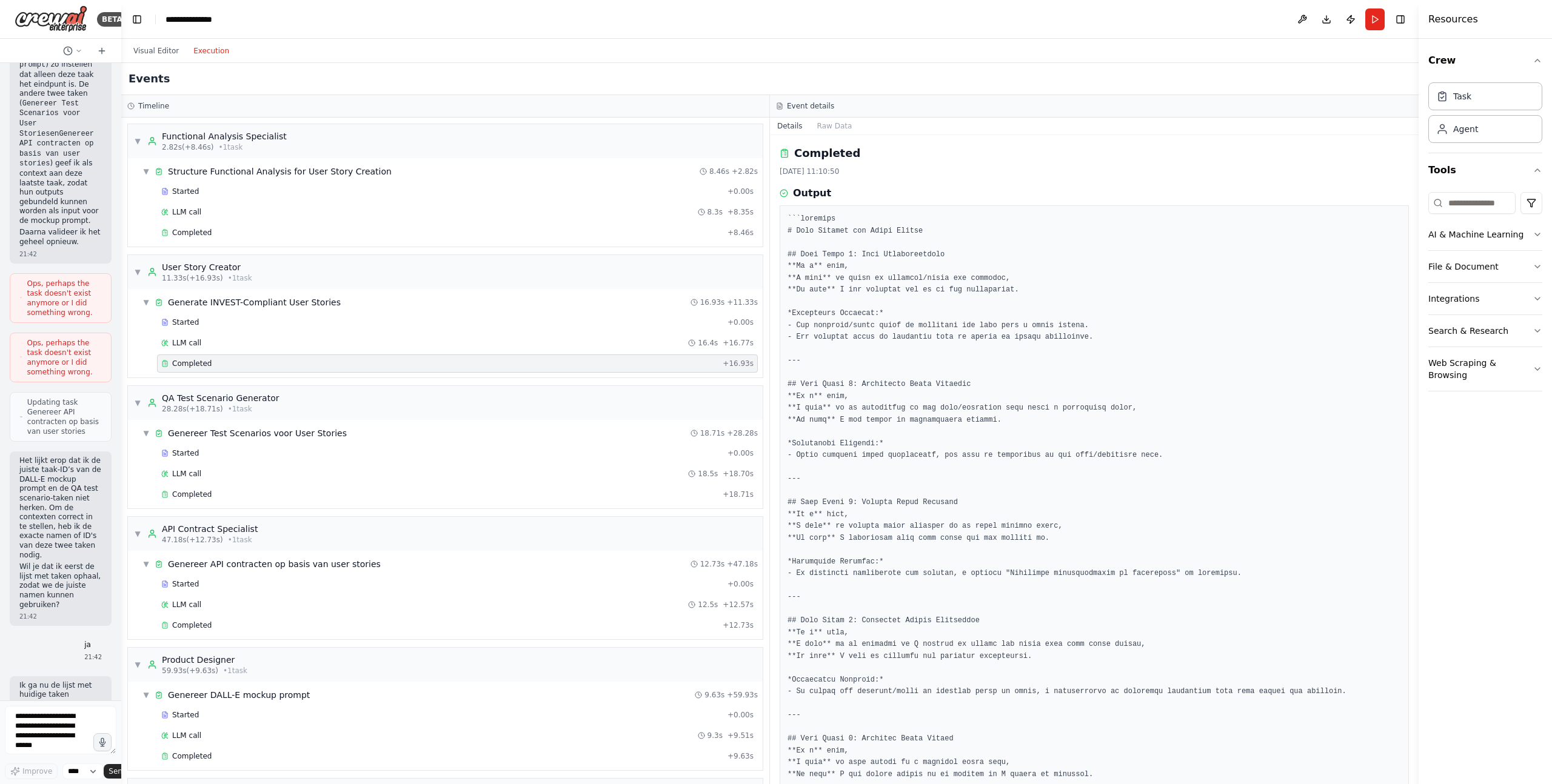
drag, startPoint x: 863, startPoint y: 422, endPoint x: 874, endPoint y: 422, distance: 11.0
click at [872, 422] on pre at bounding box center [1094, 697] width 613 height 968
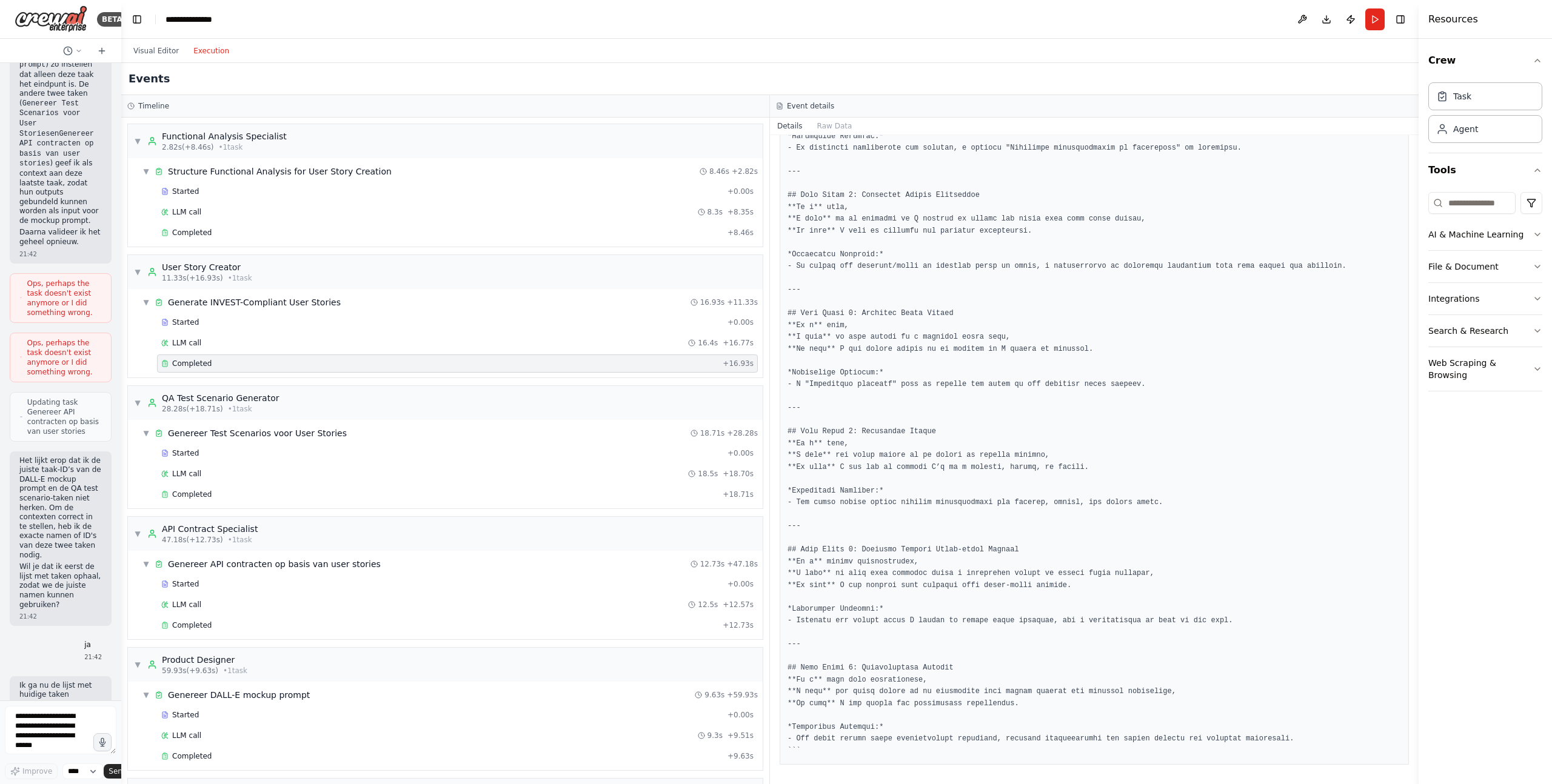
scroll to position [424, 0]
click at [211, 491] on div "Completed" at bounding box center [439, 494] width 556 height 10
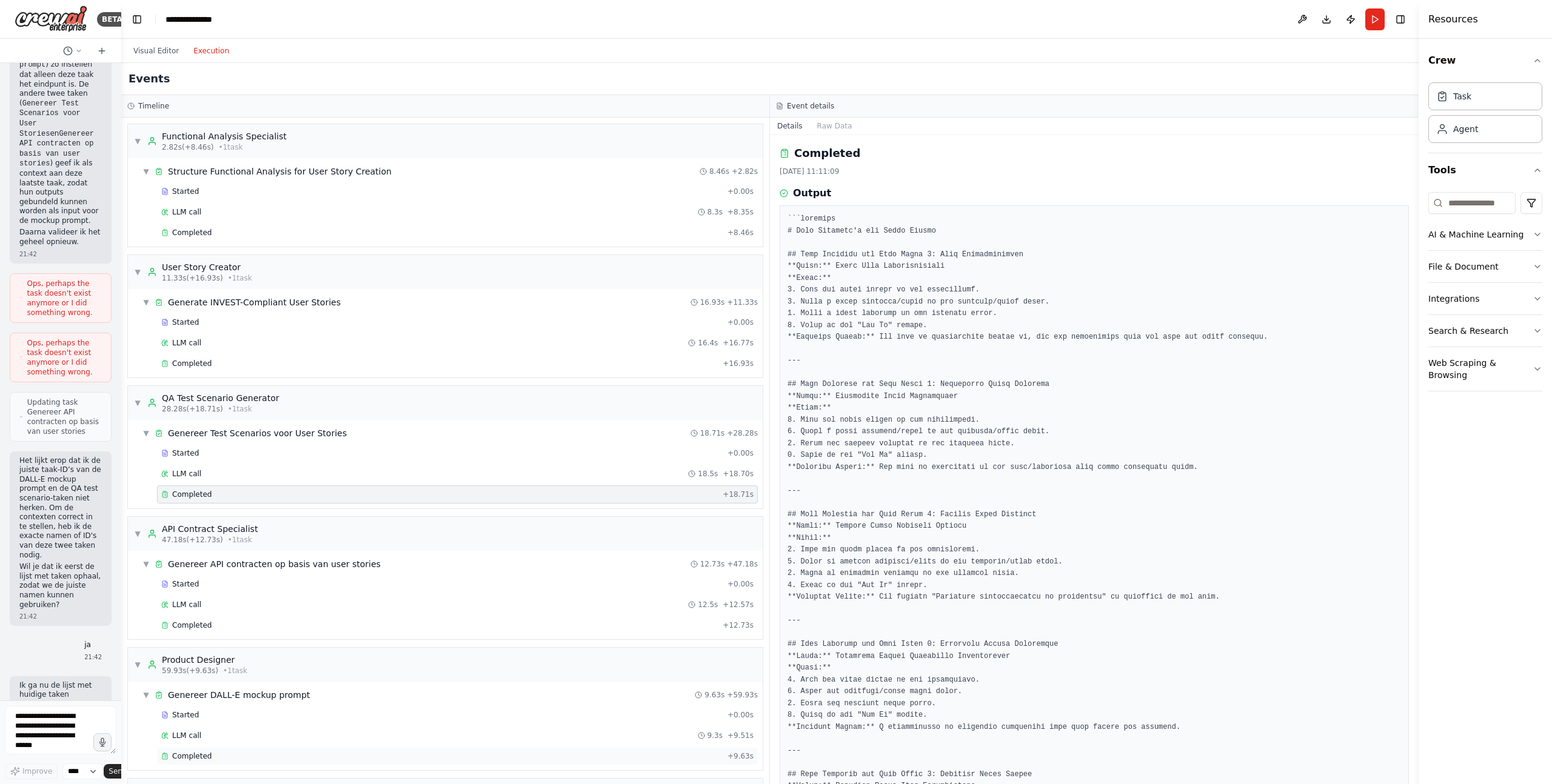
scroll to position [3, 0]
click at [186, 530] on span "Completed" at bounding box center [192, 622] width 39 height 10
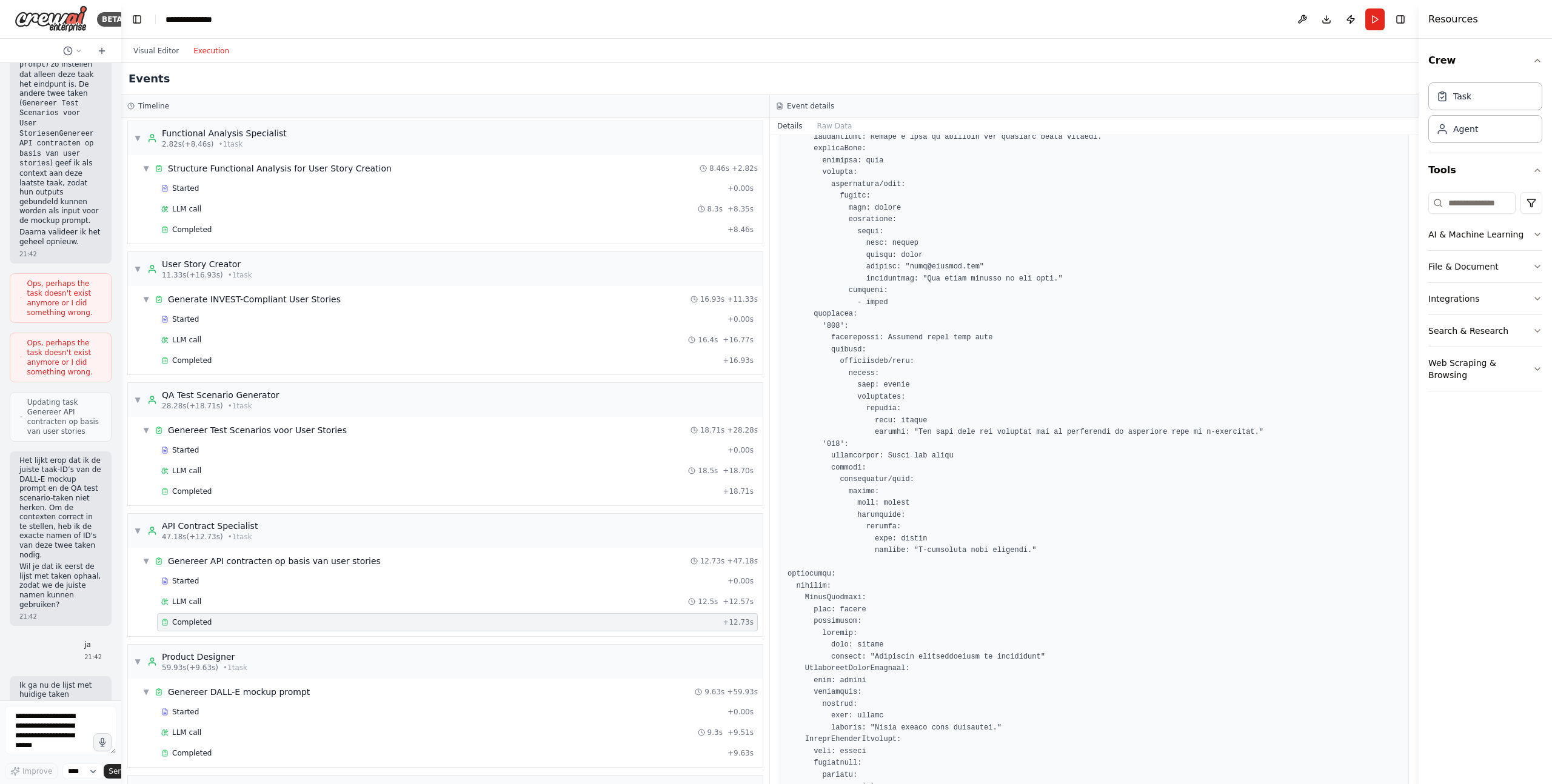
scroll to position [1068, 0]
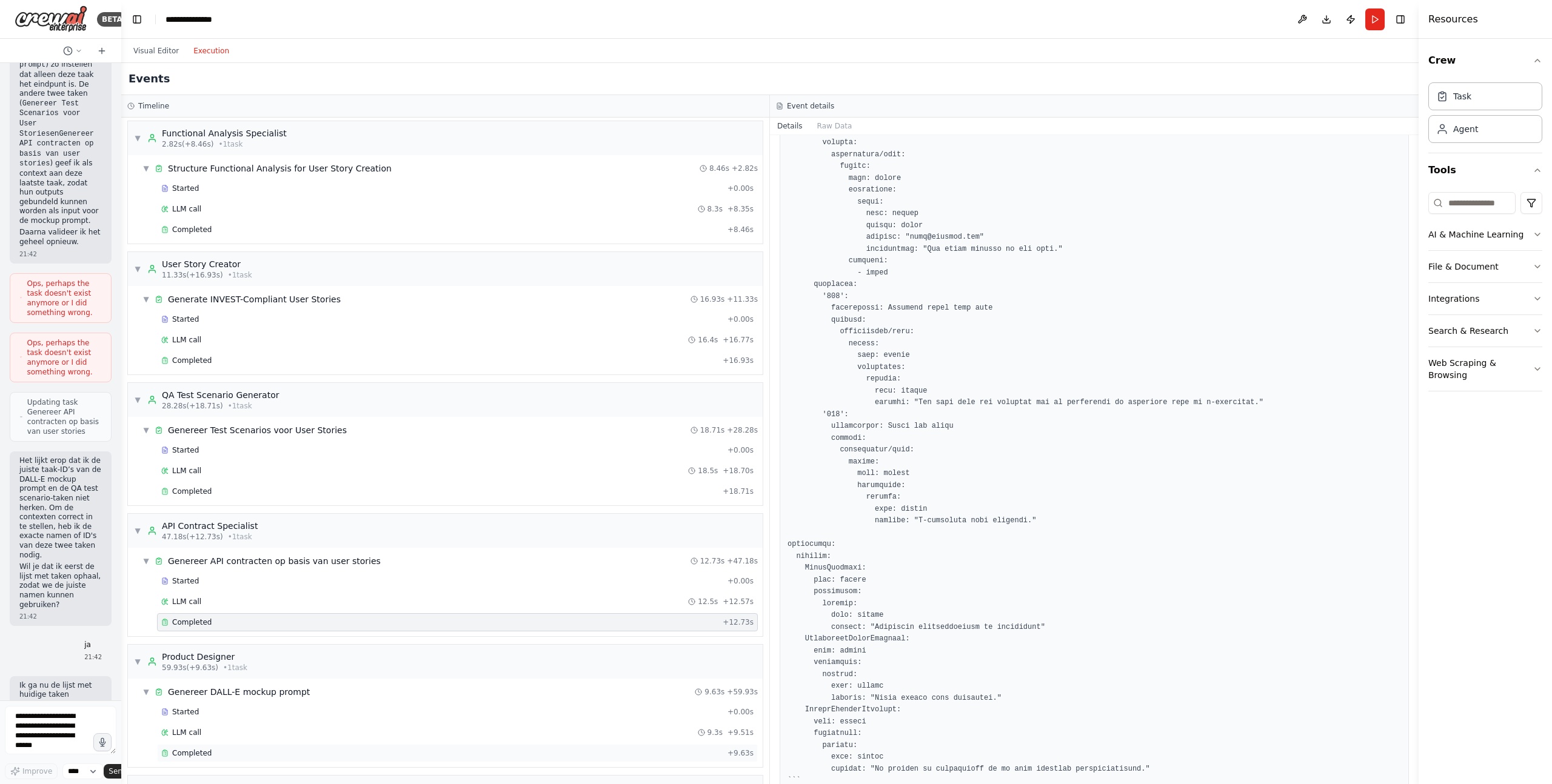
click at [315, 530] on div "Completed" at bounding box center [442, 753] width 561 height 10
